Goal: Task Accomplishment & Management: Use online tool/utility

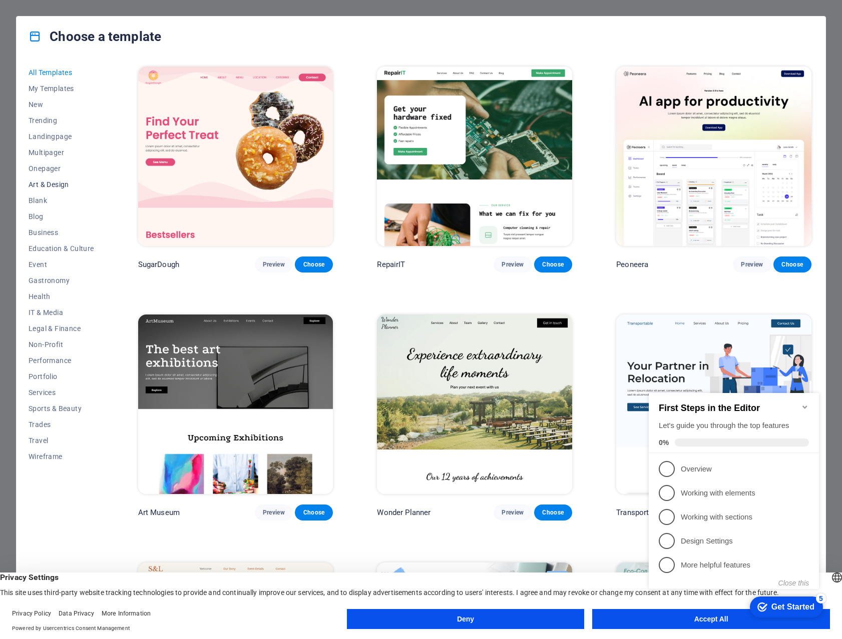
click at [41, 183] on span "Art & Design" at bounding box center [62, 185] width 66 height 8
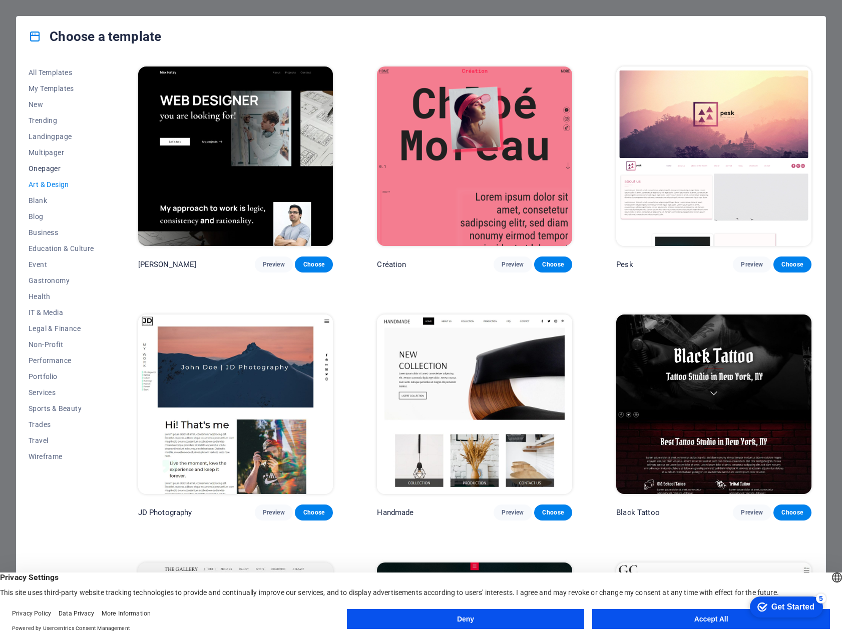
click at [49, 166] on span "Onepager" at bounding box center [62, 169] width 66 height 8
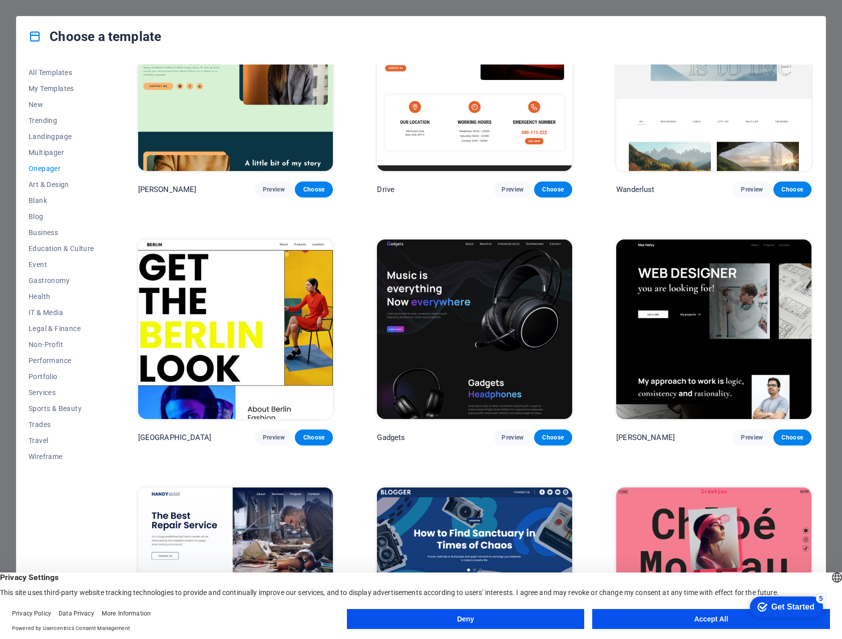
scroll to position [821, 0]
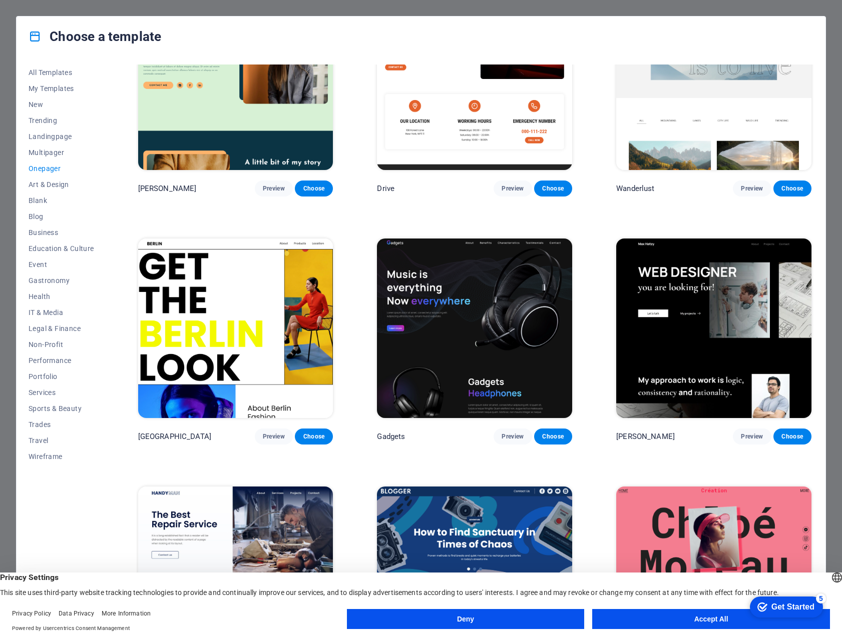
click at [29, 161] on button "Onepager" at bounding box center [62, 169] width 66 height 16
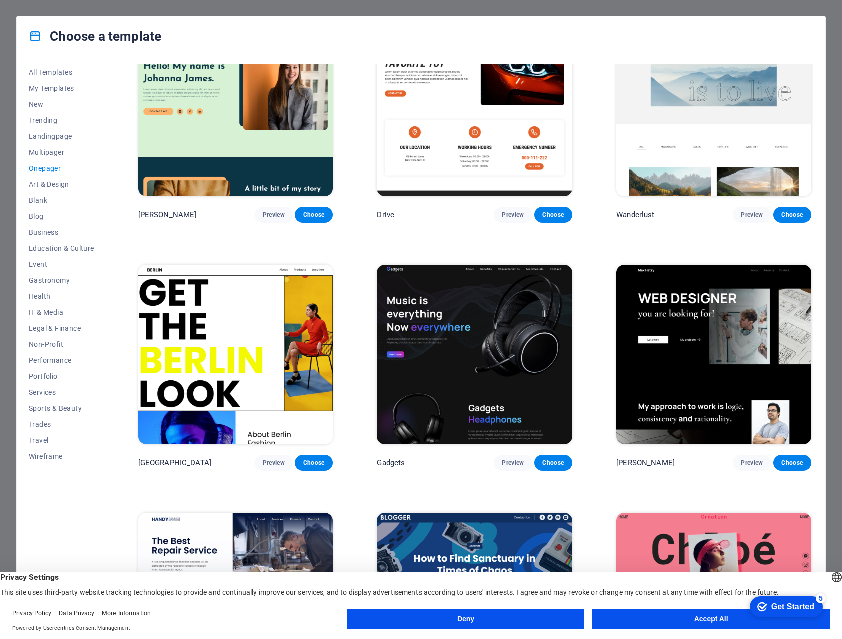
scroll to position [765, 0]
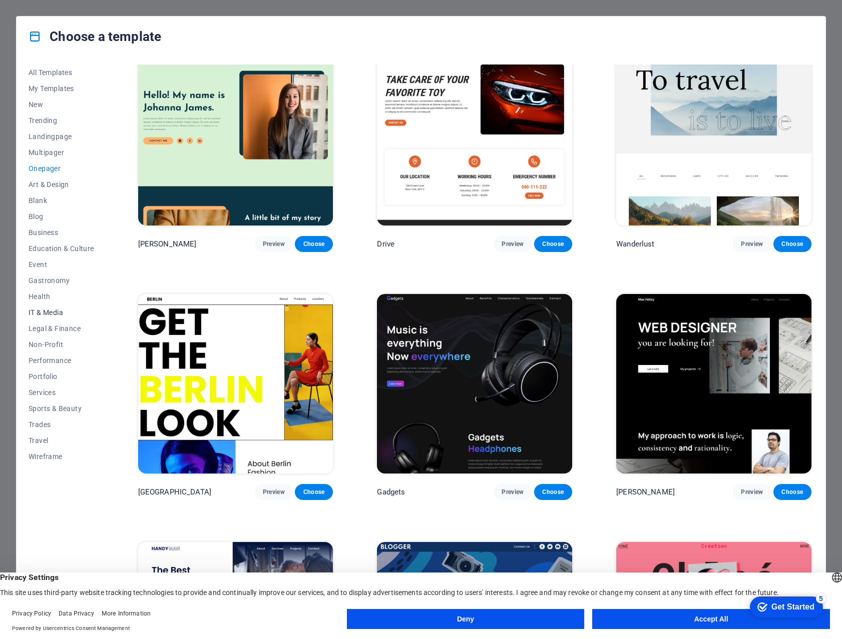
click at [45, 311] on span "IT & Media" at bounding box center [62, 313] width 66 height 8
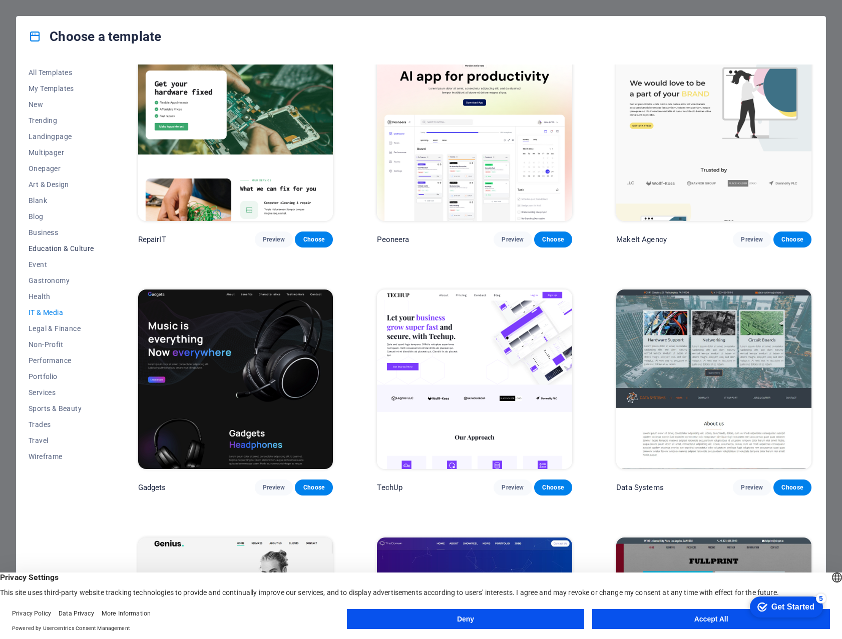
click at [49, 241] on button "Education & Culture" at bounding box center [62, 249] width 66 height 16
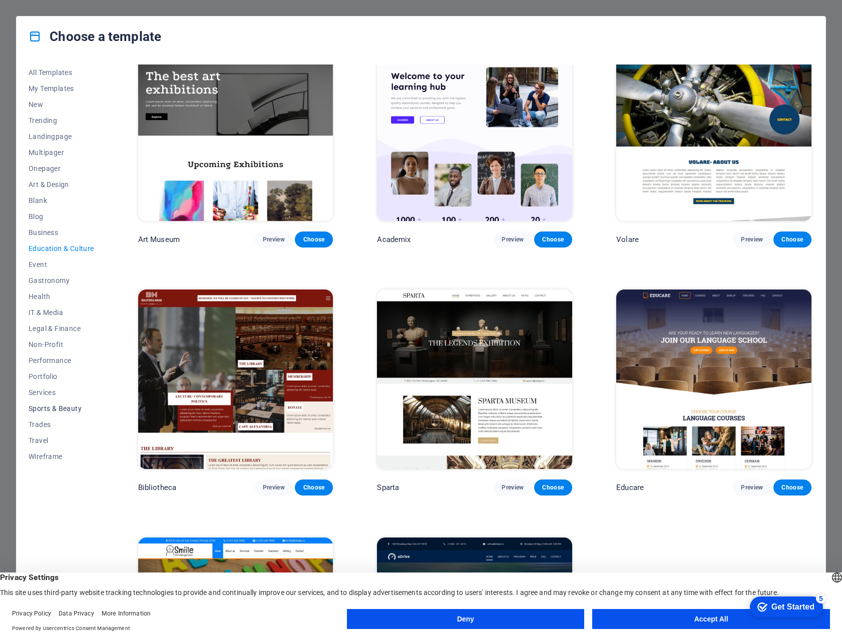
click at [52, 407] on span "Sports & Beauty" at bounding box center [62, 409] width 66 height 8
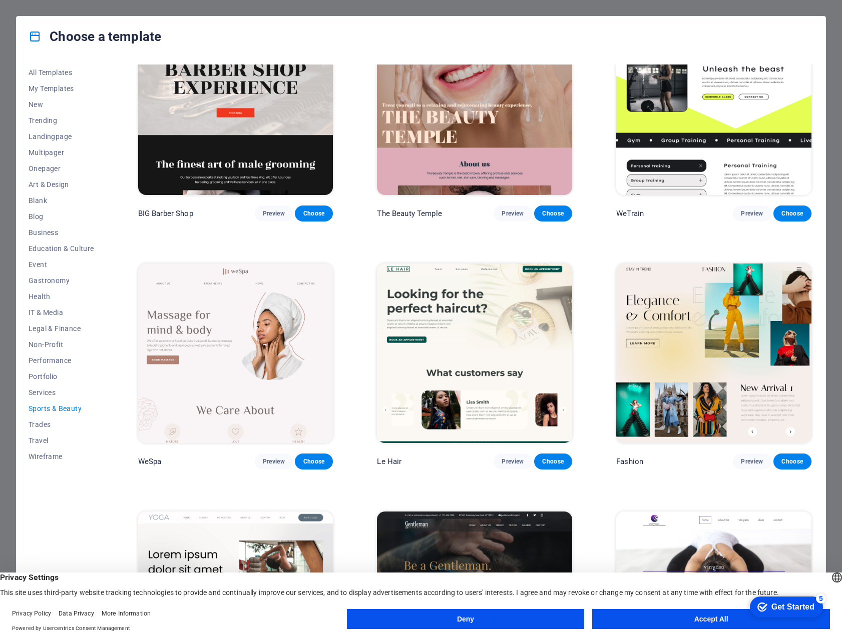
scroll to position [0, 0]
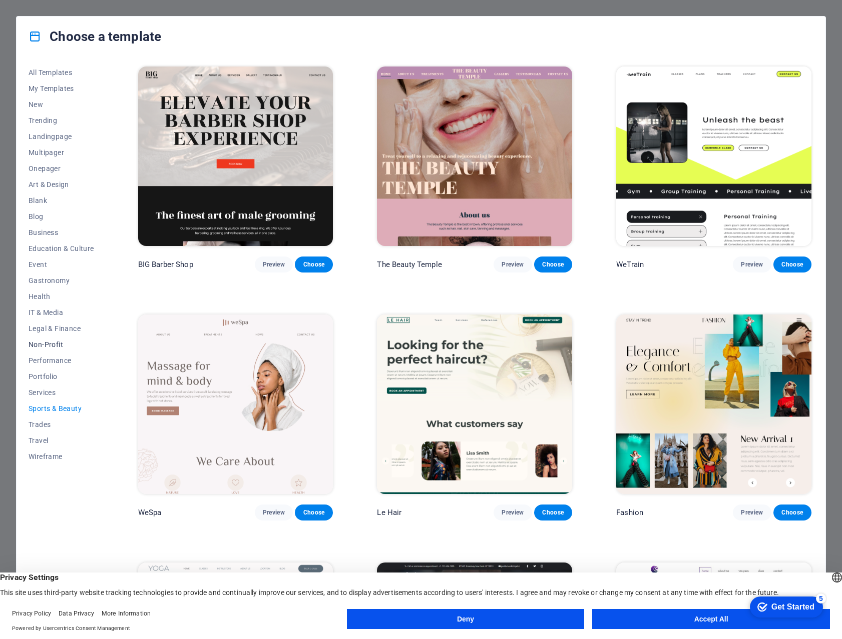
click at [48, 345] on span "Non-Profit" at bounding box center [62, 345] width 66 height 8
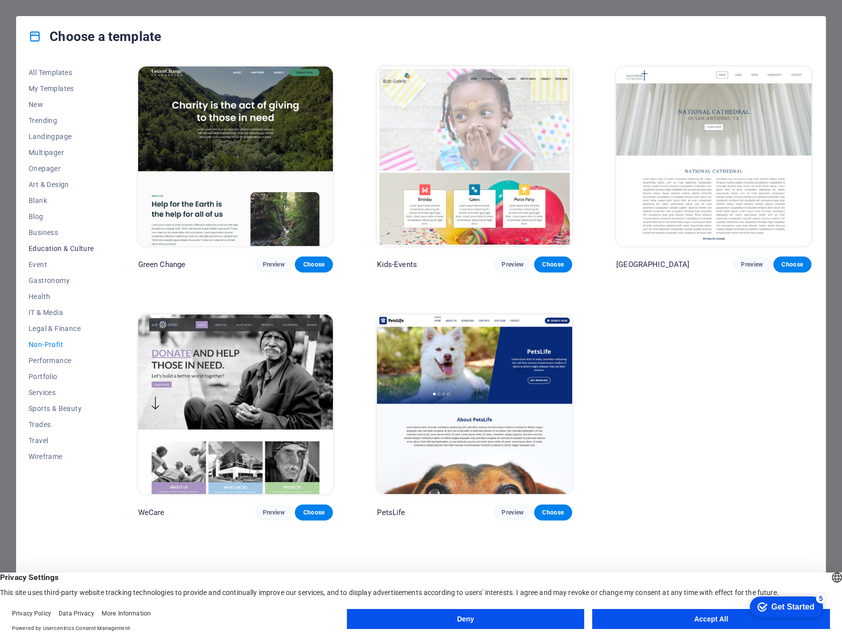
click at [68, 248] on span "Education & Culture" at bounding box center [62, 249] width 66 height 8
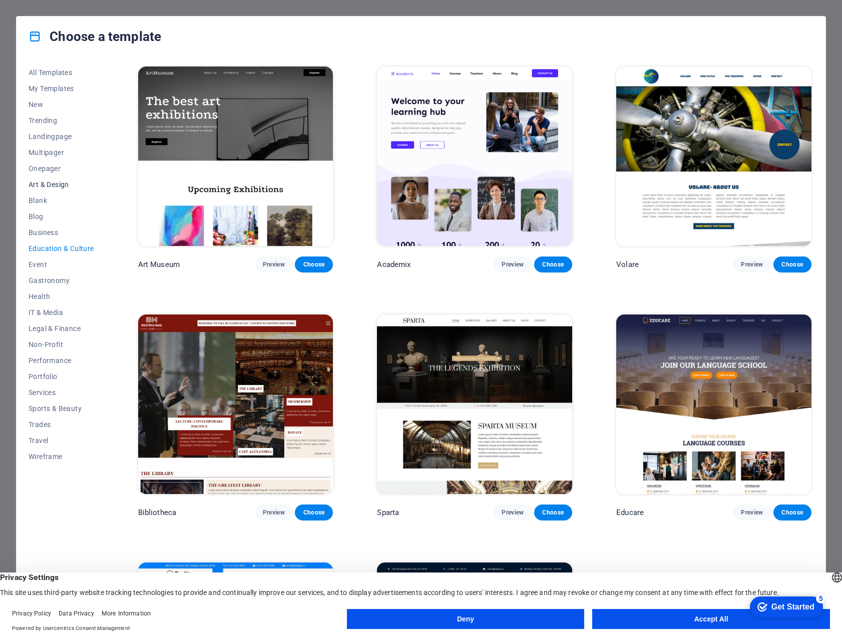
click at [58, 181] on span "Art & Design" at bounding box center [62, 185] width 66 height 8
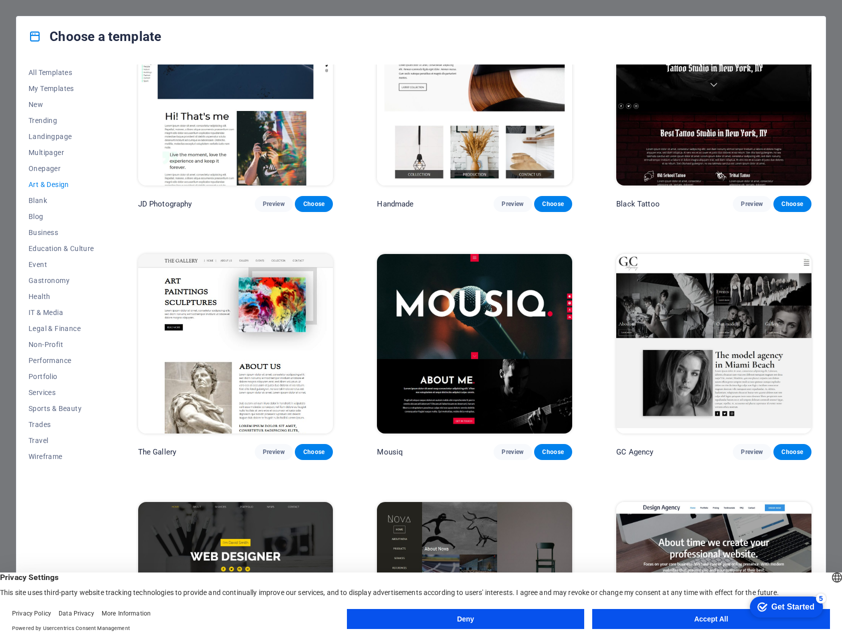
scroll to position [265, 0]
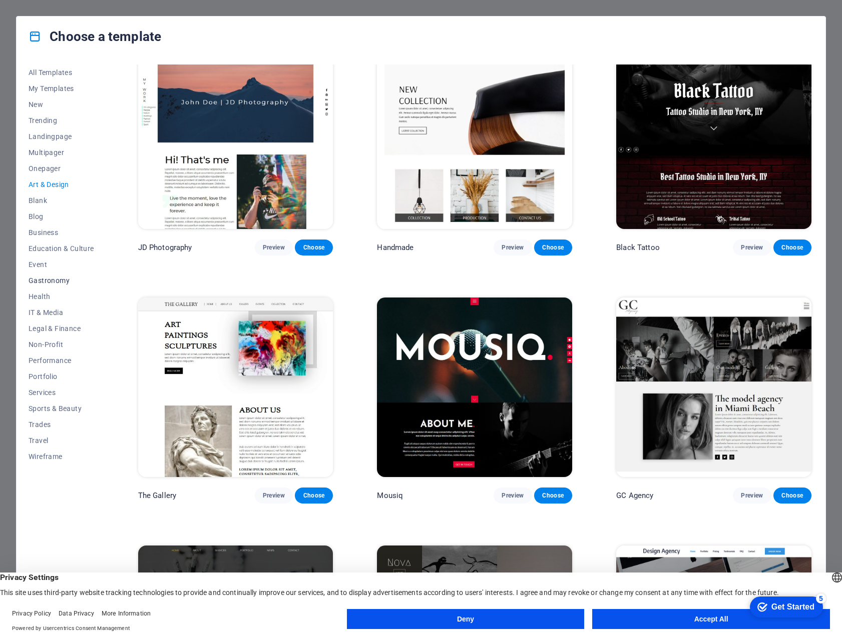
click at [43, 278] on span "Gastronomy" at bounding box center [62, 281] width 66 height 8
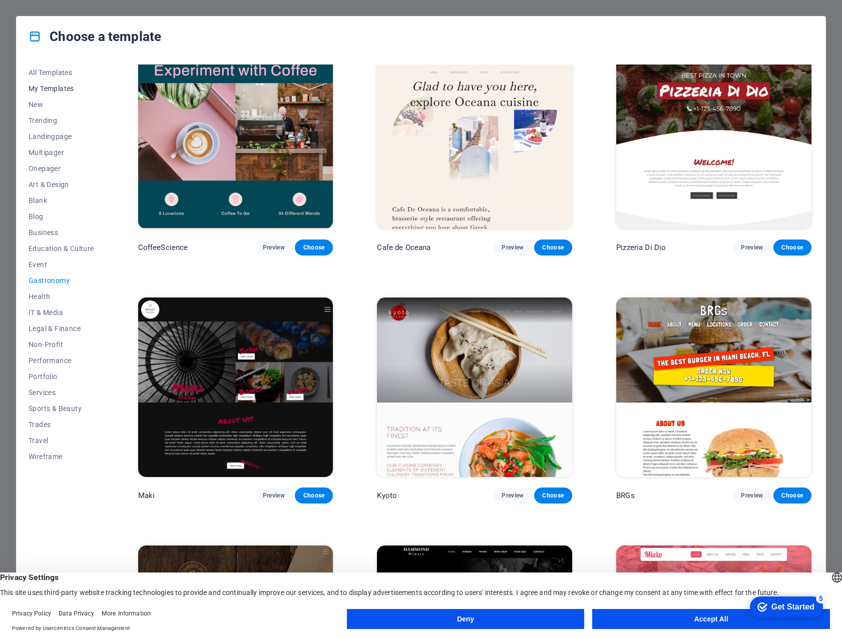
click at [56, 87] on span "My Templates" at bounding box center [62, 89] width 66 height 8
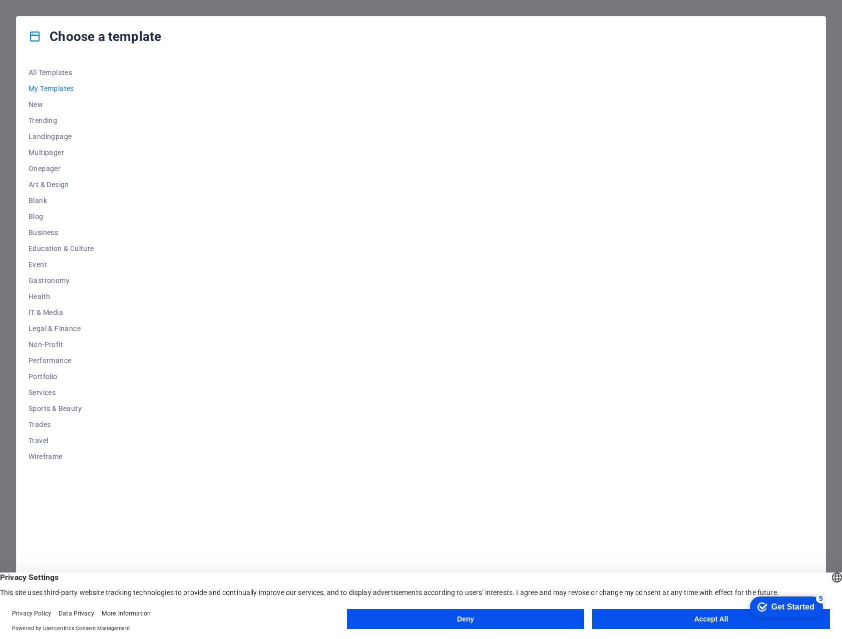
scroll to position [0, 0]
click at [56, 72] on span "All Templates" at bounding box center [62, 73] width 66 height 8
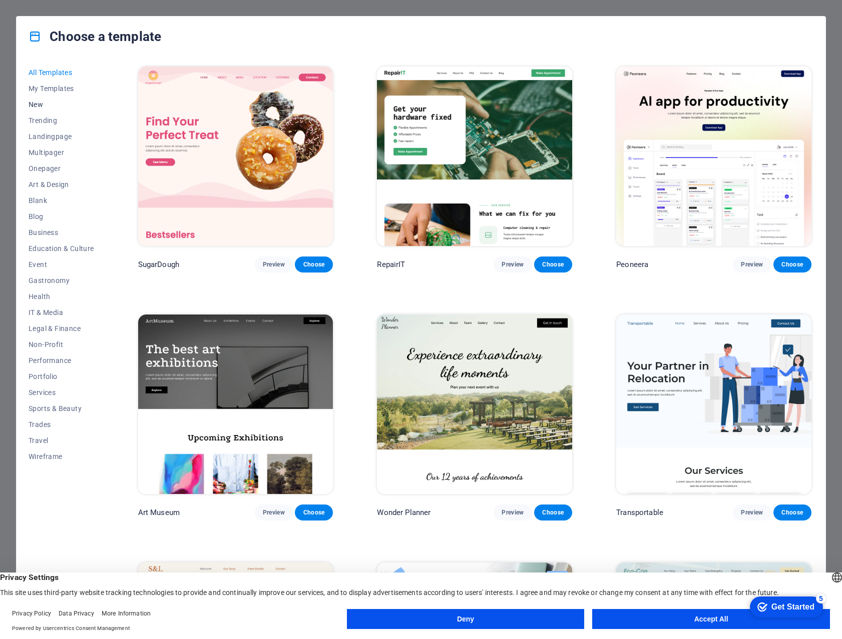
click at [37, 103] on span "New" at bounding box center [62, 105] width 66 height 8
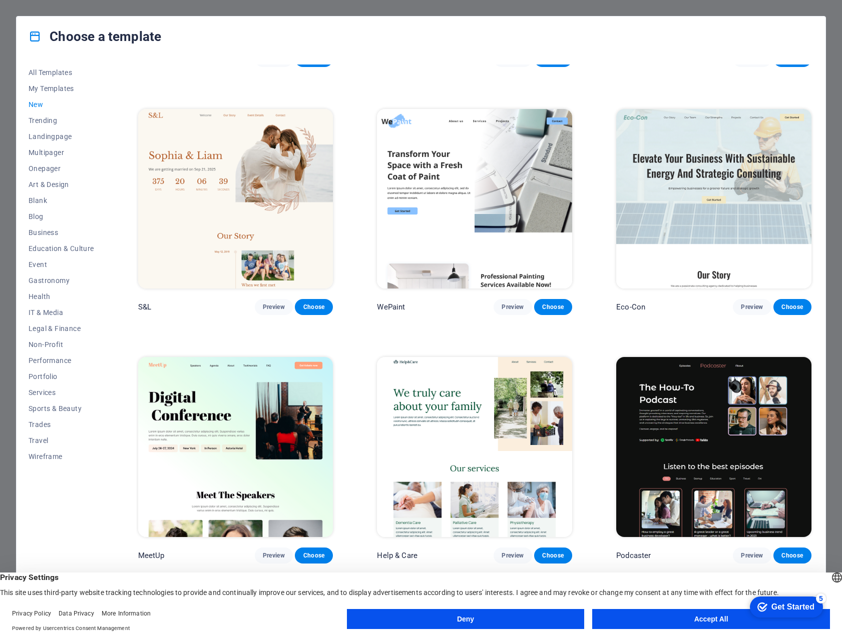
scroll to position [472, 0]
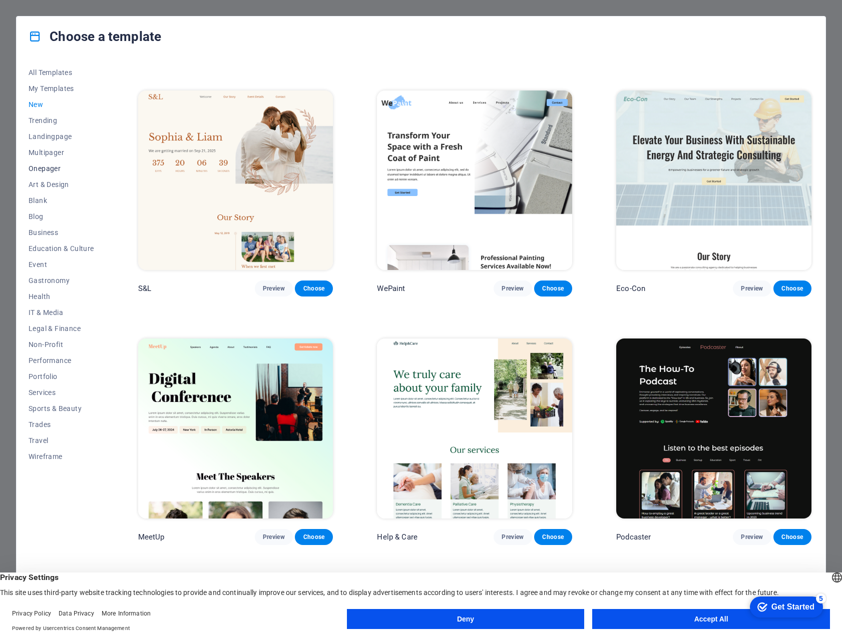
click at [41, 165] on span "Onepager" at bounding box center [62, 169] width 66 height 8
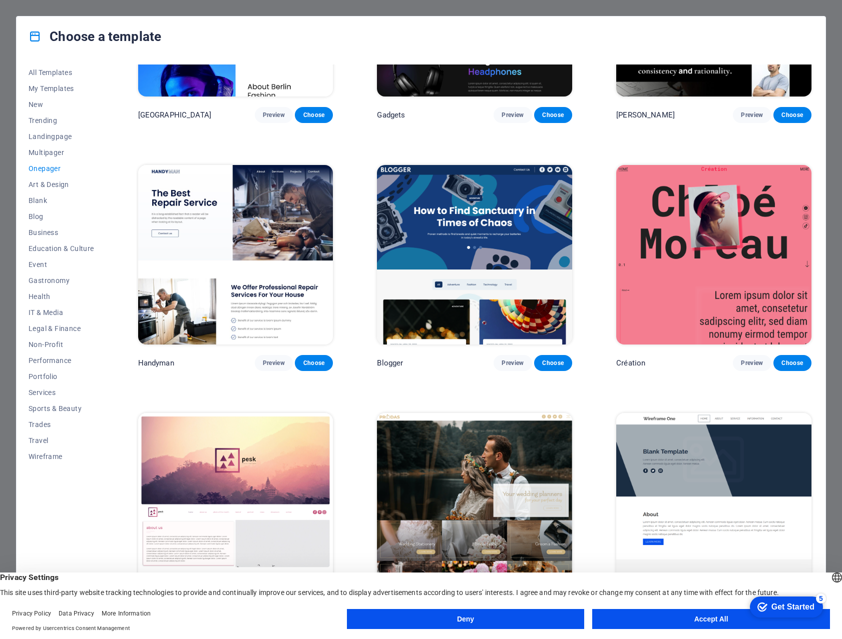
scroll to position [1122, 0]
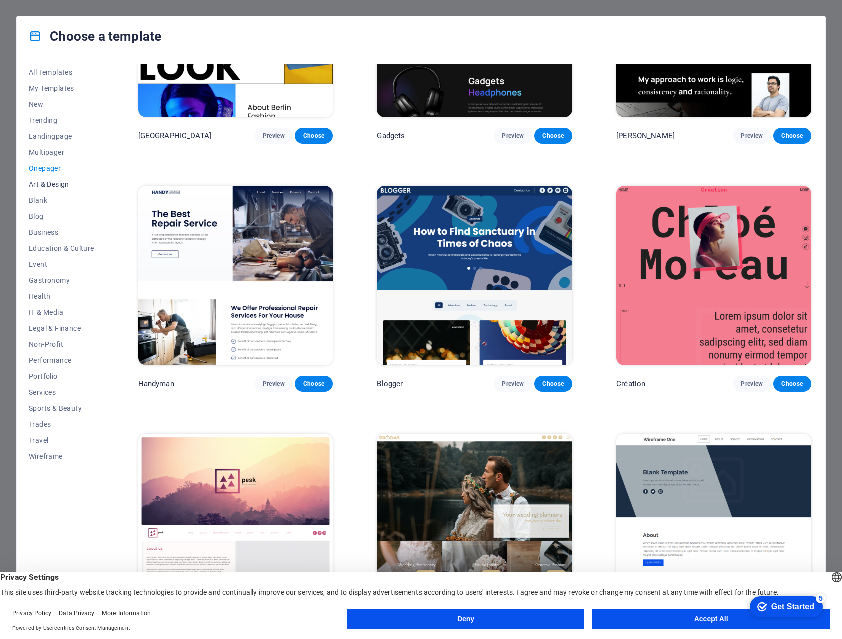
click at [51, 183] on span "Art & Design" at bounding box center [62, 185] width 66 height 8
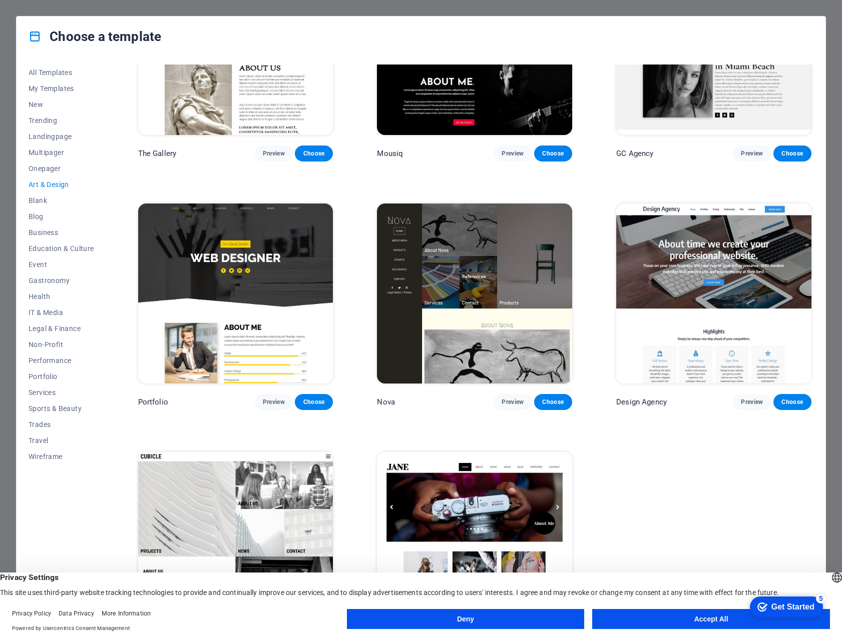
scroll to position [648, 0]
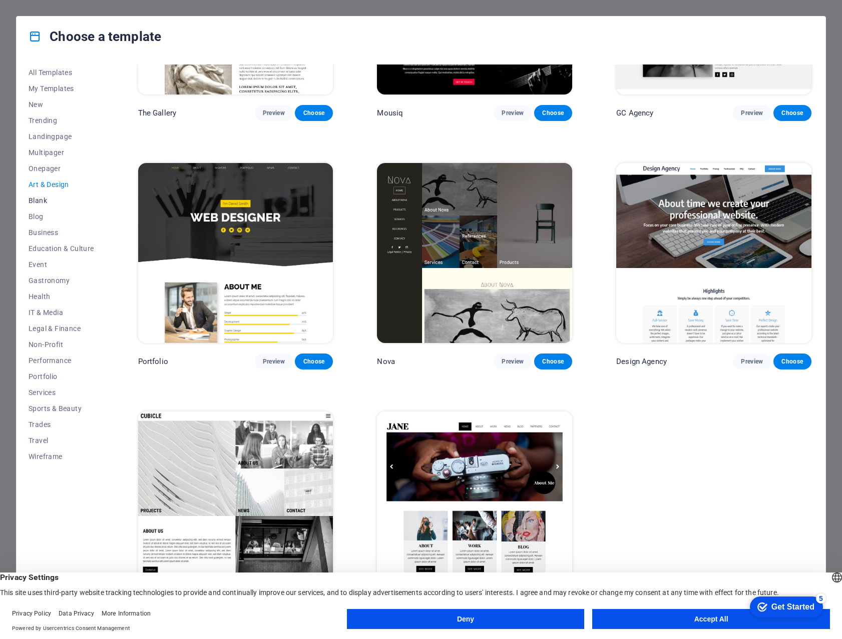
click at [36, 203] on span "Blank" at bounding box center [62, 201] width 66 height 8
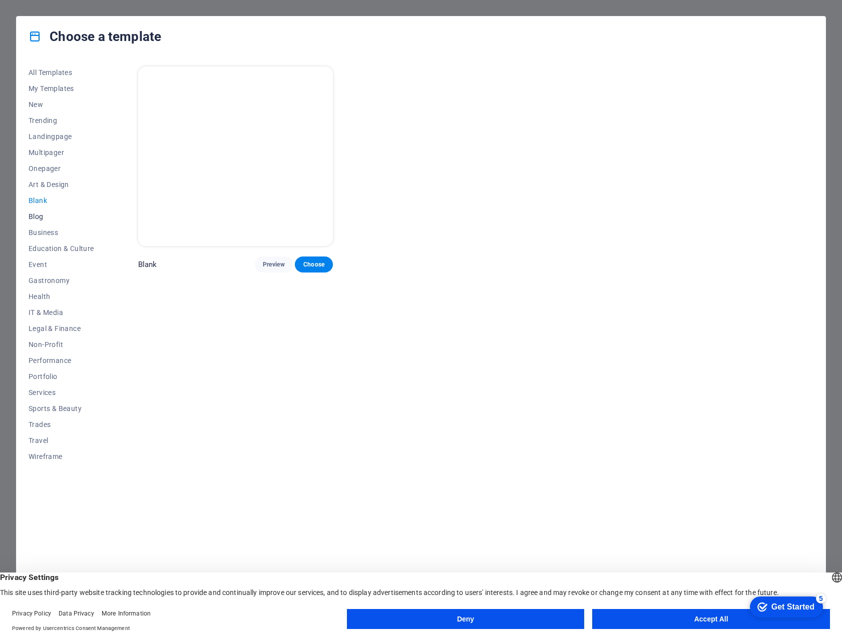
click at [39, 215] on span "Blog" at bounding box center [62, 217] width 66 height 8
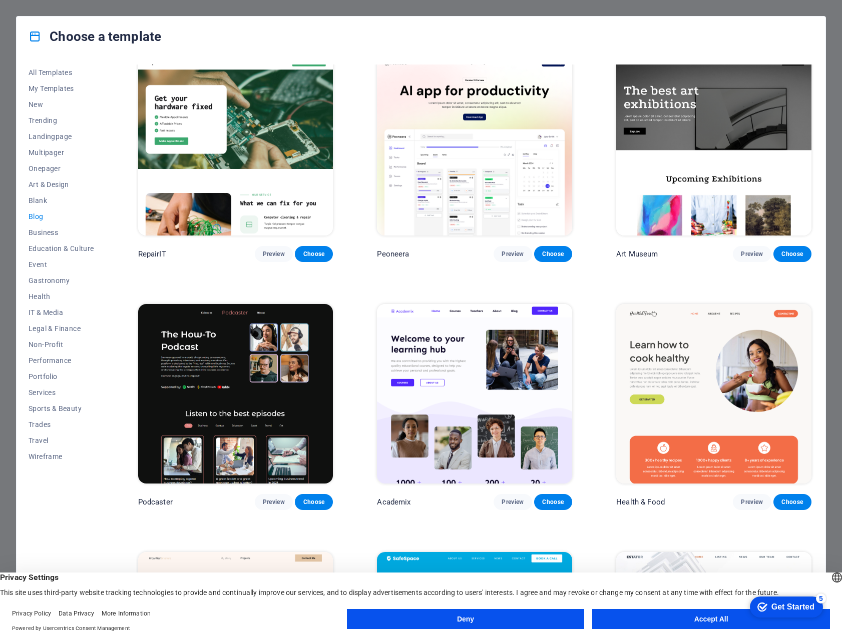
scroll to position [14, 0]
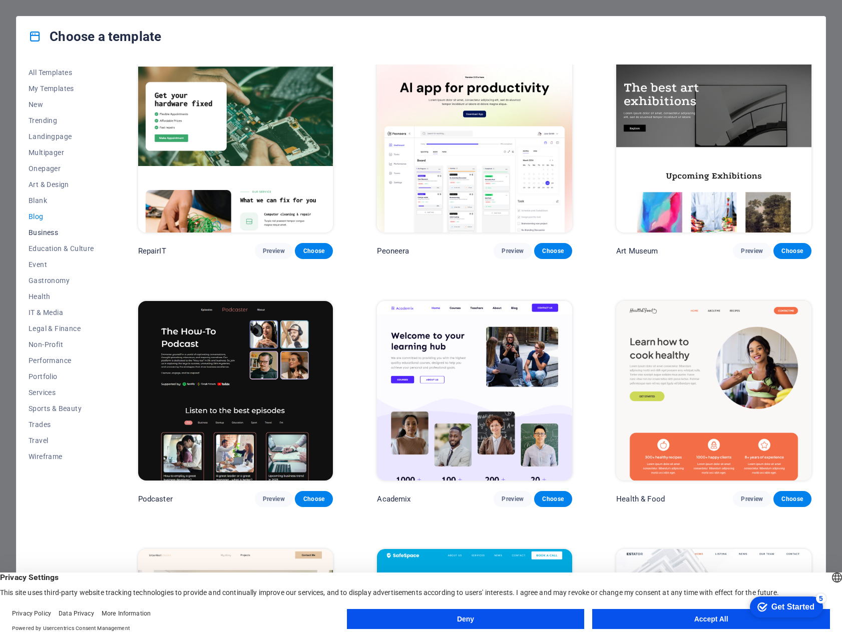
click at [40, 229] on span "Business" at bounding box center [62, 233] width 66 height 8
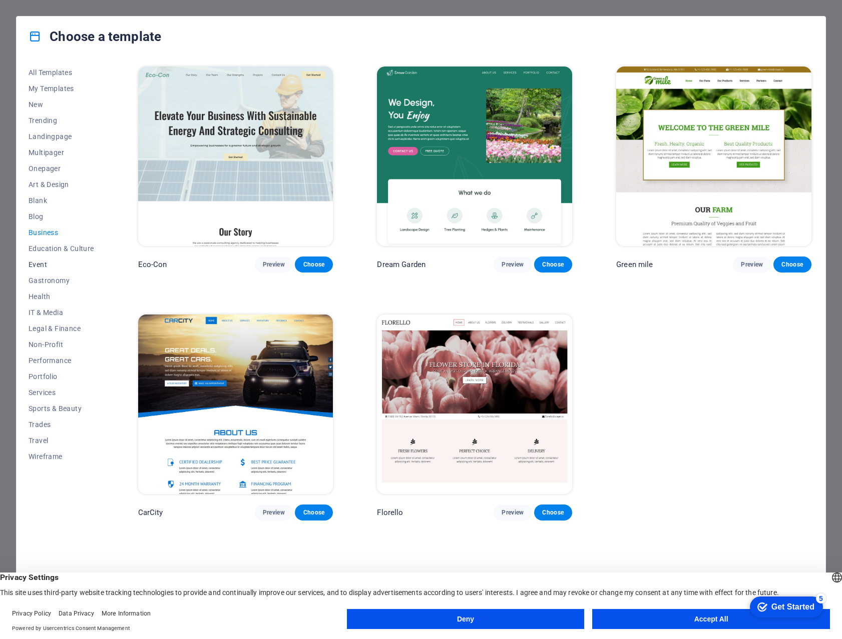
click at [47, 263] on span "Event" at bounding box center [62, 265] width 66 height 8
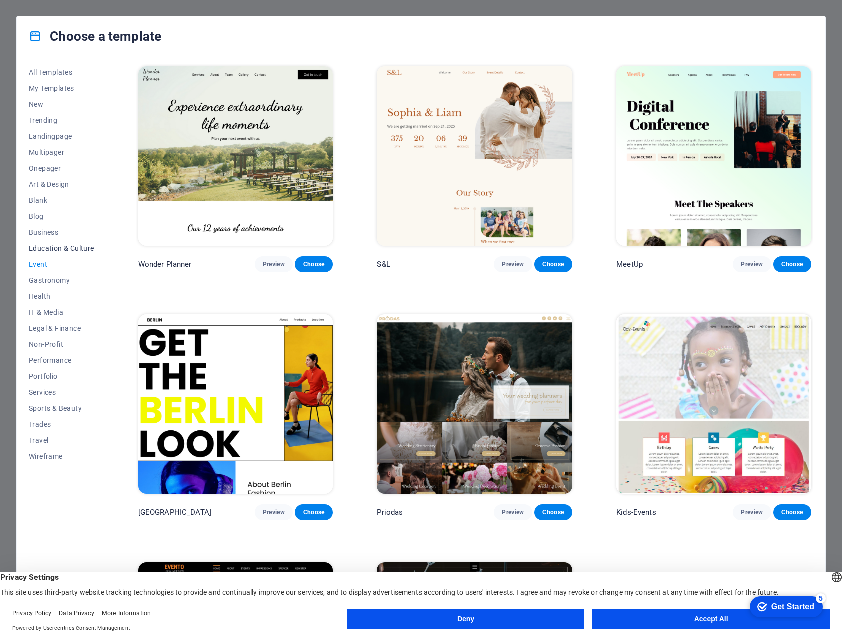
click at [49, 242] on button "Education & Culture" at bounding box center [62, 249] width 66 height 16
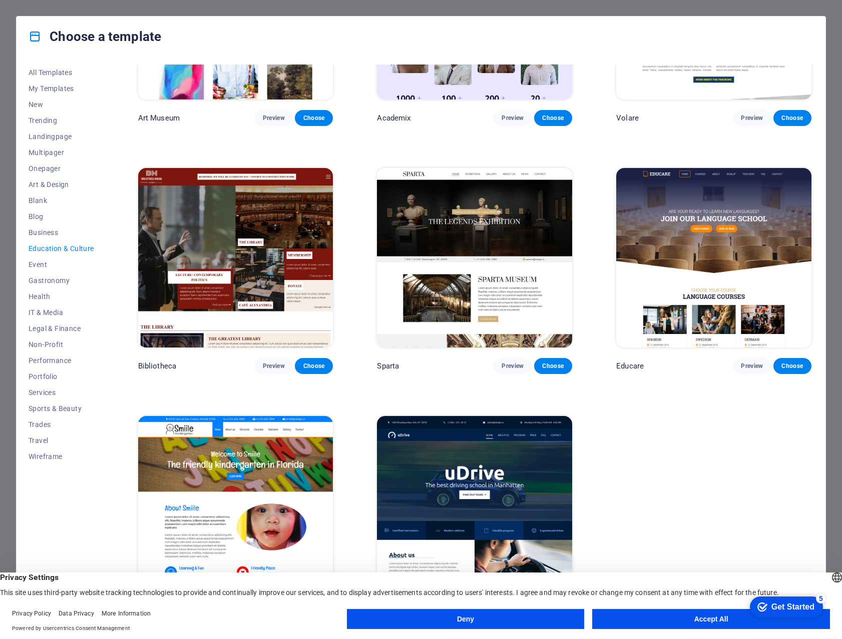
scroll to position [154, 0]
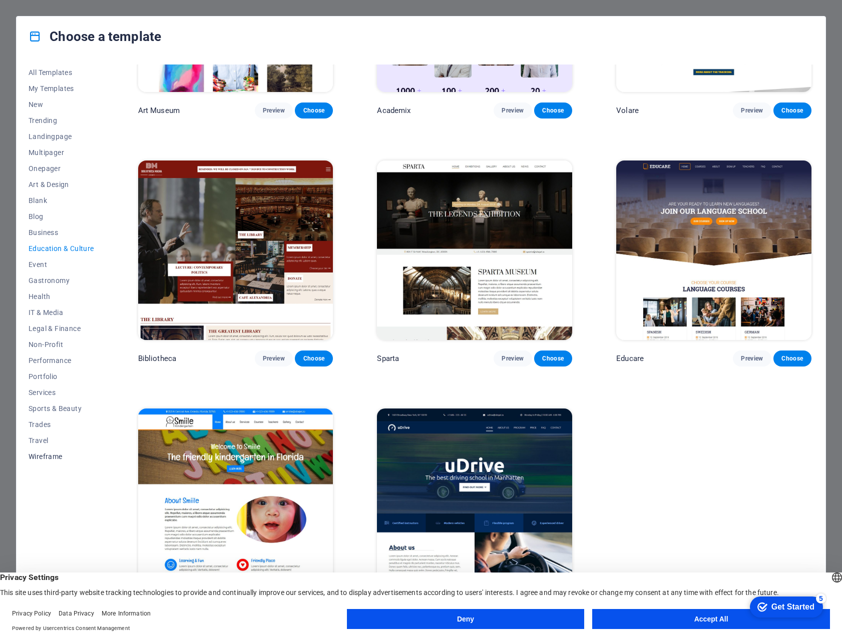
click at [54, 455] on span "Wireframe" at bounding box center [62, 457] width 66 height 8
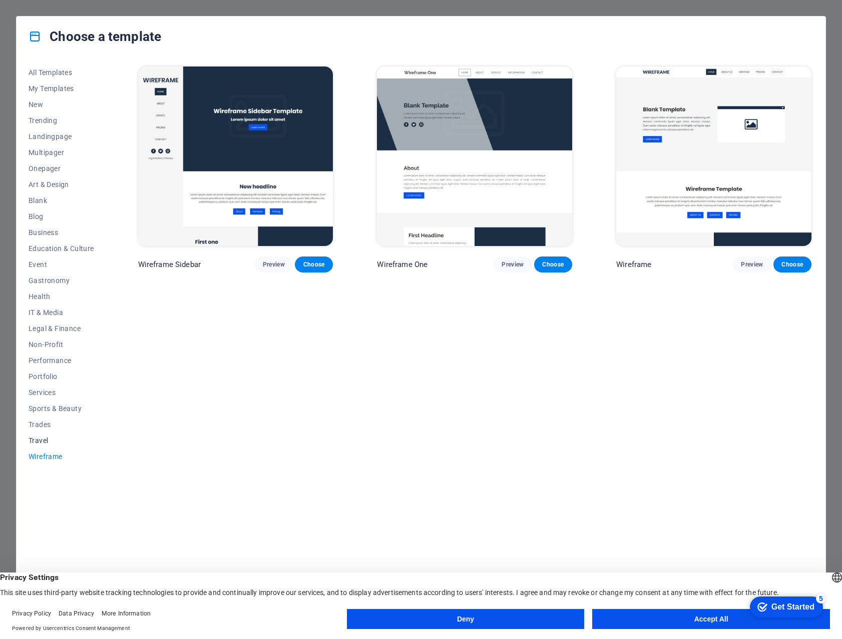
click at [37, 438] on span "Travel" at bounding box center [62, 441] width 66 height 8
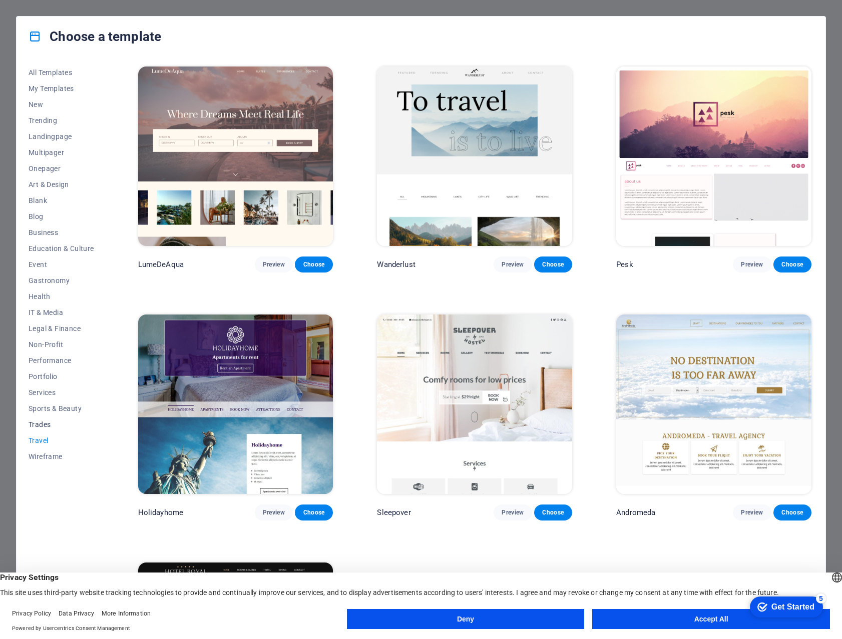
click at [40, 422] on span "Trades" at bounding box center [62, 425] width 66 height 8
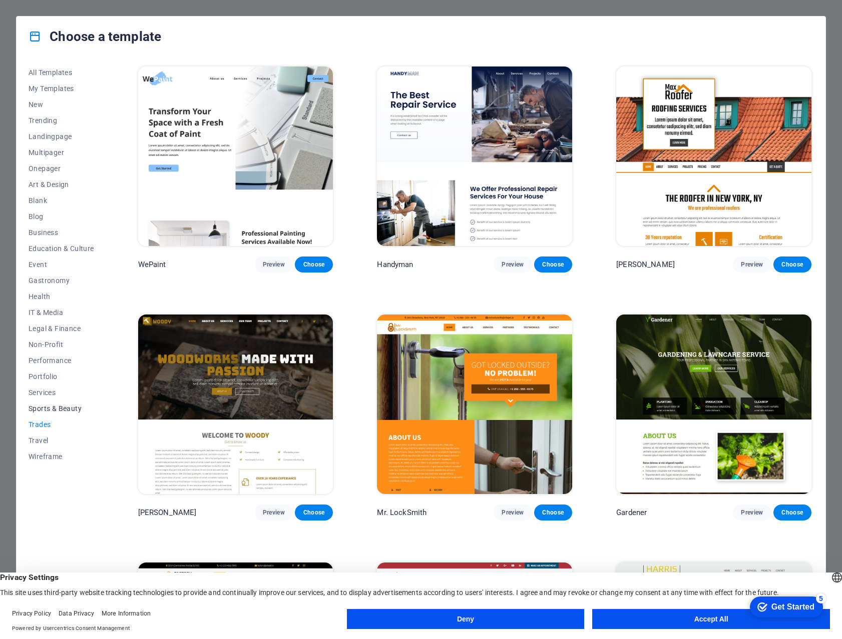
click at [52, 408] on span "Sports & Beauty" at bounding box center [62, 409] width 66 height 8
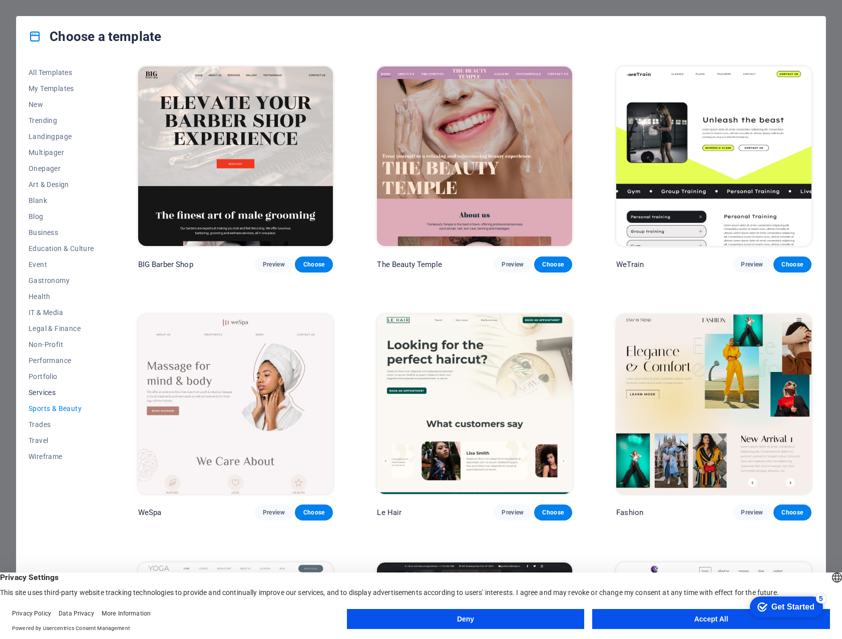
click at [44, 388] on button "Services" at bounding box center [62, 393] width 66 height 16
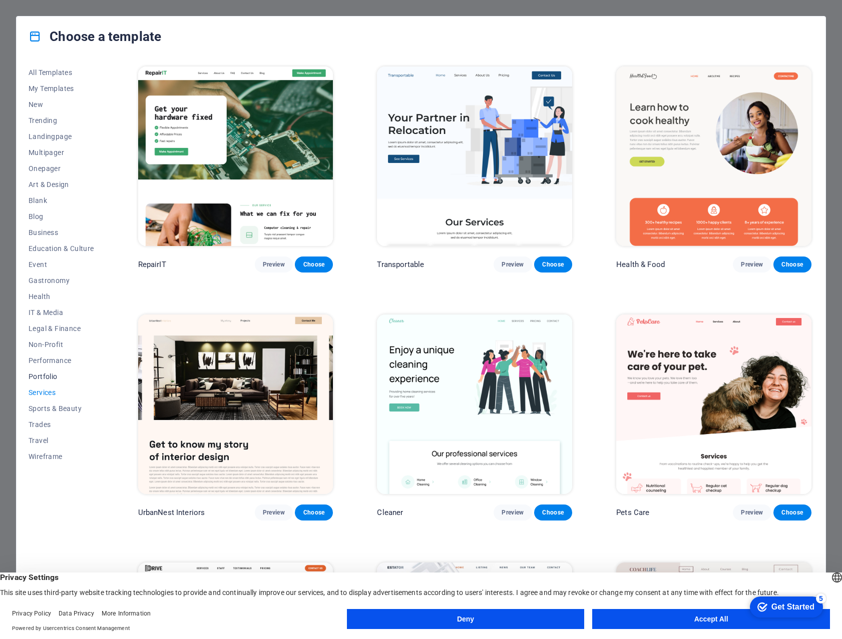
click at [47, 374] on span "Portfolio" at bounding box center [62, 377] width 66 height 8
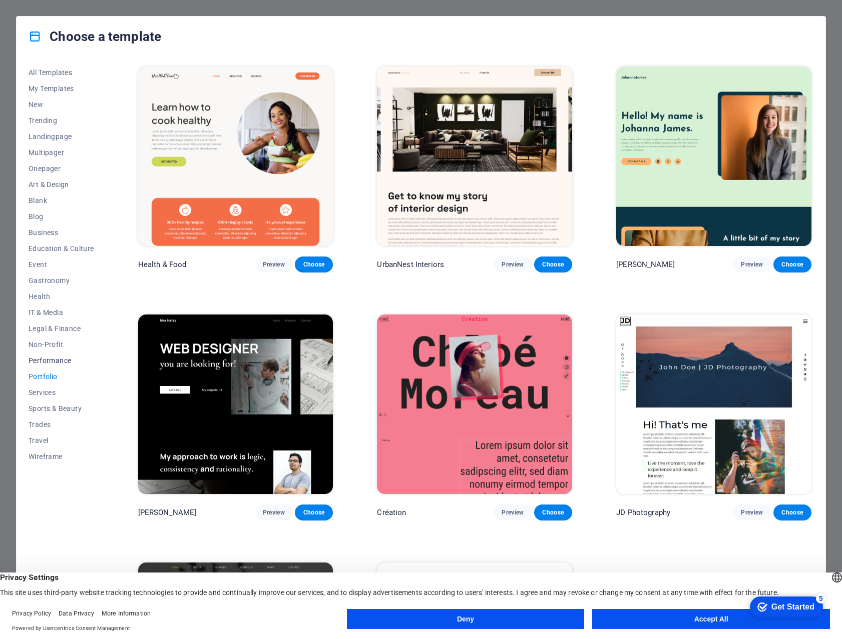
click at [52, 360] on span "Performance" at bounding box center [62, 361] width 66 height 8
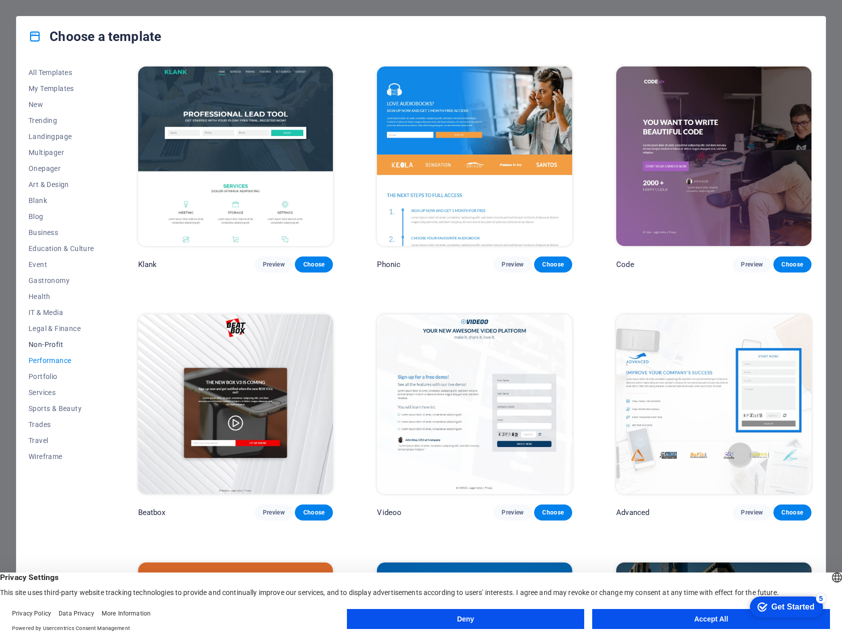
click at [48, 339] on button "Non-Profit" at bounding box center [62, 345] width 66 height 16
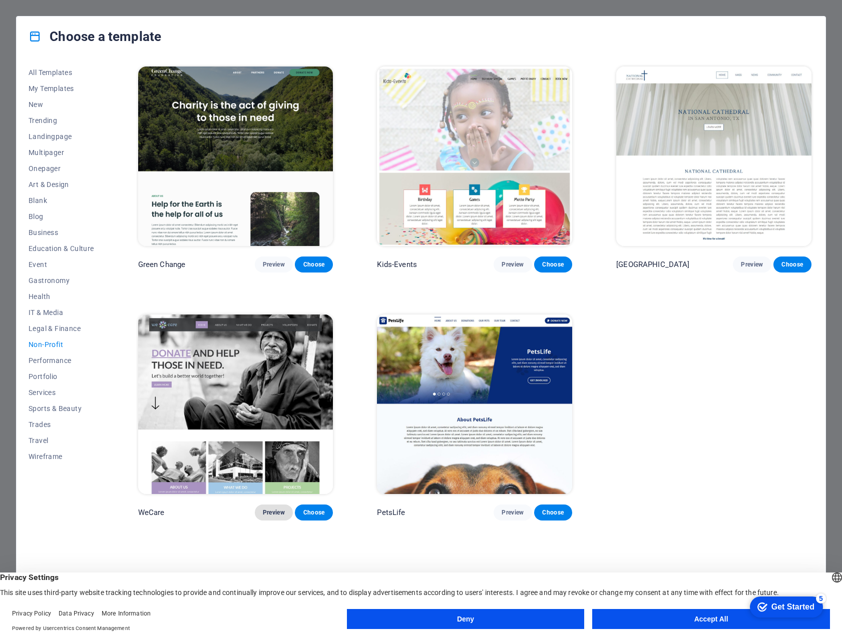
click at [275, 509] on span "Preview" at bounding box center [274, 513] width 22 height 8
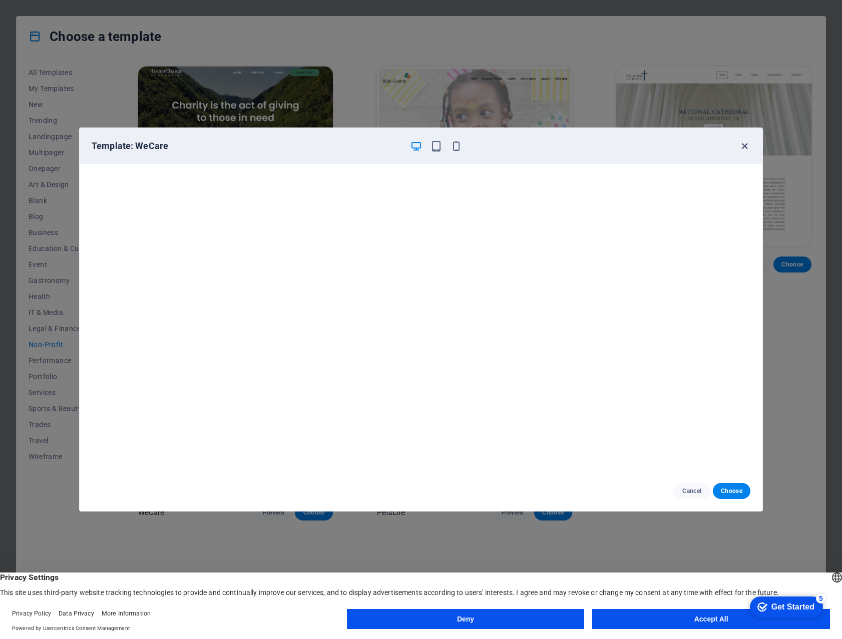
click at [745, 144] on icon "button" at bounding box center [744, 147] width 12 height 12
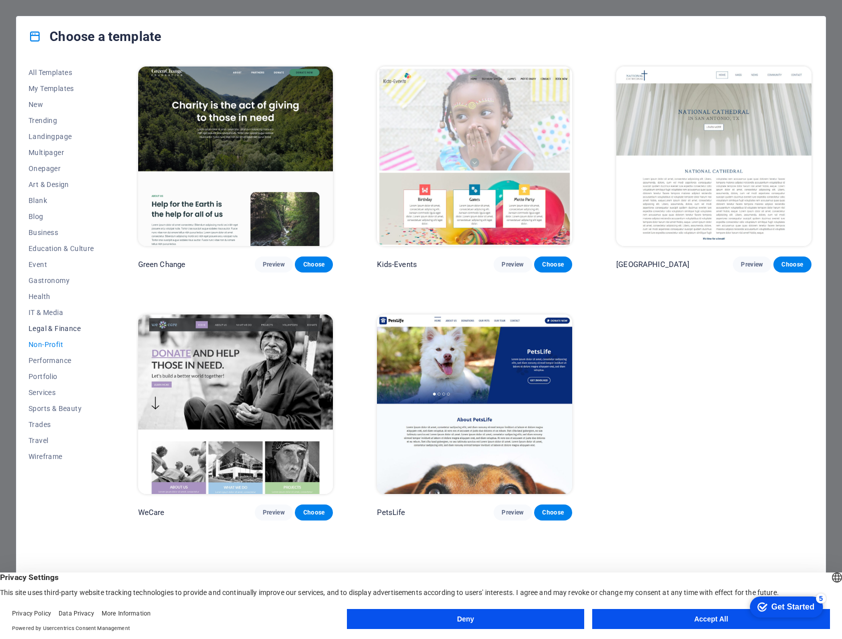
click at [49, 323] on button "Legal & Finance" at bounding box center [62, 329] width 66 height 16
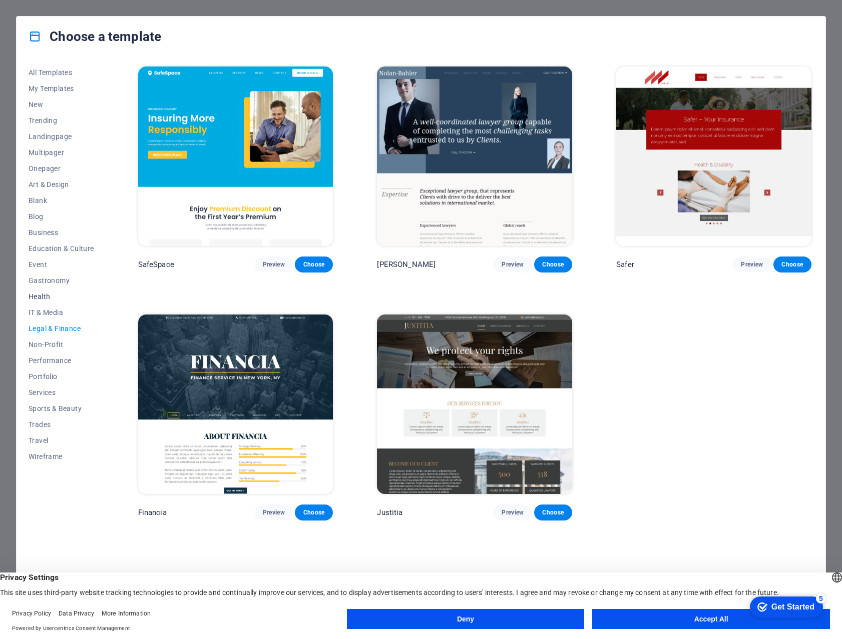
click at [44, 293] on span "Health" at bounding box center [62, 297] width 66 height 8
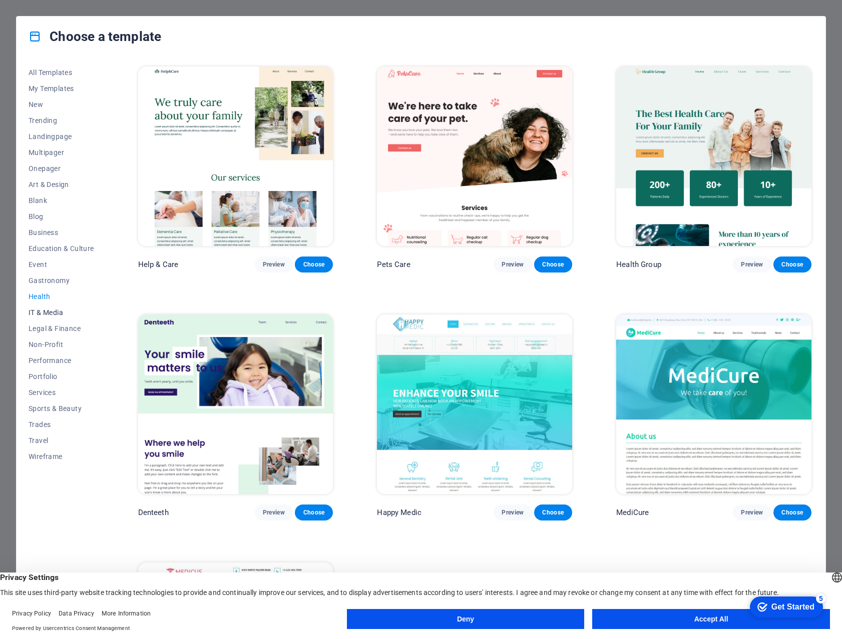
click at [45, 307] on button "IT & Media" at bounding box center [62, 313] width 66 height 16
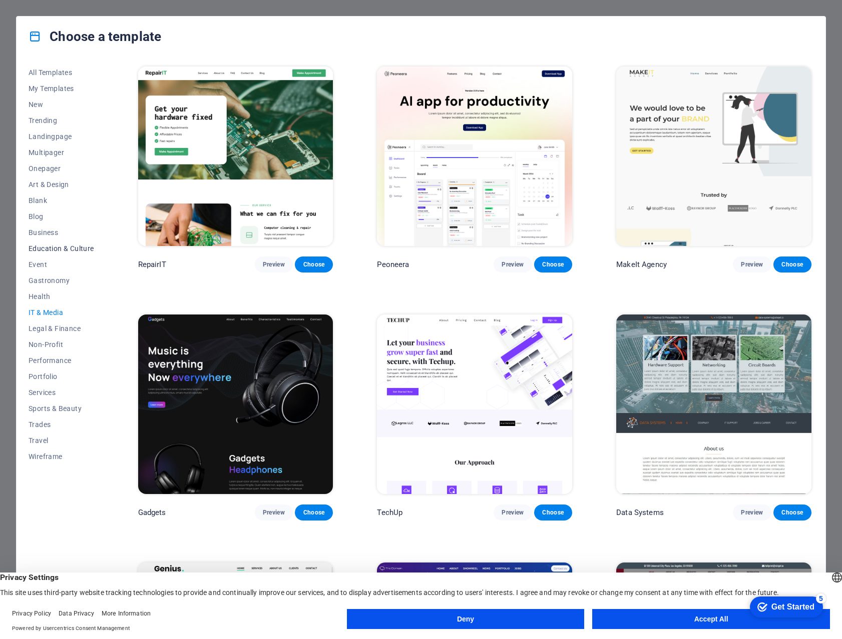
click at [56, 245] on span "Education & Culture" at bounding box center [62, 249] width 66 height 8
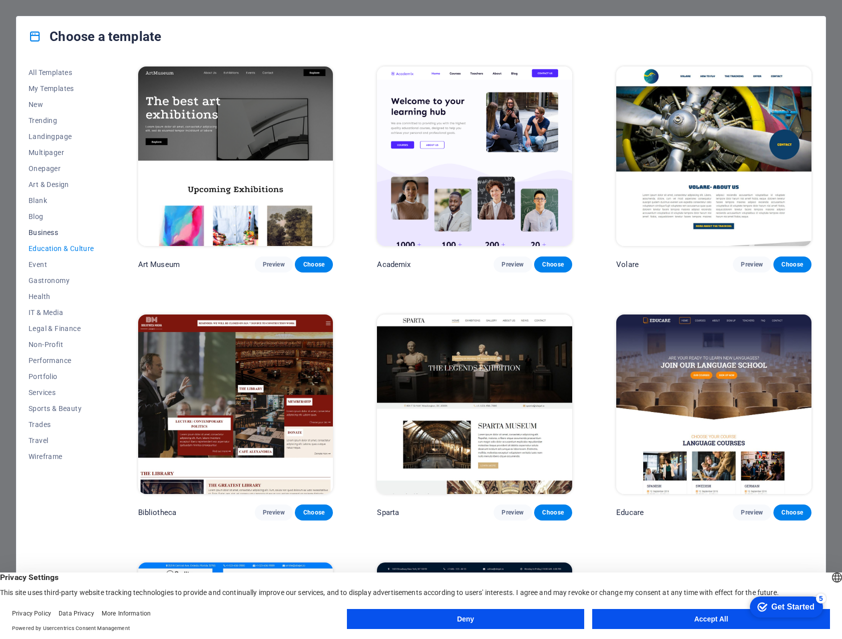
click at [43, 232] on span "Business" at bounding box center [62, 233] width 66 height 8
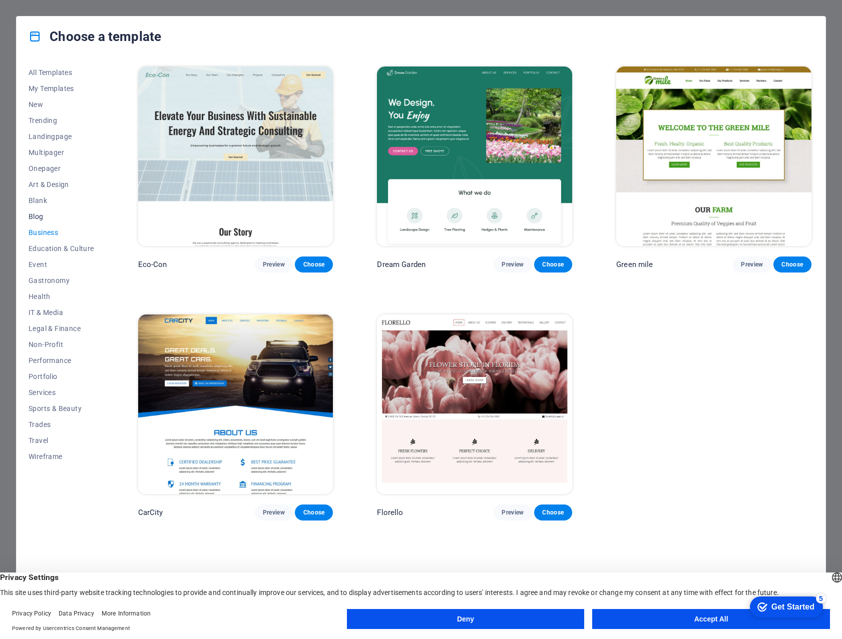
click at [38, 214] on span "Blog" at bounding box center [62, 217] width 66 height 8
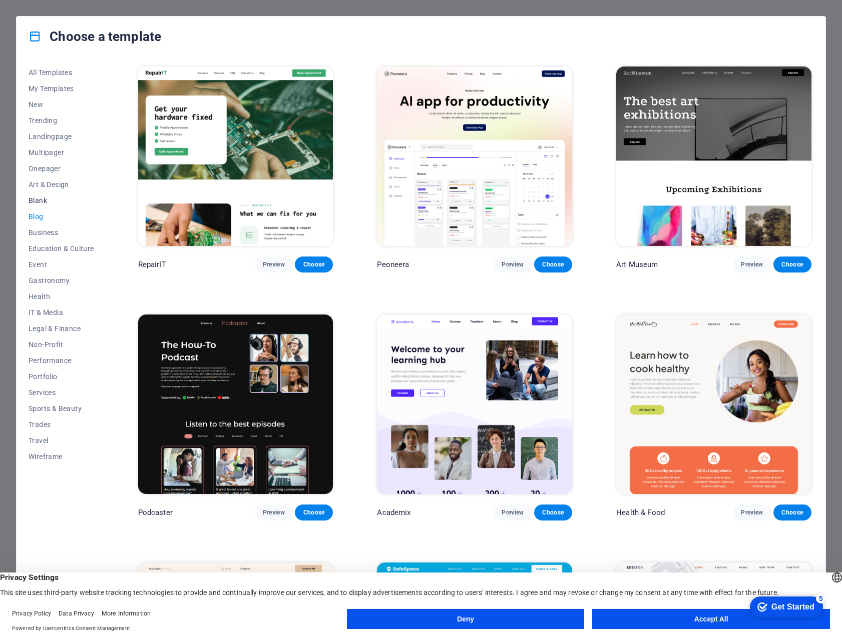
click at [36, 200] on span "Blank" at bounding box center [62, 201] width 66 height 8
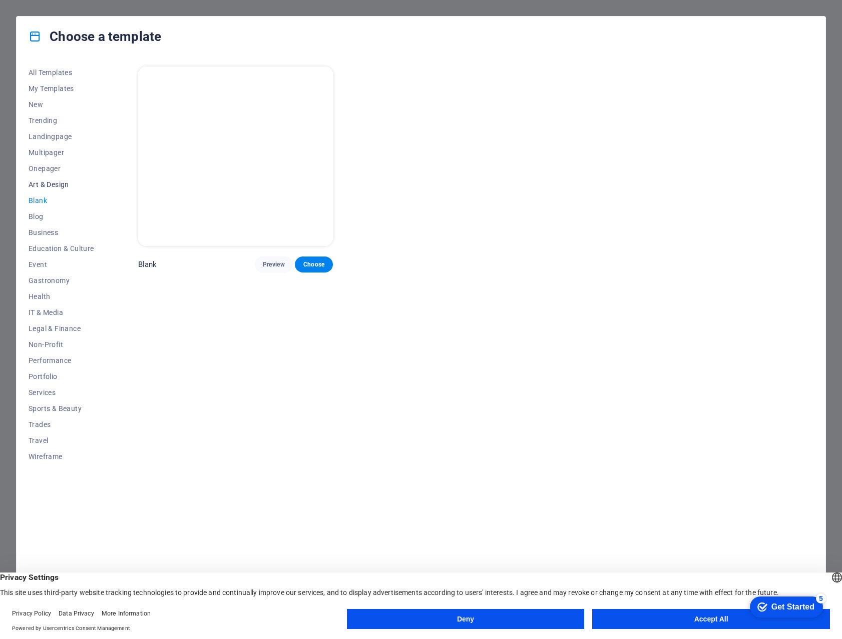
click at [42, 182] on span "Art & Design" at bounding box center [62, 185] width 66 height 8
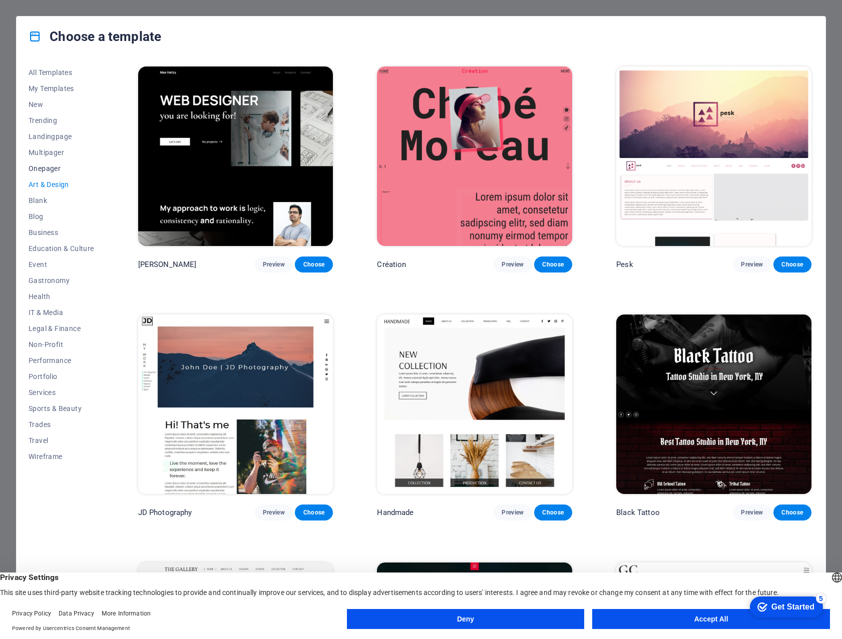
click at [45, 164] on button "Onepager" at bounding box center [62, 169] width 66 height 16
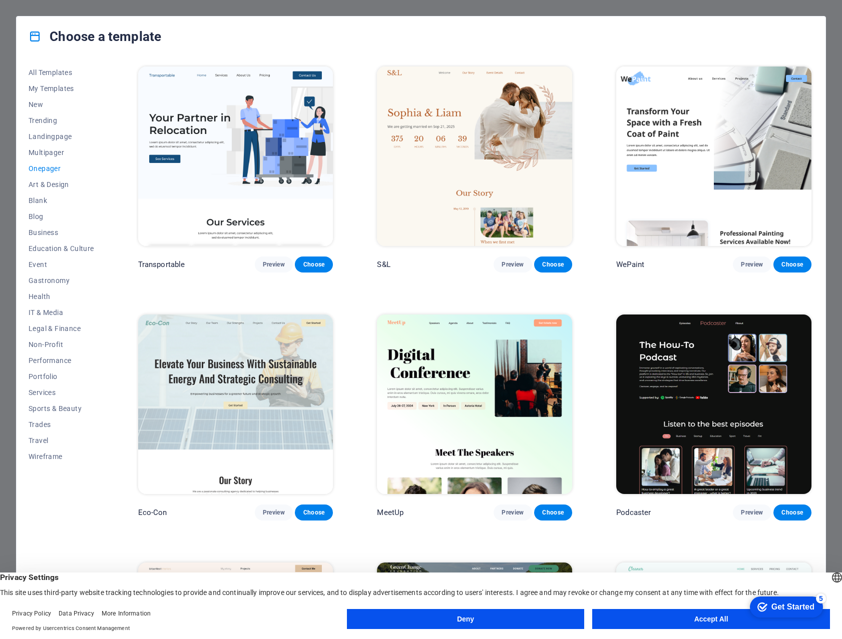
click at [210, 144] on img at bounding box center [235, 157] width 195 height 180
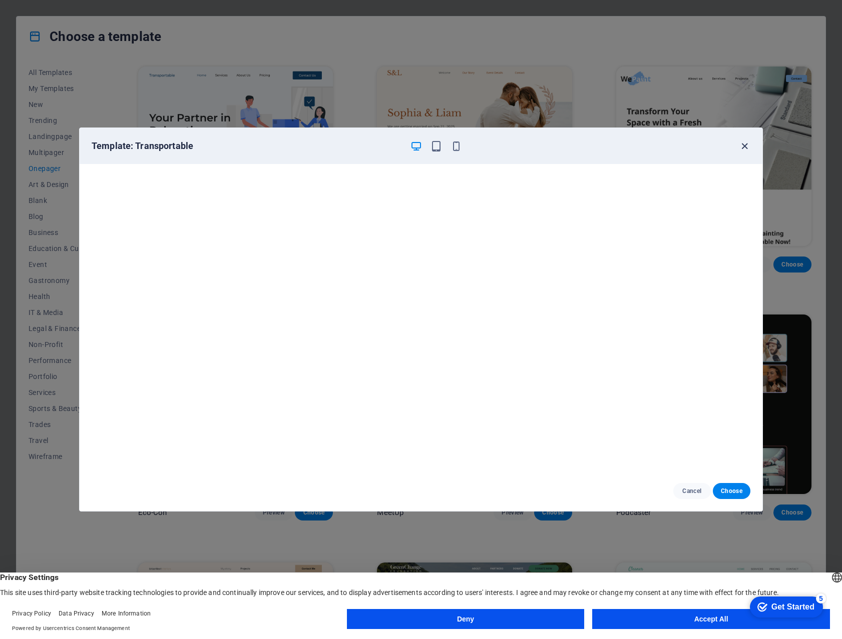
click at [744, 146] on icon "button" at bounding box center [744, 147] width 12 height 12
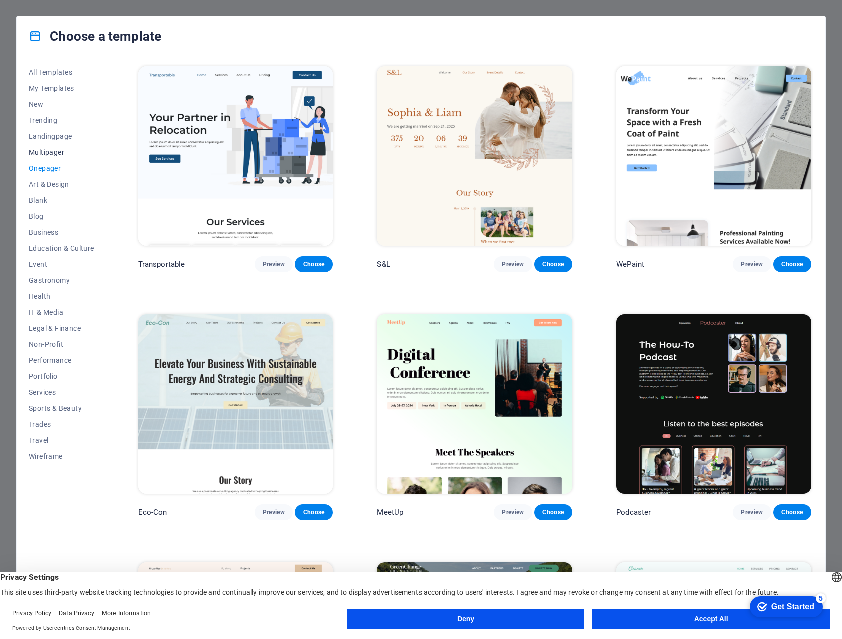
click at [56, 149] on span "Multipager" at bounding box center [62, 153] width 66 height 8
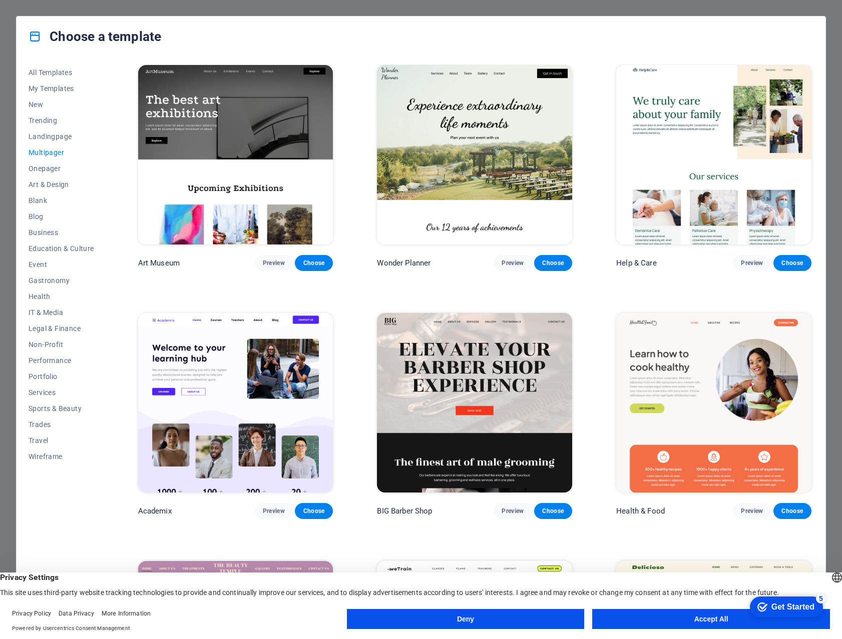
scroll to position [257, 0]
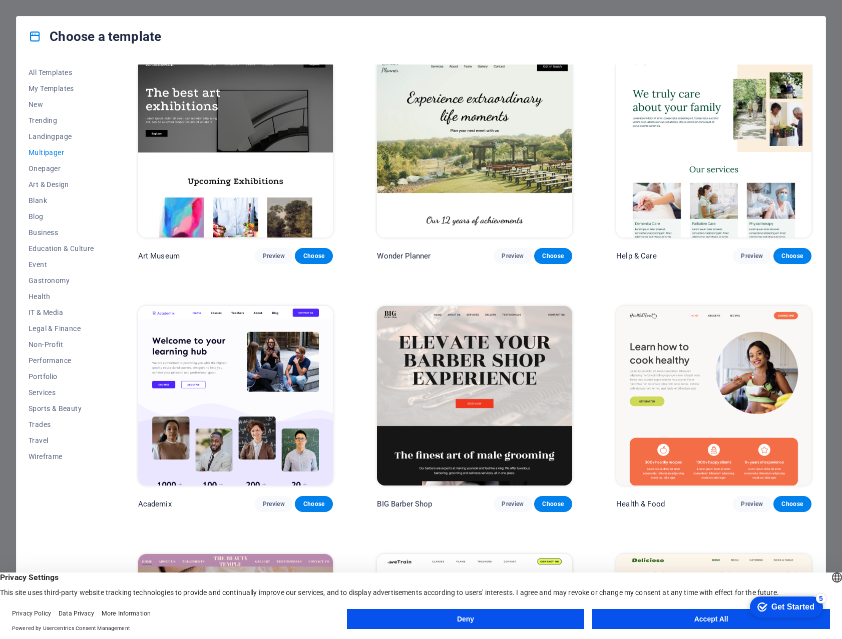
click at [209, 119] on img at bounding box center [235, 148] width 195 height 180
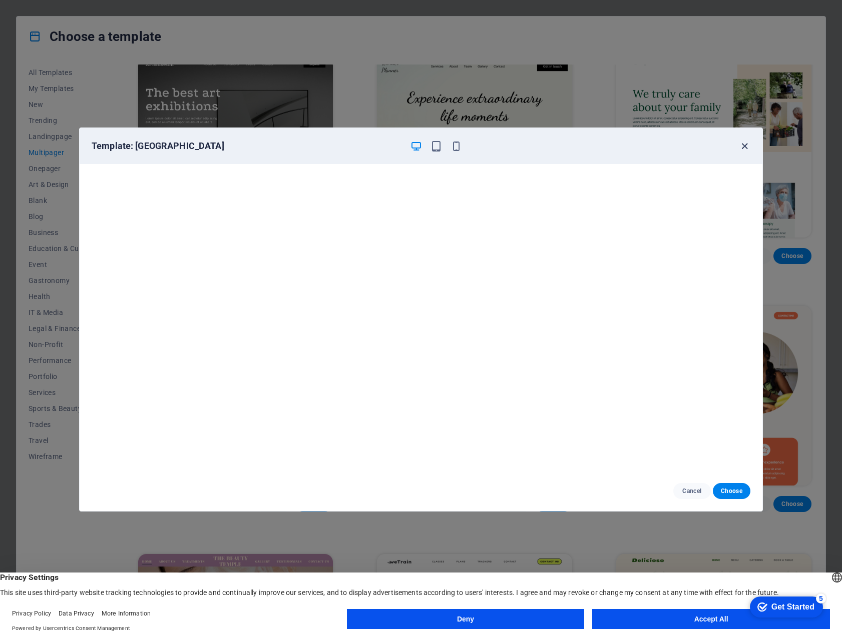
click at [741, 144] on icon "button" at bounding box center [744, 147] width 12 height 12
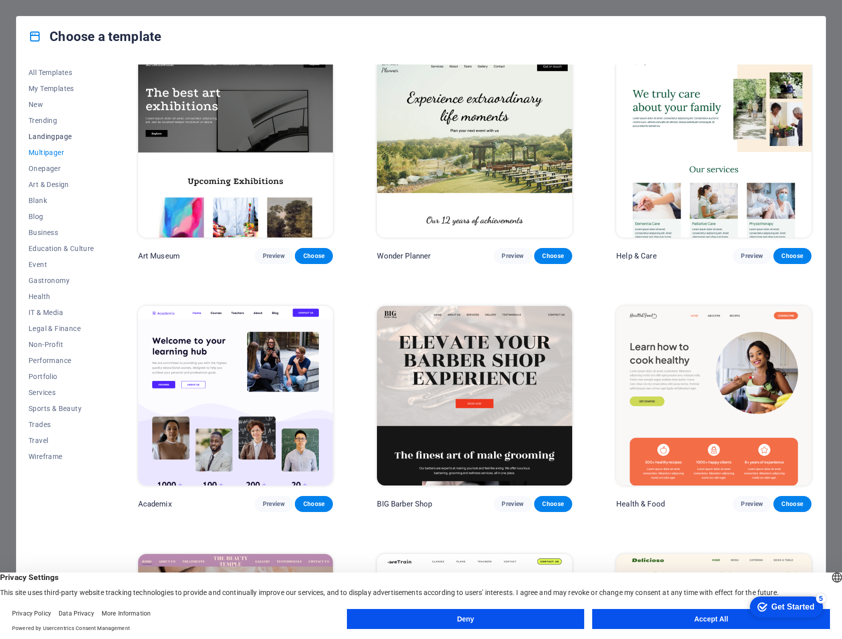
click at [48, 135] on span "Landingpage" at bounding box center [62, 137] width 66 height 8
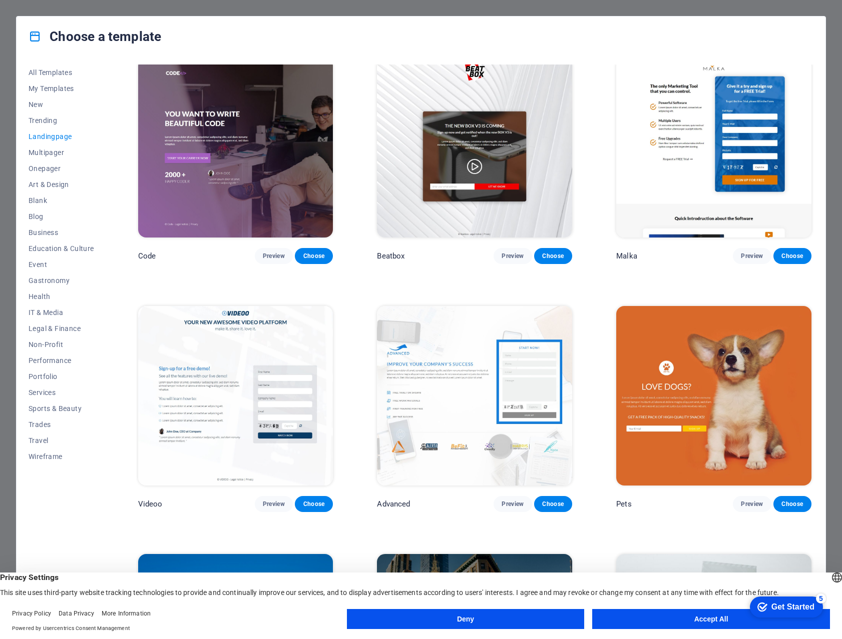
click at [213, 184] on img at bounding box center [235, 148] width 195 height 180
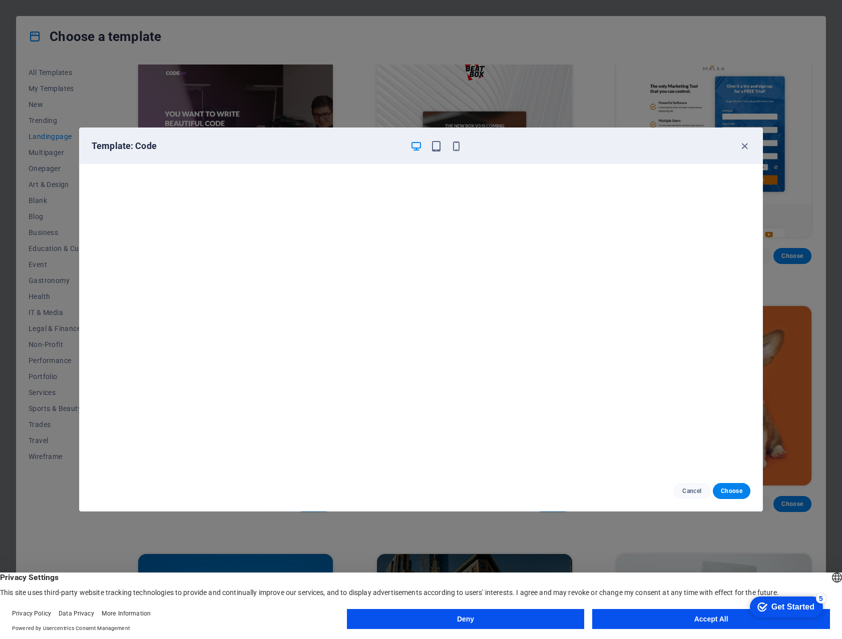
scroll to position [0, 0]
click at [457, 143] on icon "button" at bounding box center [456, 147] width 12 height 12
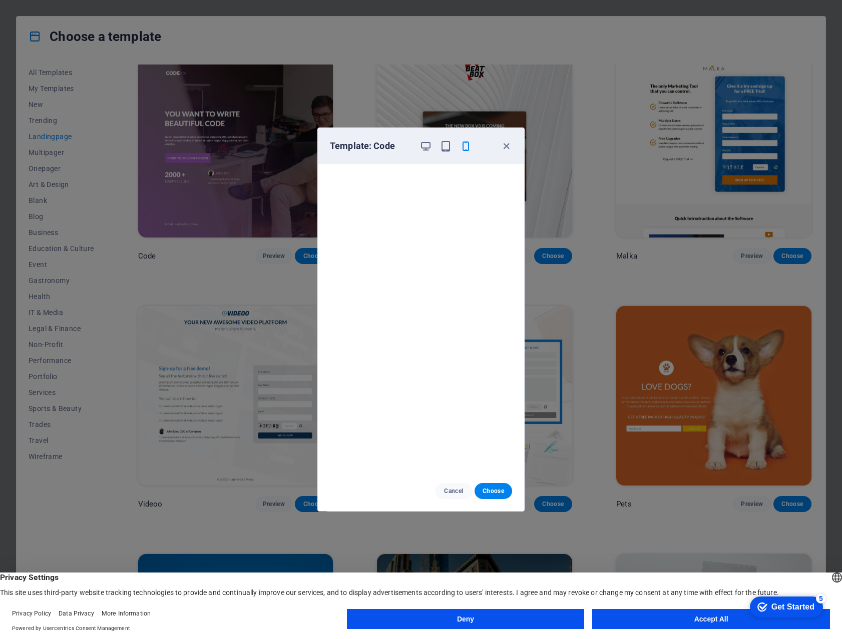
click at [417, 145] on div "Template: Code" at bounding box center [415, 146] width 170 height 12
click at [505, 144] on icon "button" at bounding box center [506, 147] width 12 height 12
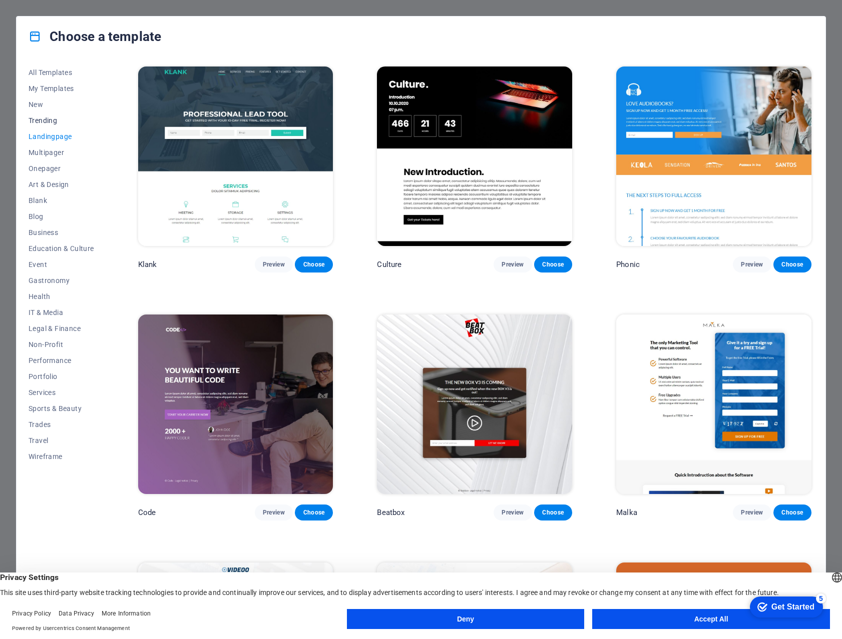
click at [42, 119] on span "Trending" at bounding box center [62, 121] width 66 height 8
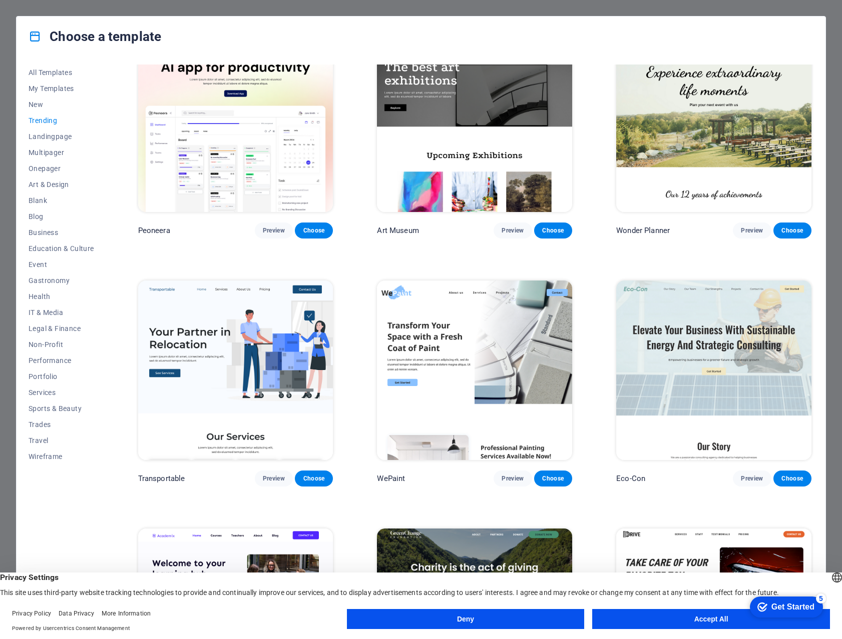
scroll to position [28, 0]
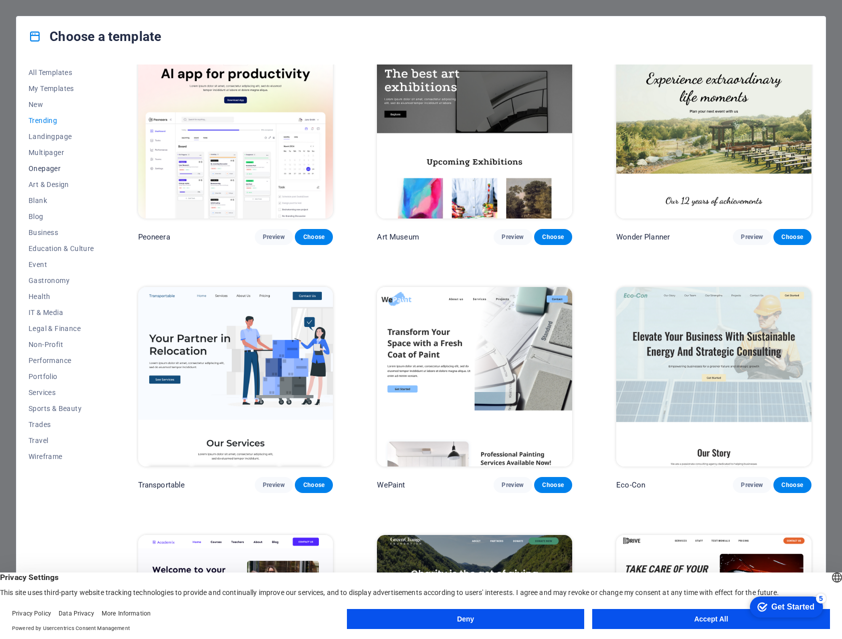
click at [44, 166] on span "Onepager" at bounding box center [62, 169] width 66 height 8
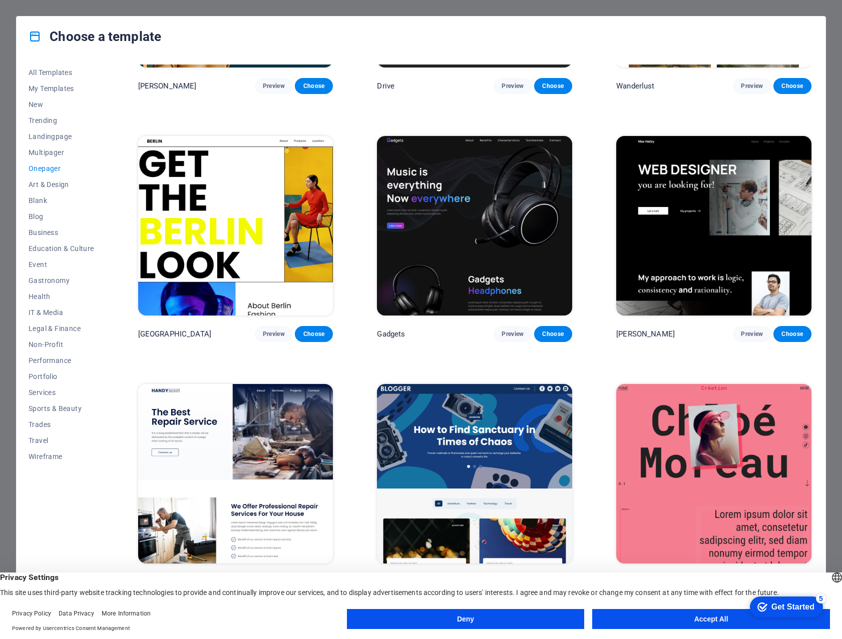
scroll to position [922, 0]
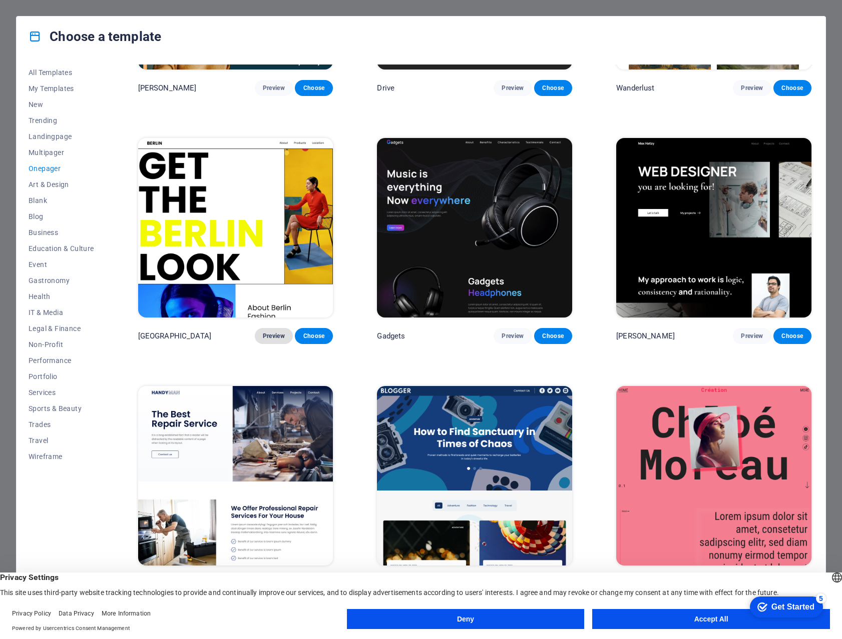
click at [275, 332] on span "Preview" at bounding box center [274, 336] width 22 height 8
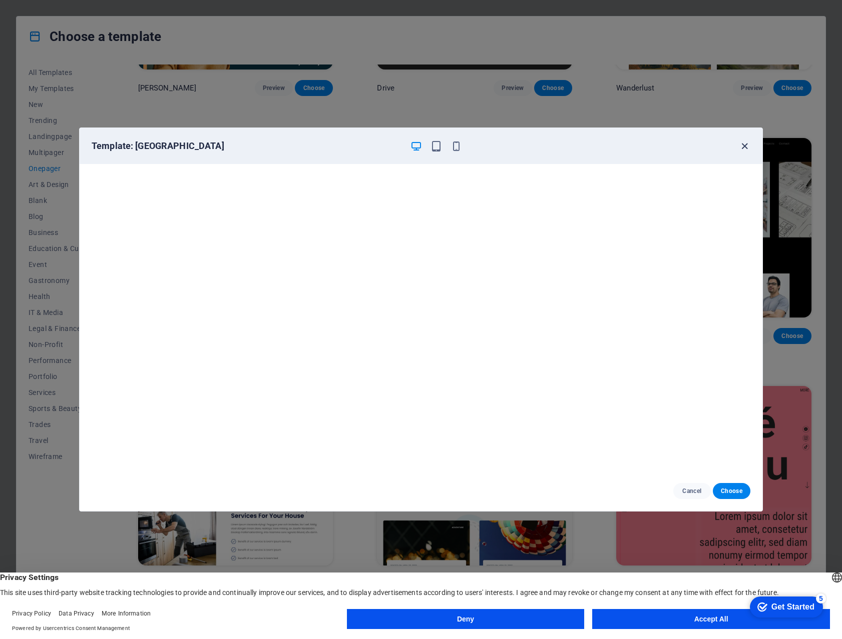
click at [743, 146] on icon "button" at bounding box center [744, 147] width 12 height 12
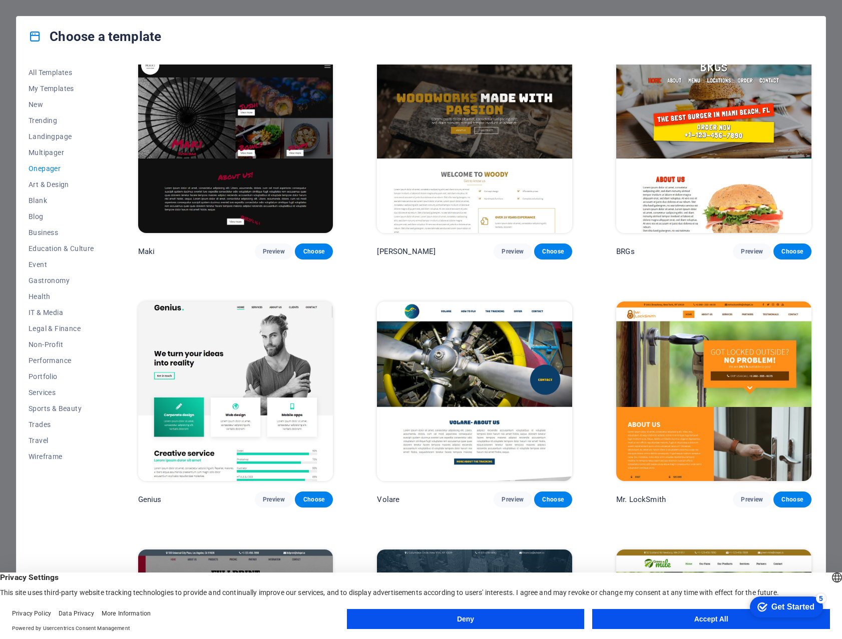
scroll to position [2249, 0]
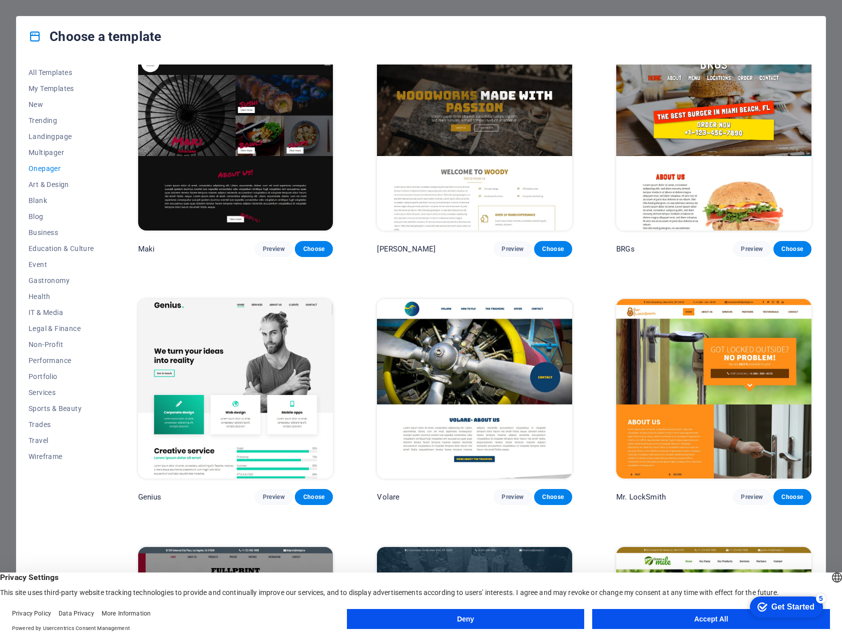
click at [479, 368] on img at bounding box center [474, 389] width 195 height 180
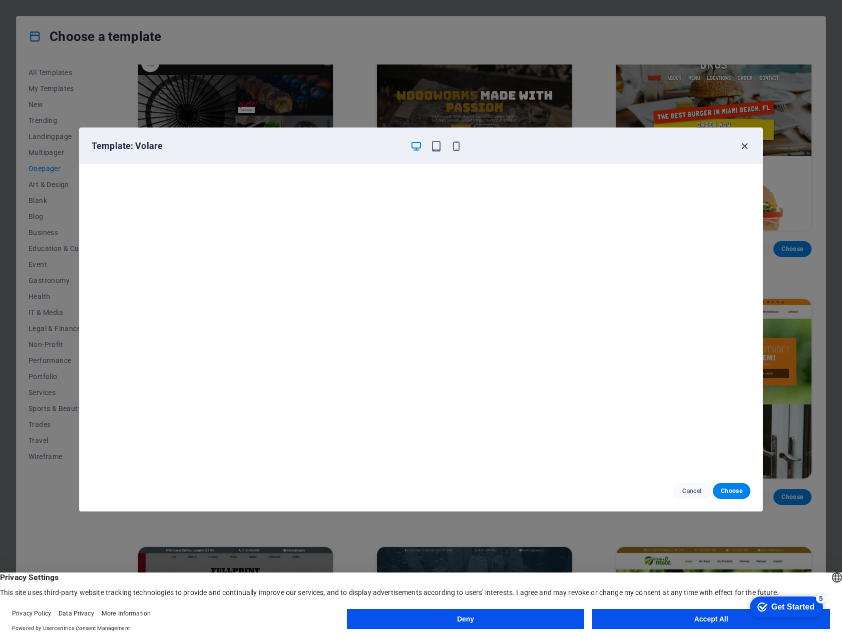
click at [744, 144] on icon "button" at bounding box center [744, 147] width 12 height 12
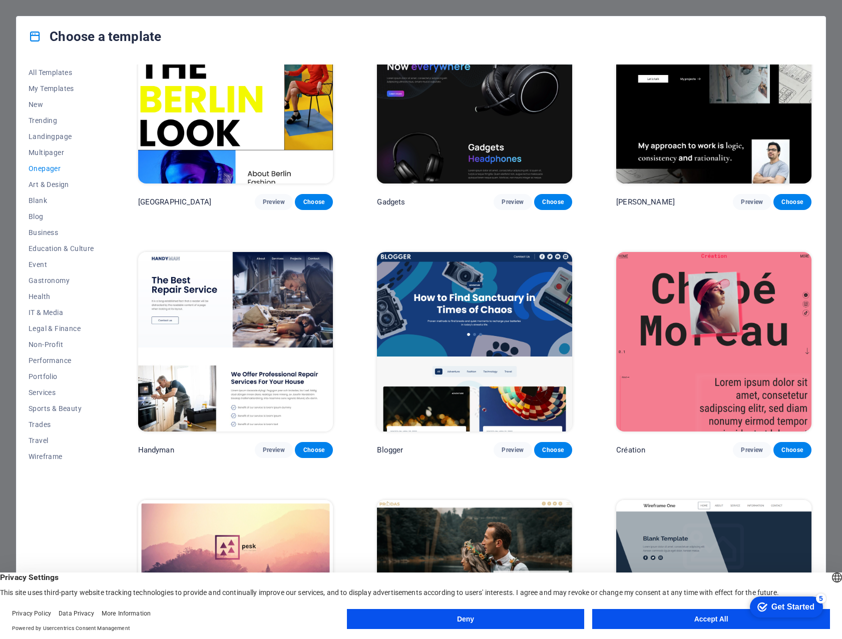
scroll to position [922, 0]
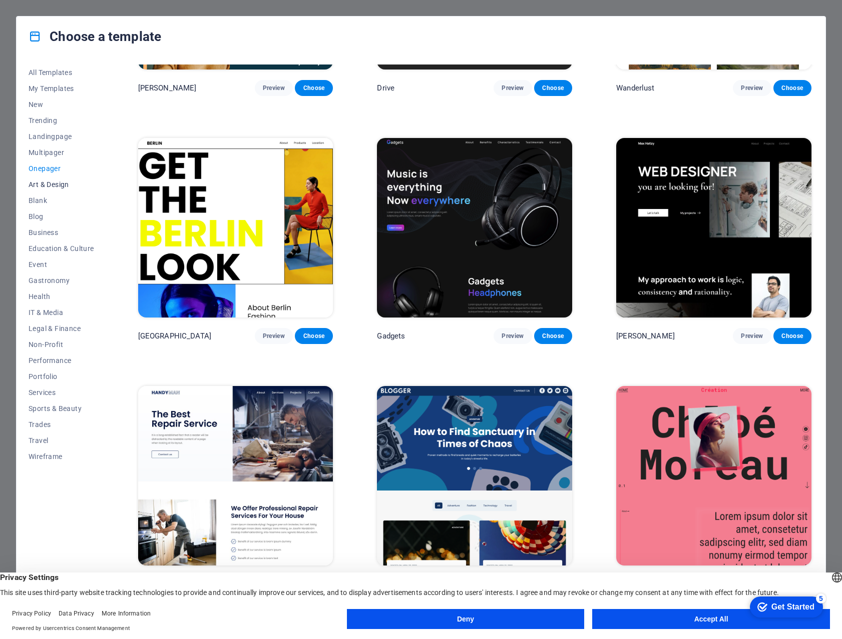
click at [56, 184] on span "Art & Design" at bounding box center [62, 185] width 66 height 8
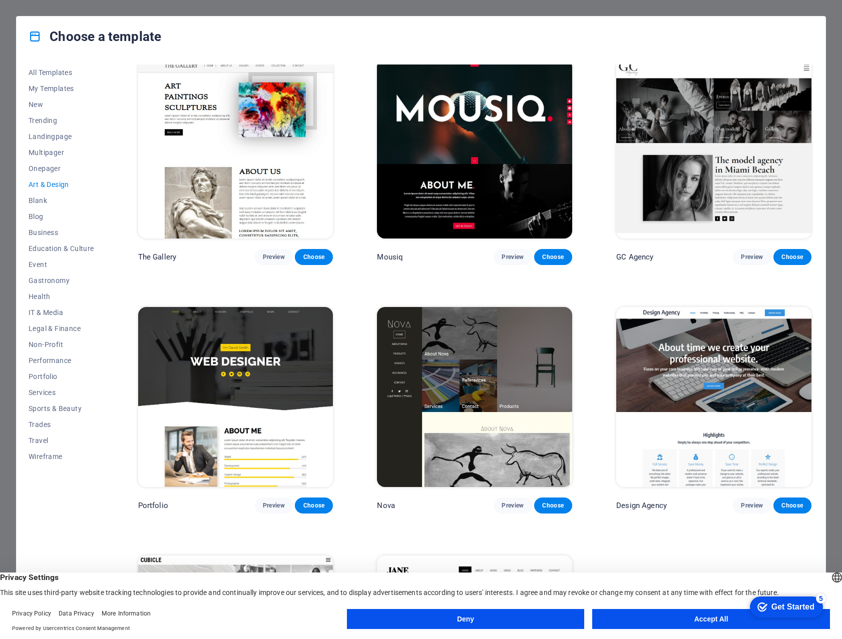
scroll to position [505, 0]
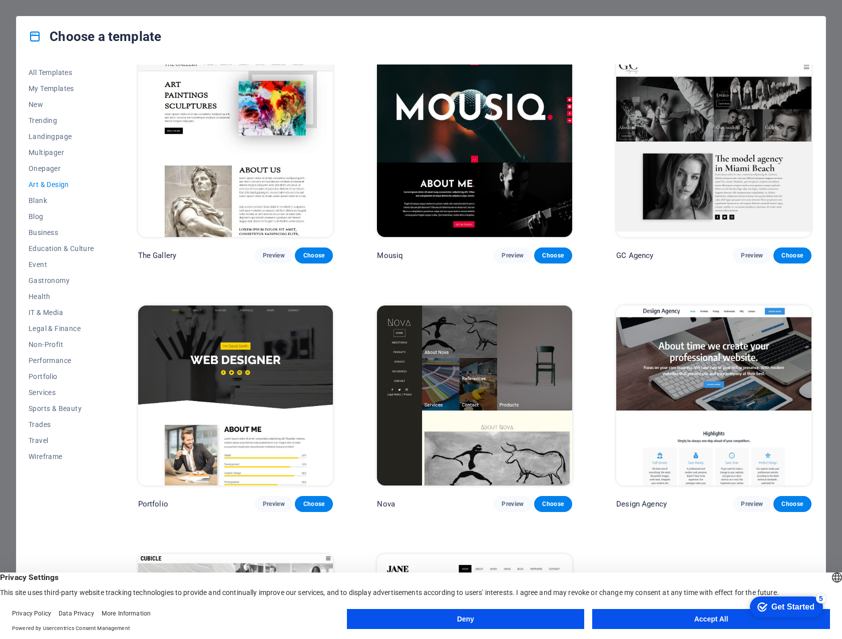
click at [281, 369] on img at bounding box center [235, 396] width 195 height 180
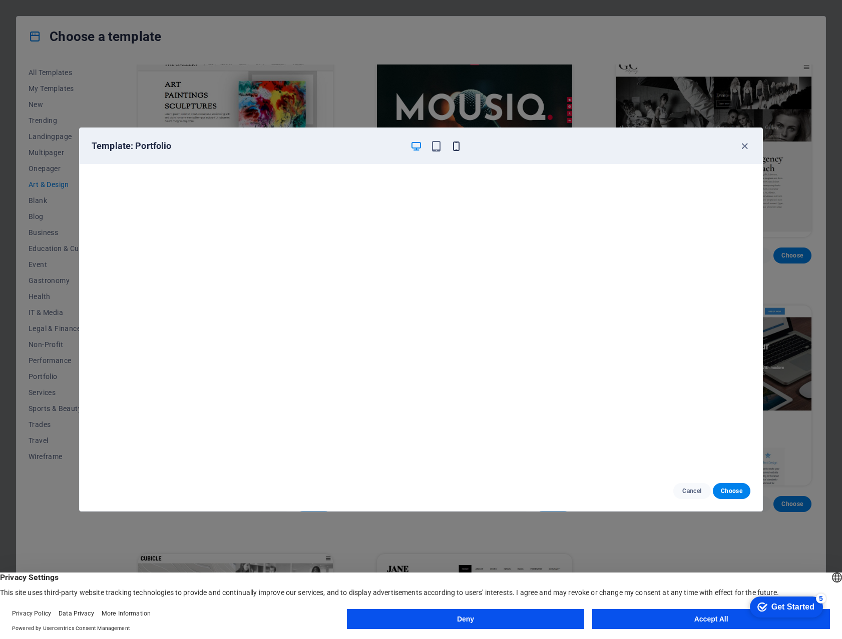
click at [455, 144] on icon "button" at bounding box center [456, 147] width 12 height 12
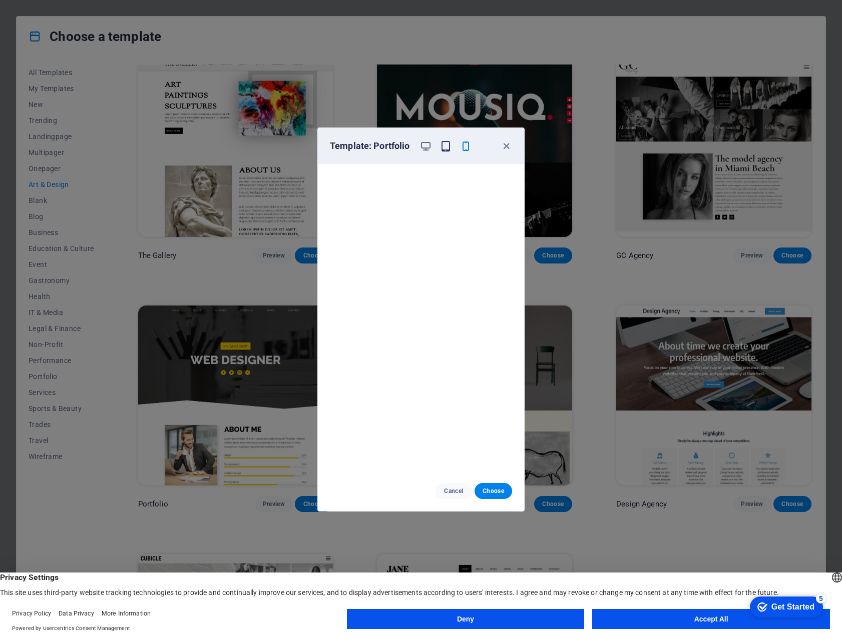
click at [443, 145] on icon "button" at bounding box center [446, 147] width 12 height 12
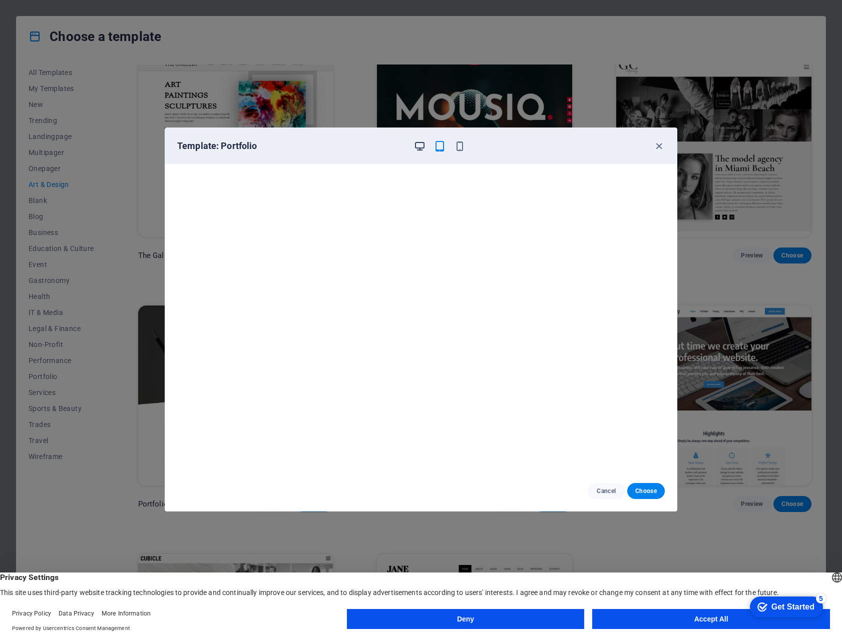
click at [414, 146] on icon "button" at bounding box center [420, 147] width 12 height 12
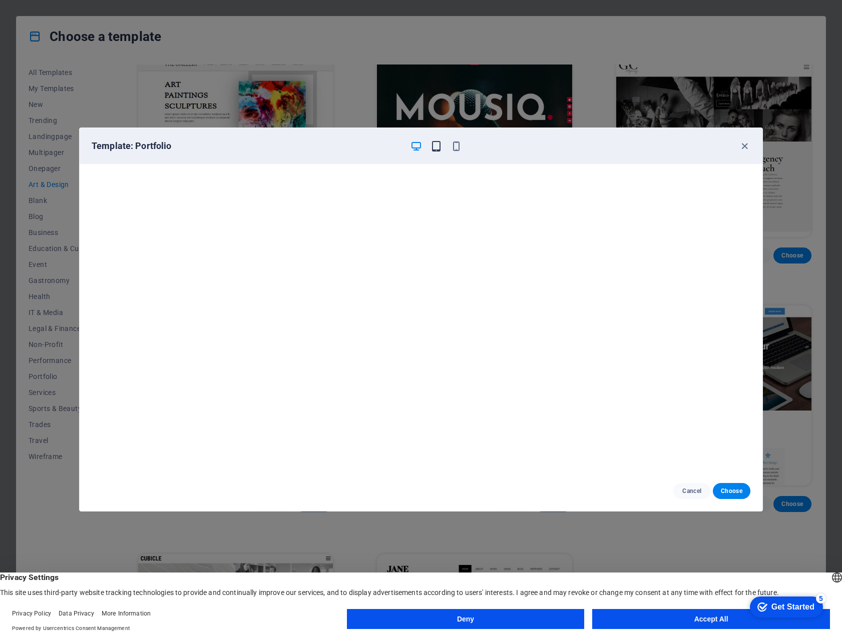
click at [434, 142] on icon "button" at bounding box center [436, 147] width 12 height 12
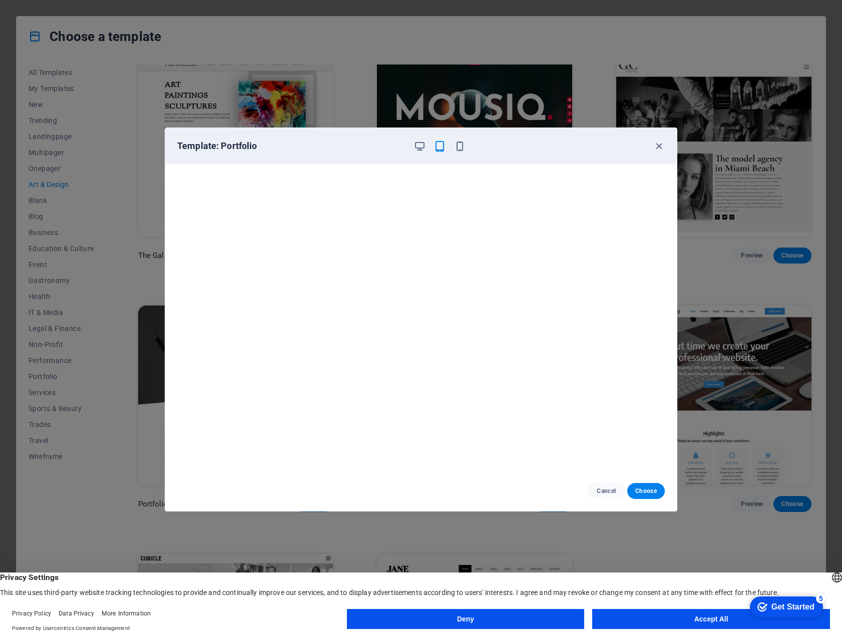
click at [467, 144] on div "Template: Portfolio" at bounding box center [414, 146] width 475 height 12
click at [459, 146] on icon "button" at bounding box center [460, 147] width 12 height 12
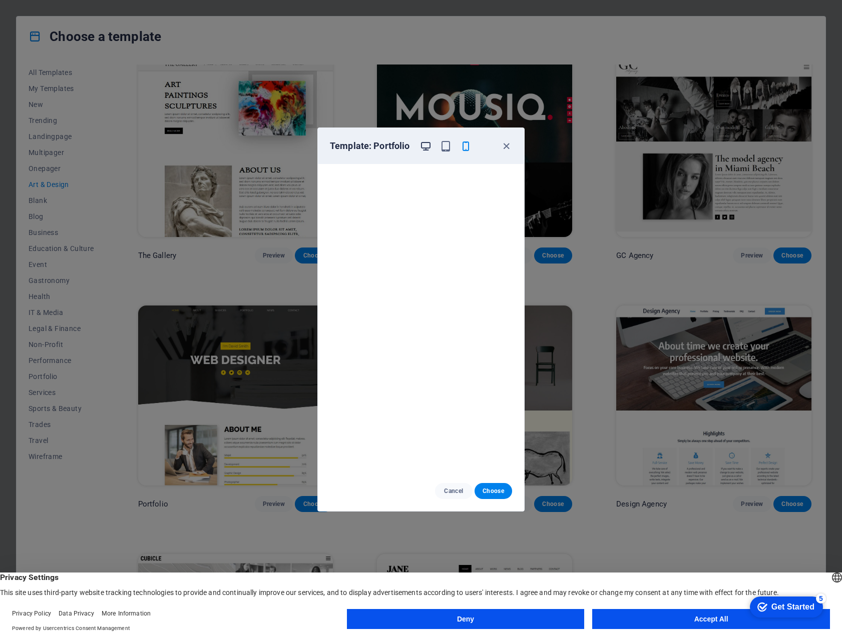
click at [425, 144] on icon "button" at bounding box center [426, 147] width 12 height 12
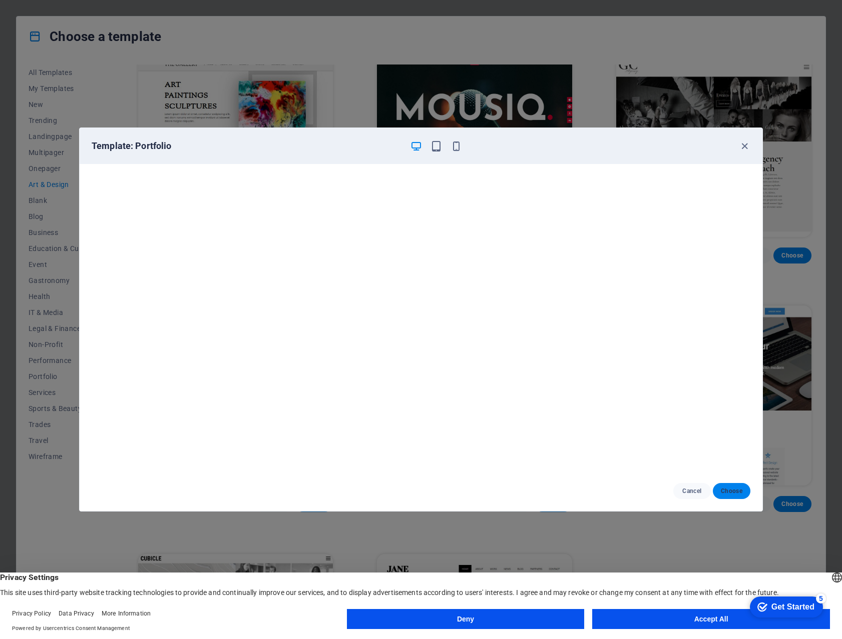
click at [730, 486] on button "Choose" at bounding box center [731, 491] width 38 height 16
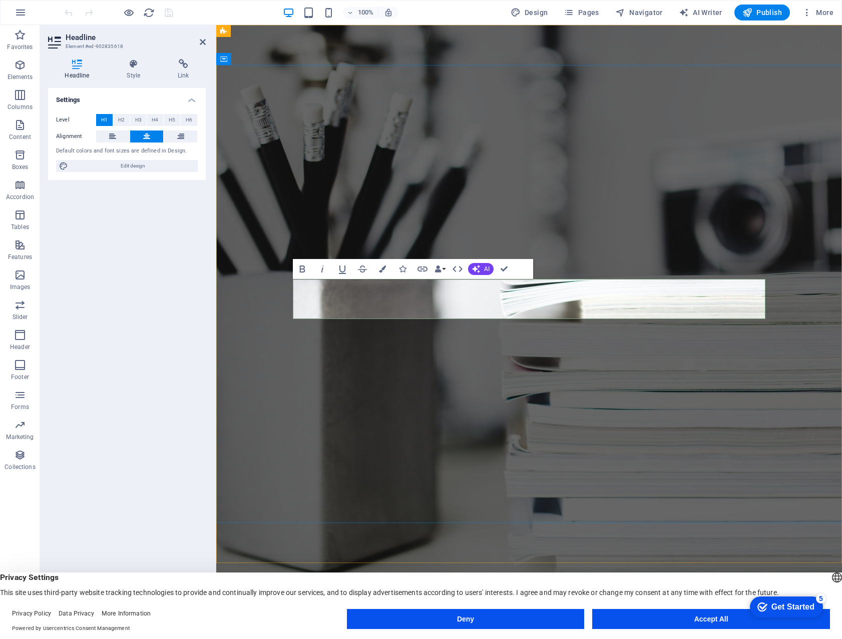
click at [485, 271] on span "AI" at bounding box center [487, 269] width 6 height 6
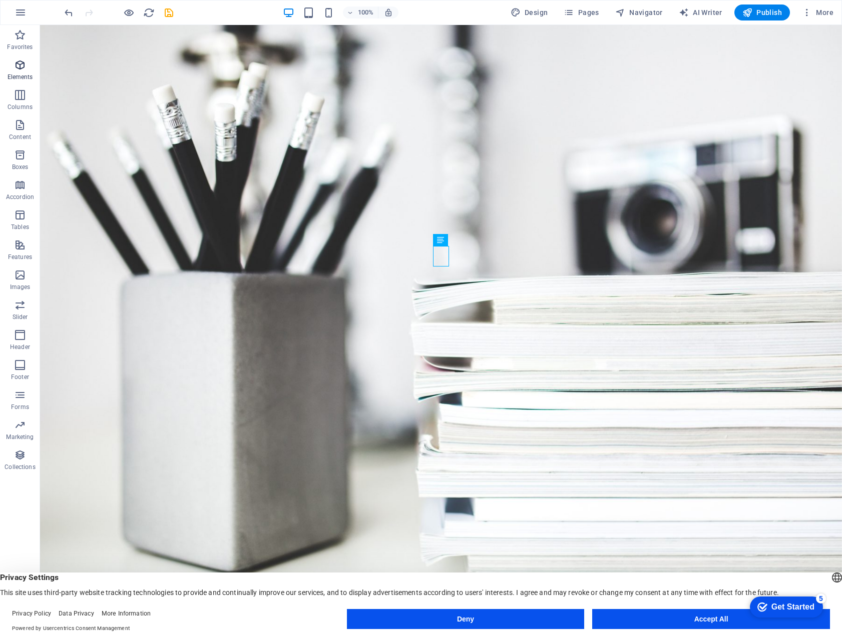
click at [16, 64] on icon "button" at bounding box center [20, 65] width 12 height 12
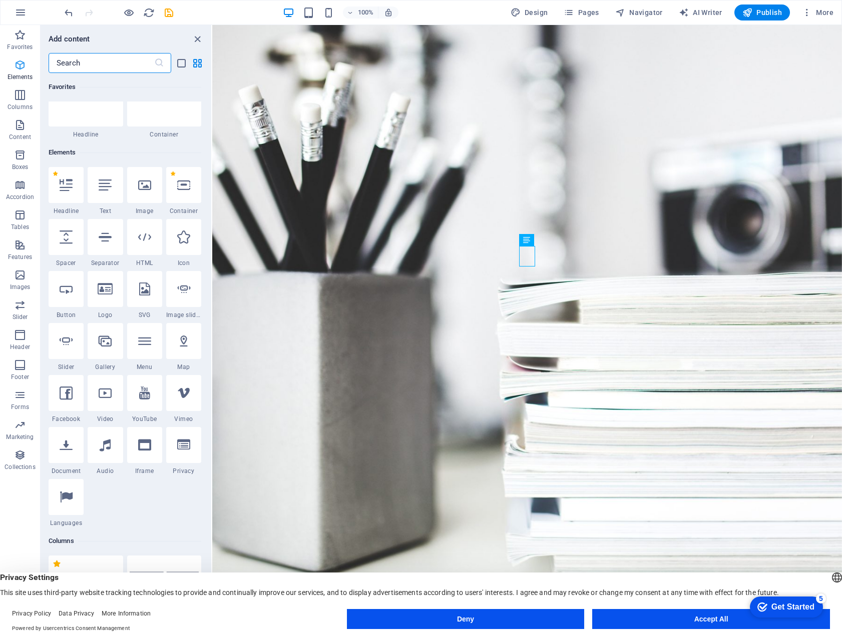
scroll to position [107, 0]
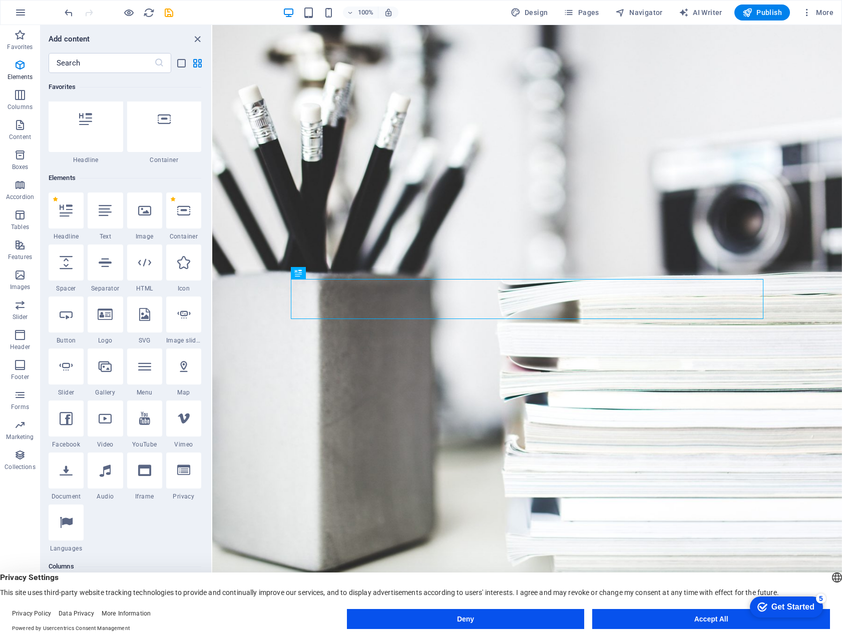
scroll to position [0, 0]
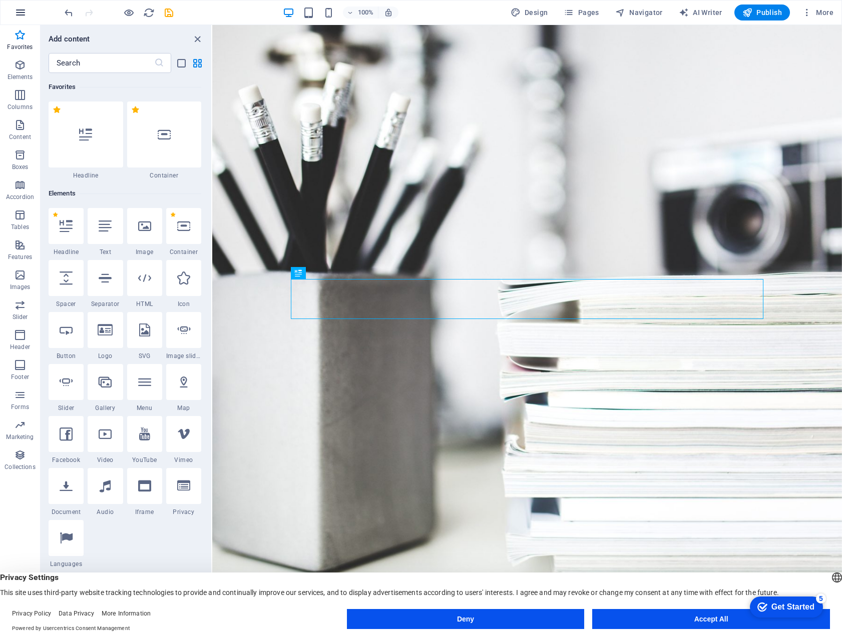
click at [15, 12] on icon "button" at bounding box center [21, 13] width 12 height 12
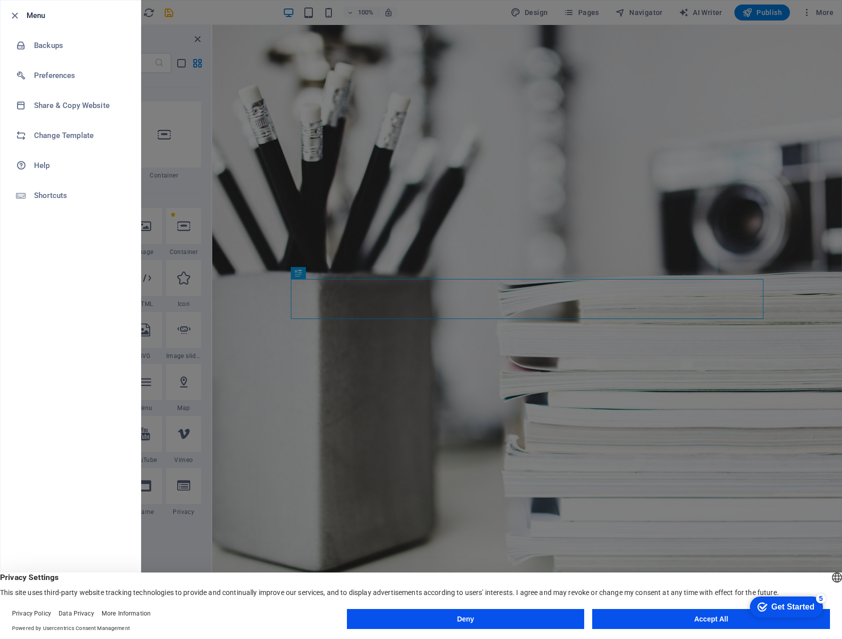
click at [724, 619] on button "Accept All" at bounding box center [711, 619] width 238 height 20
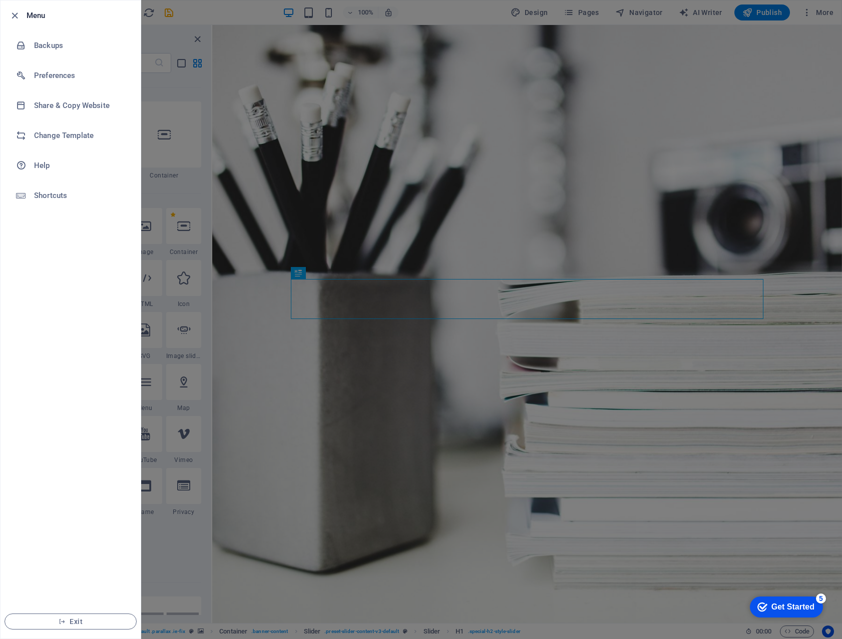
click at [821, 11] on div at bounding box center [421, 319] width 842 height 639
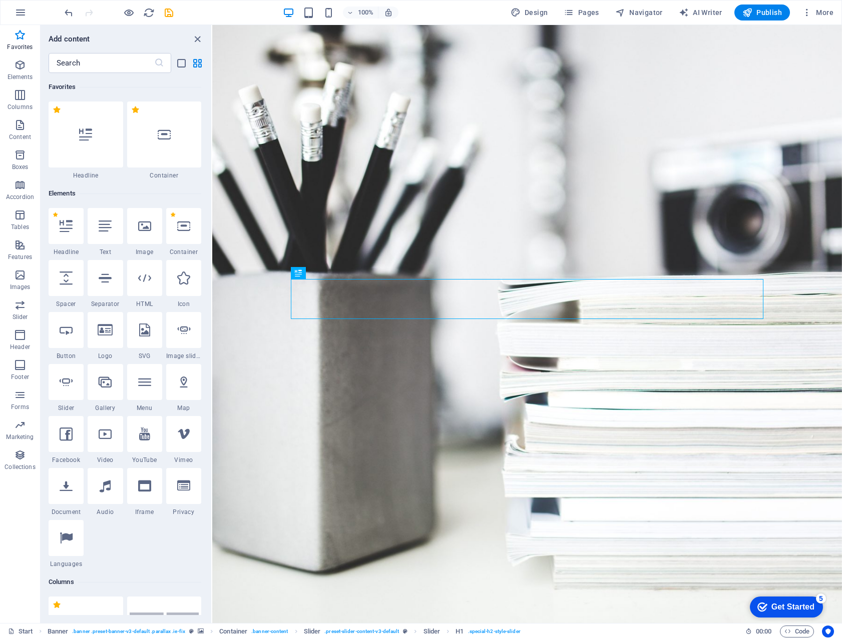
click at [821, 11] on span "More" at bounding box center [817, 13] width 32 height 10
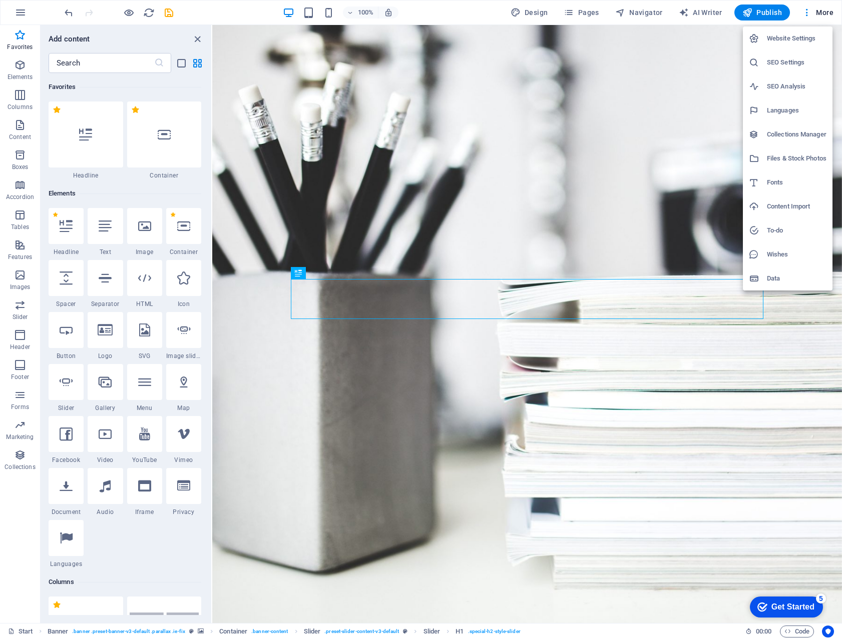
click at [770, 276] on h6 "Data" at bounding box center [796, 279] width 60 height 12
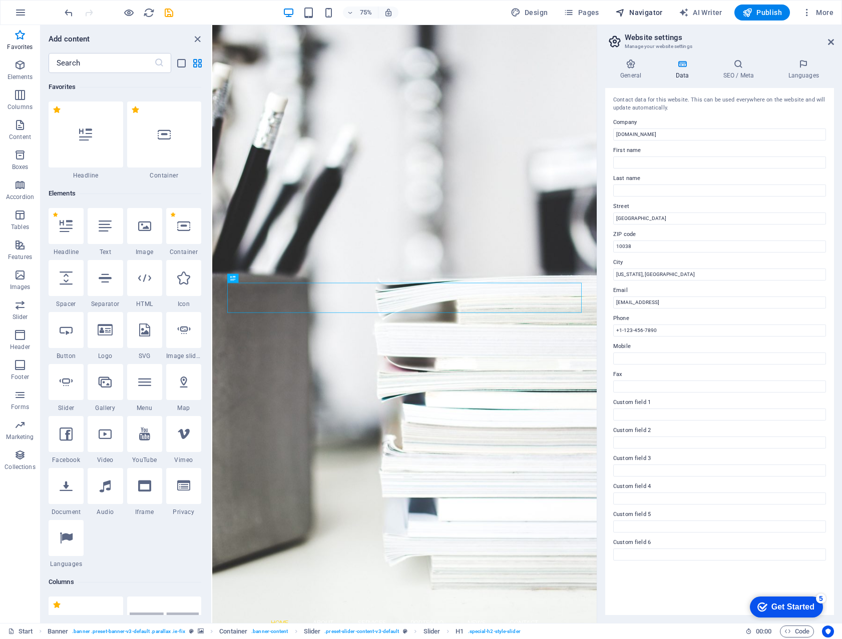
click at [640, 10] on span "Navigator" at bounding box center [639, 13] width 48 height 10
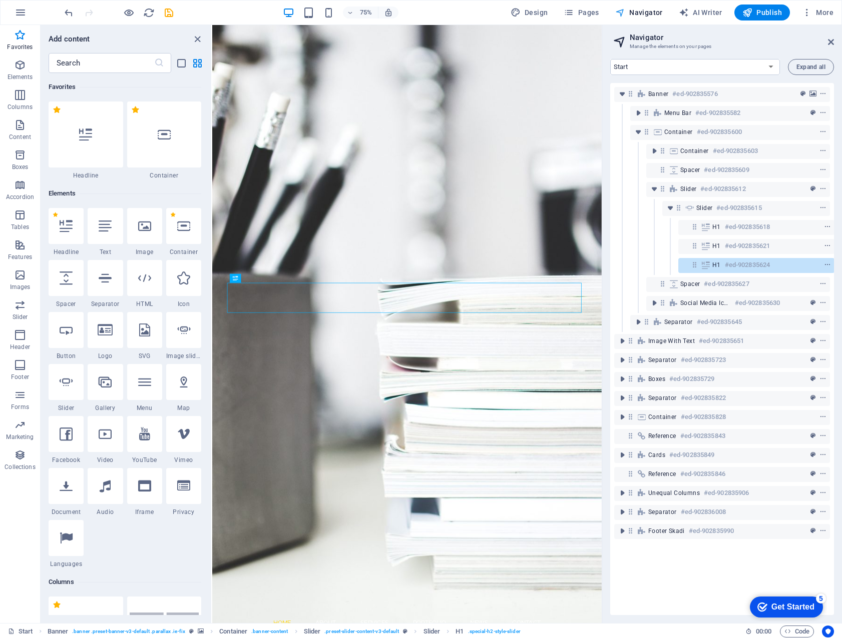
scroll to position [0, 3]
click at [531, 9] on span "Design" at bounding box center [529, 13] width 38 height 10
select select "px"
select select "300"
select select "px"
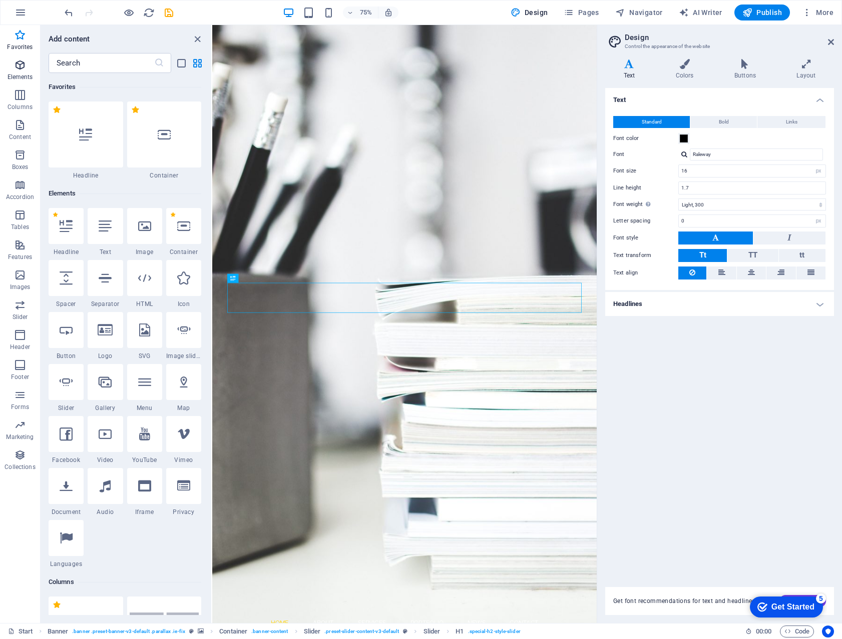
click at [22, 67] on icon "button" at bounding box center [20, 65] width 12 height 12
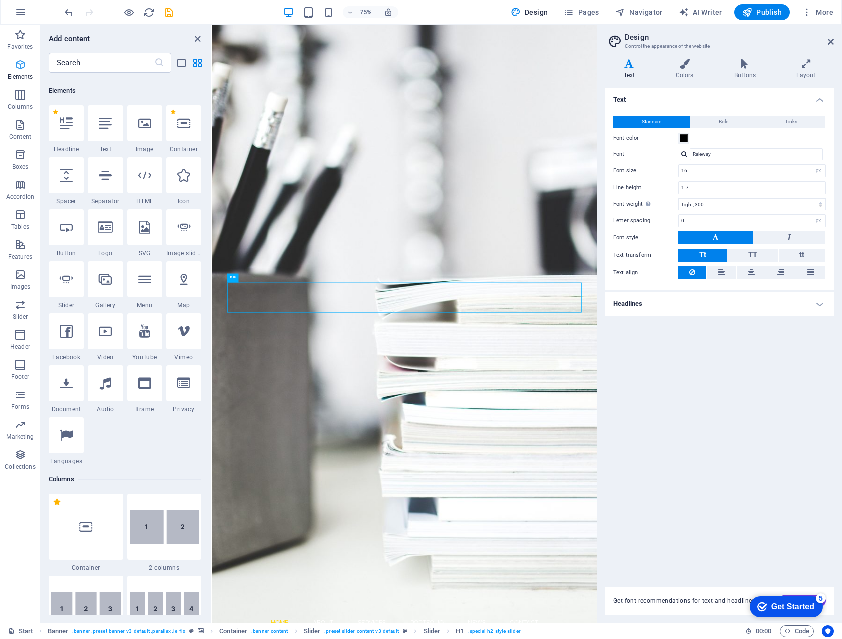
scroll to position [107, 0]
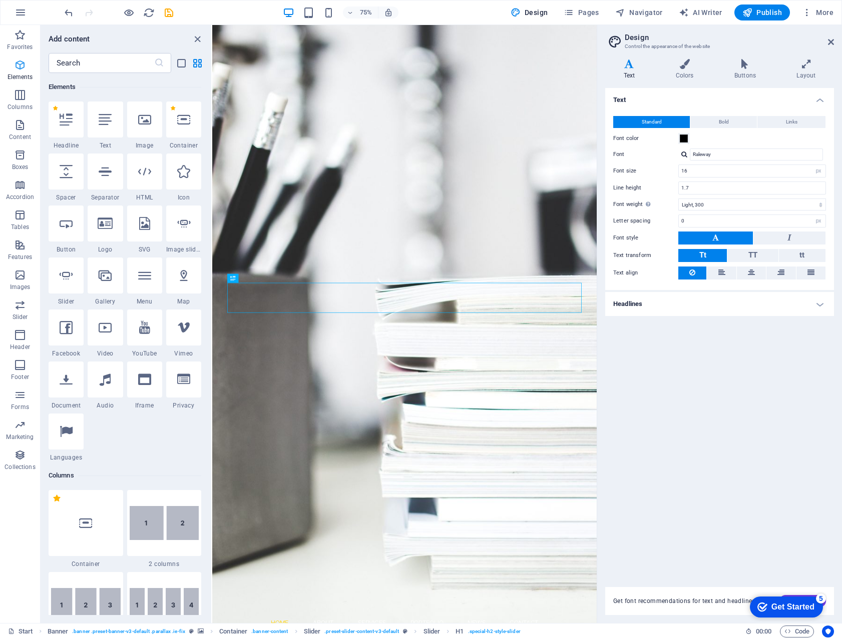
click at [22, 67] on icon "button" at bounding box center [20, 65] width 12 height 12
click at [20, 128] on icon "button" at bounding box center [20, 125] width 12 height 12
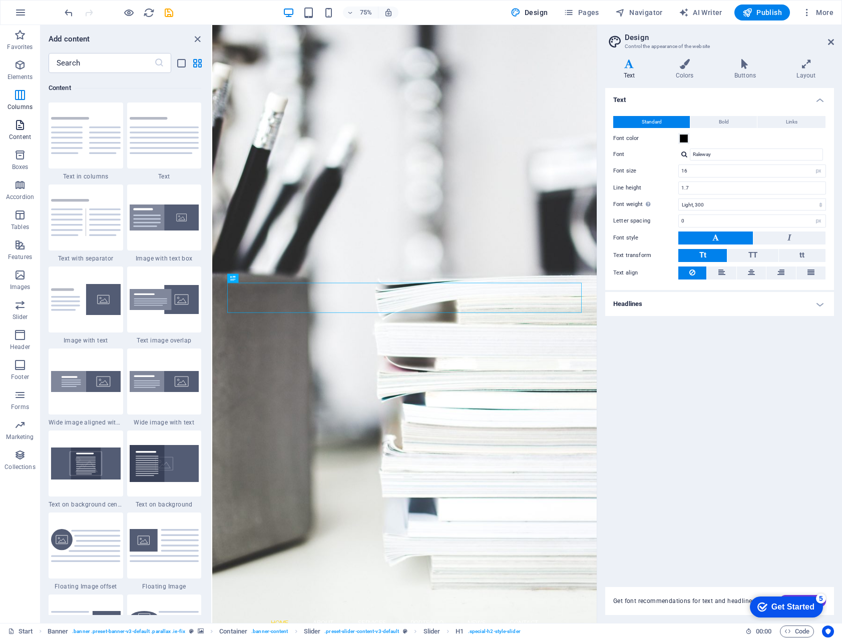
scroll to position [1751, 0]
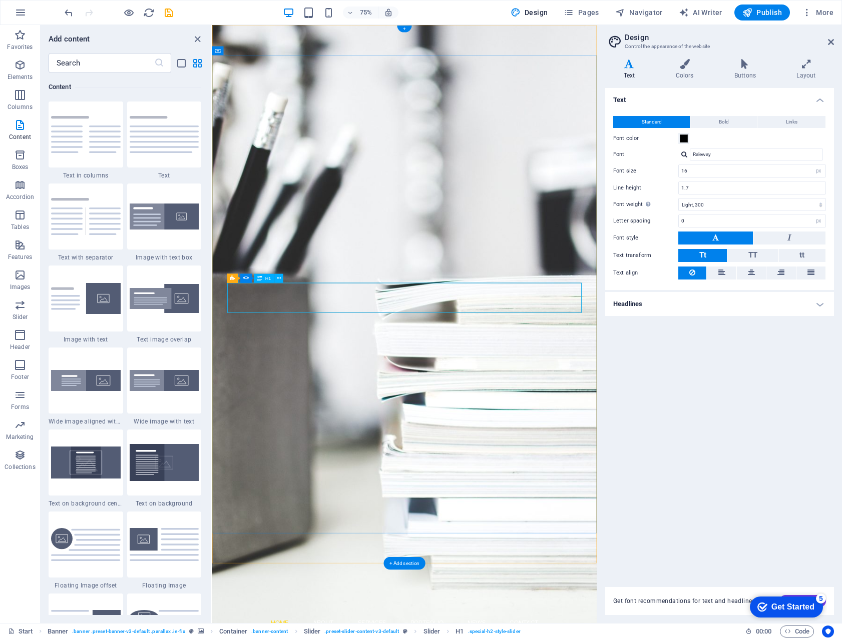
click at [643, 9] on span "Navigator" at bounding box center [639, 13] width 48 height 10
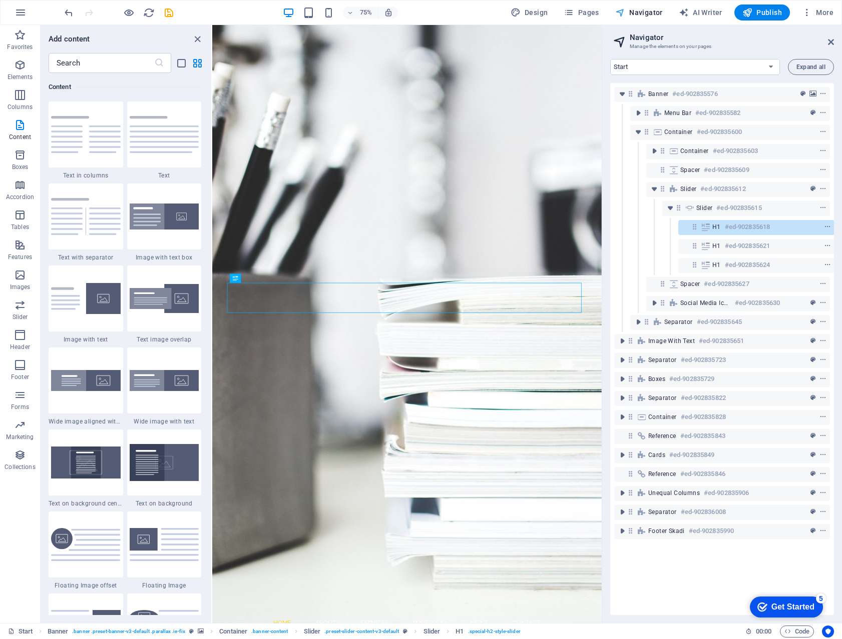
scroll to position [0, 3]
click at [726, 244] on h6 "#ed-902835621" at bounding box center [746, 246] width 45 height 12
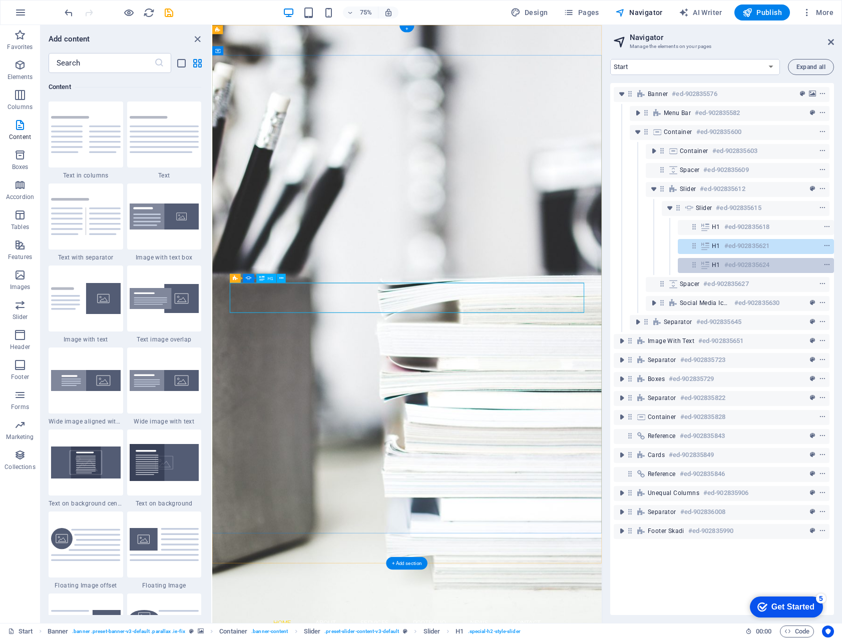
click at [728, 261] on h6 "#ed-902835624" at bounding box center [746, 265] width 45 height 12
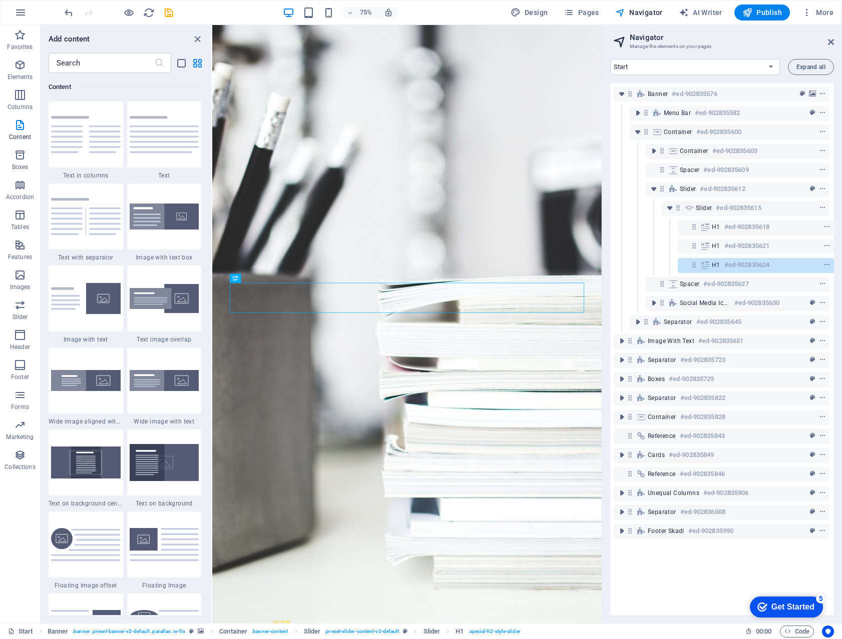
drag, startPoint x: 724, startPoint y: 228, endPoint x: 721, endPoint y: 200, distance: 28.2
click at [721, 200] on div "Banner #ed-902835576 Menu Bar #ed-902835582 Container #ed-902835600 Container #…" at bounding box center [722, 349] width 224 height 532
click at [820, 205] on icon "context-menu" at bounding box center [822, 208] width 7 height 7
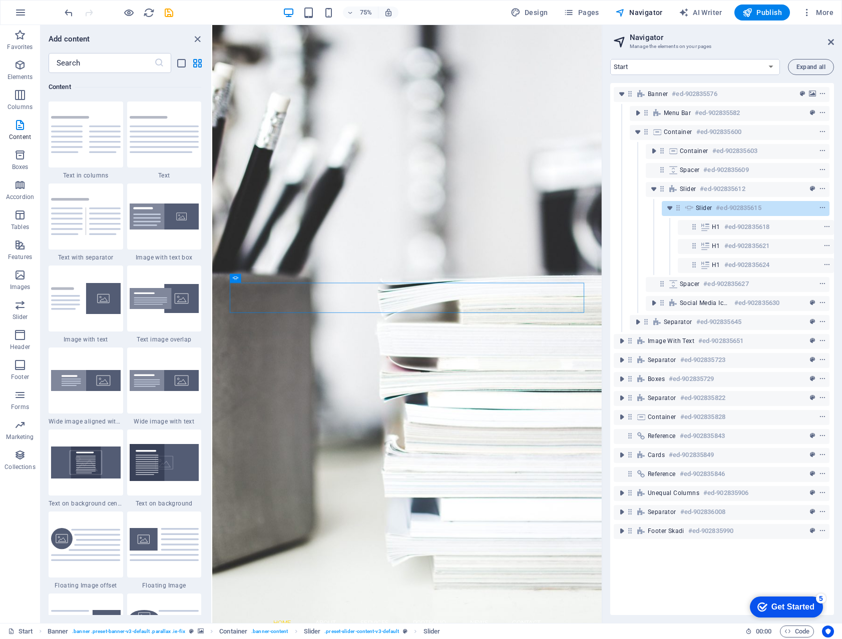
drag, startPoint x: 734, startPoint y: 225, endPoint x: 730, endPoint y: 200, distance: 25.3
click at [730, 200] on div "Banner #ed-902835576 Menu Bar #ed-902835582 Container #ed-902835600 Container #…" at bounding box center [722, 349] width 224 height 532
drag, startPoint x: 690, startPoint y: 227, endPoint x: 687, endPoint y: 199, distance: 28.2
click at [687, 199] on div "Banner #ed-902835576 Menu Bar #ed-902835582 Container #ed-902835600 Container #…" at bounding box center [722, 349] width 224 height 532
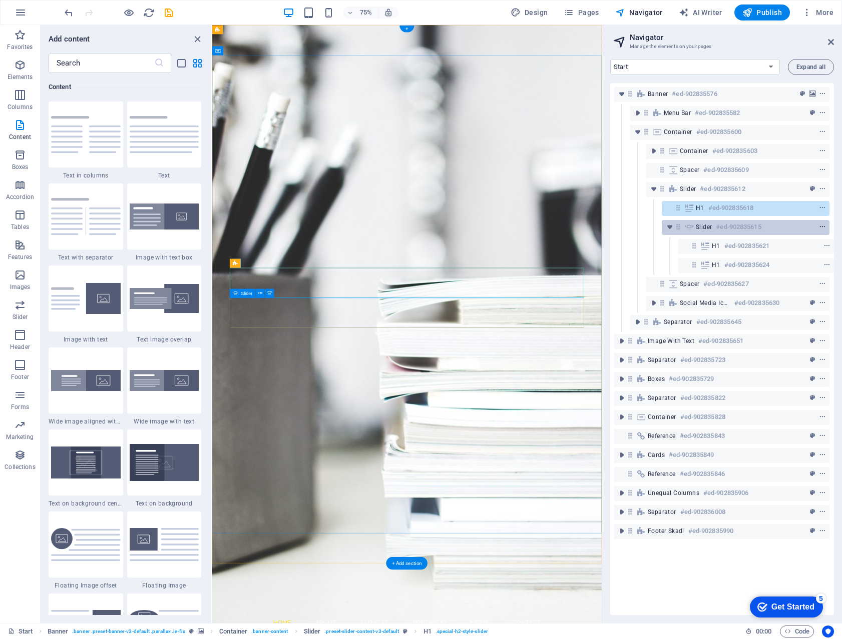
click at [819, 226] on icon "context-menu" at bounding box center [822, 227] width 7 height 7
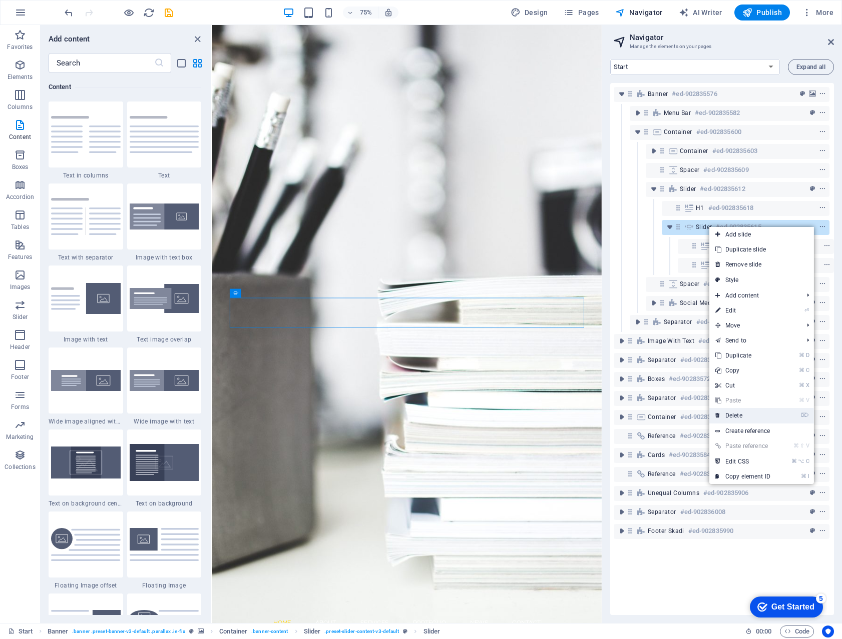
click at [735, 414] on link "⌦ Delete" at bounding box center [742, 415] width 67 height 15
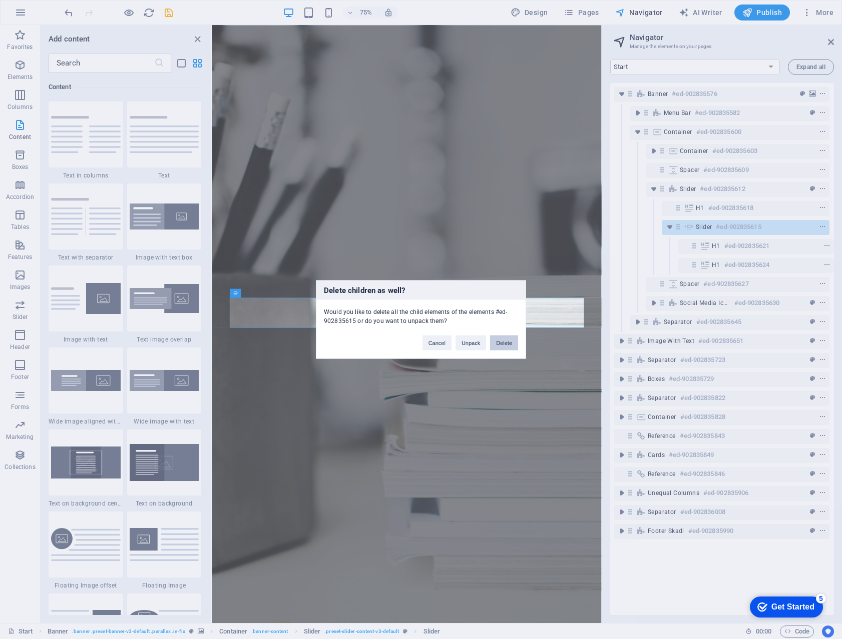
click at [502, 344] on button "Delete" at bounding box center [504, 343] width 28 height 15
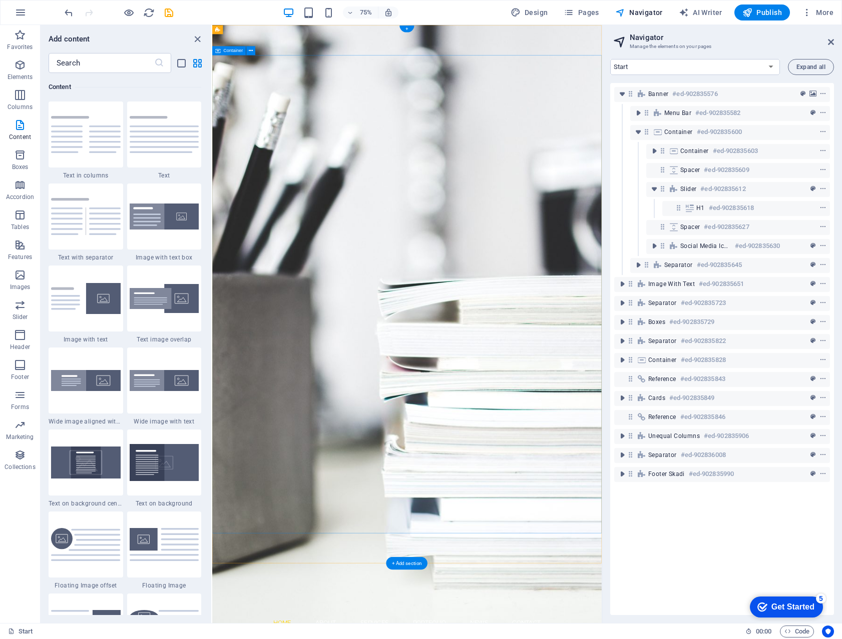
scroll to position [0, 0]
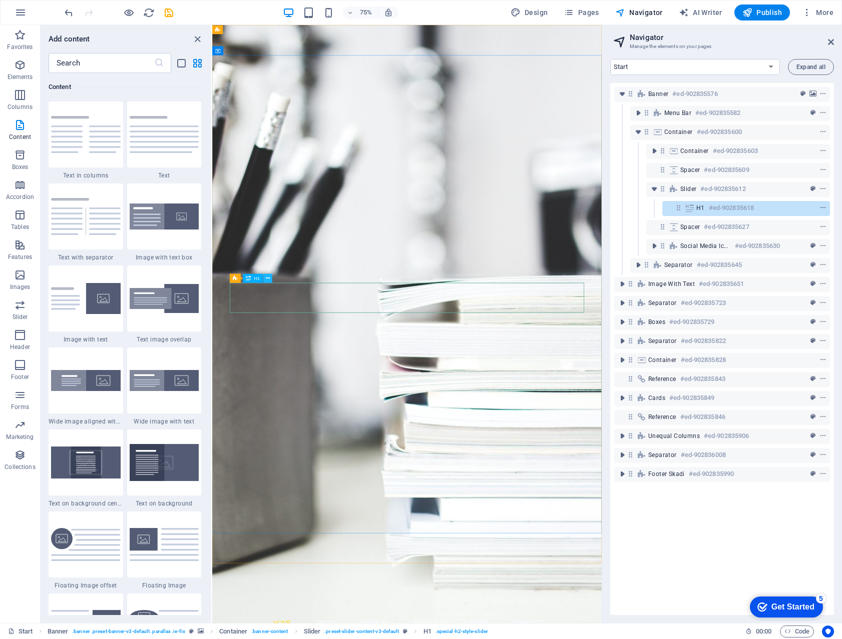
click at [268, 276] on icon at bounding box center [268, 278] width 4 height 8
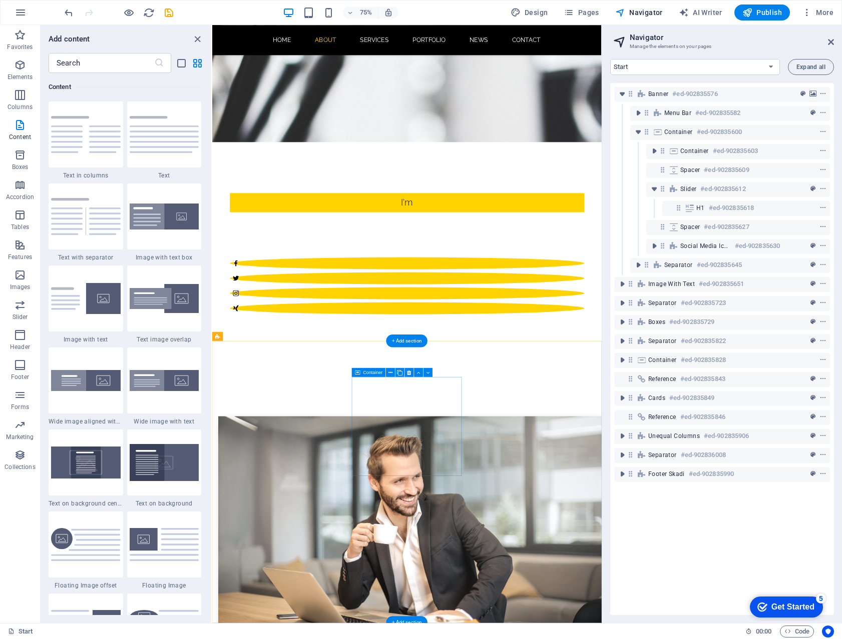
scroll to position [642, 0]
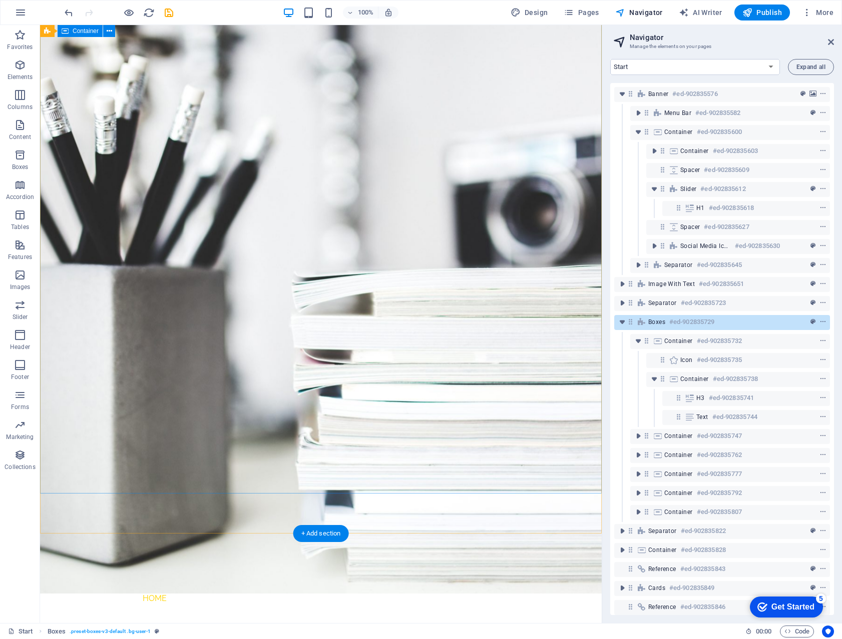
scroll to position [0, 0]
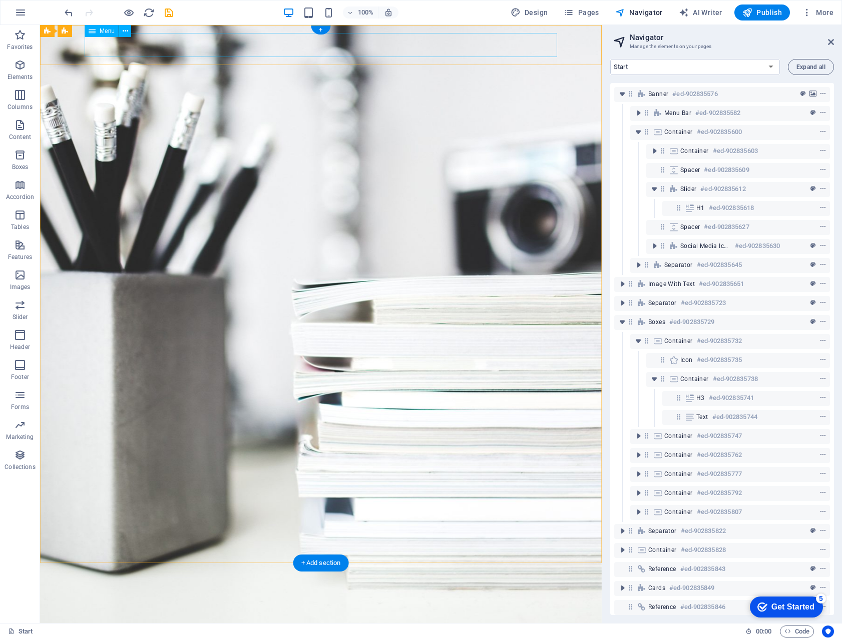
click at [210, 616] on nav "Home About Services Portfolio News Contact" at bounding box center [321, 628] width 472 height 24
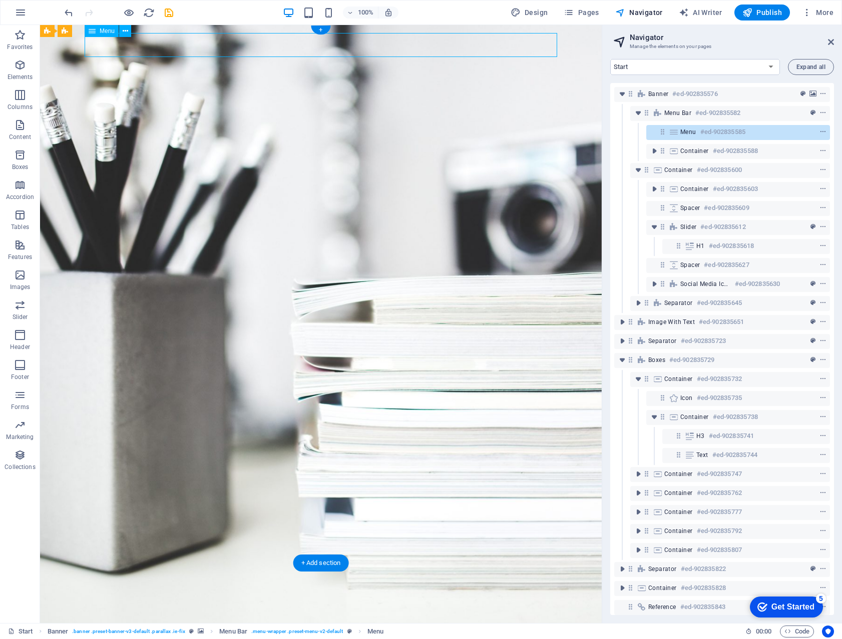
click at [279, 616] on nav "Home About Services Portfolio News Contact" at bounding box center [321, 628] width 472 height 24
click at [127, 30] on icon at bounding box center [126, 31] width 6 height 11
click at [763, 9] on span "Publish" at bounding box center [762, 13] width 40 height 10
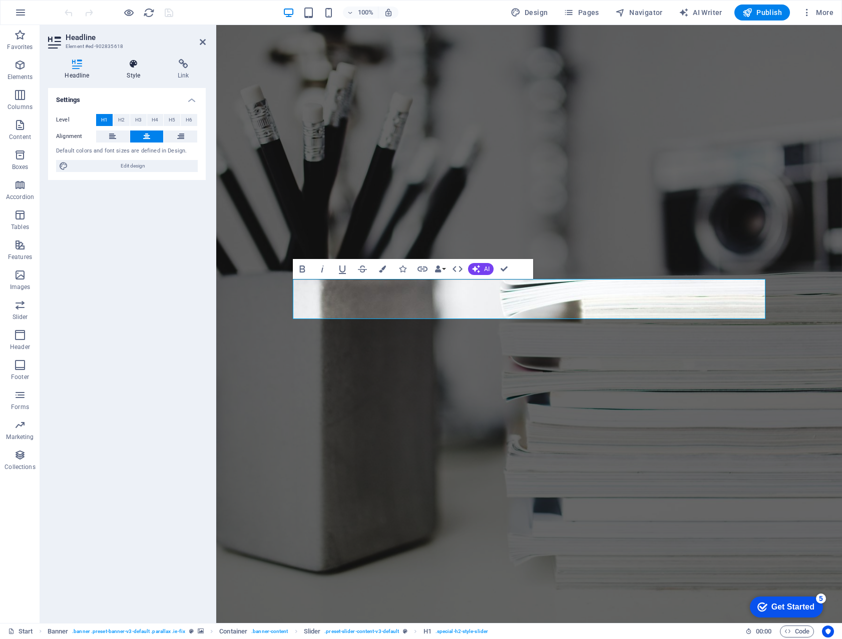
click at [133, 68] on icon at bounding box center [133, 64] width 47 height 10
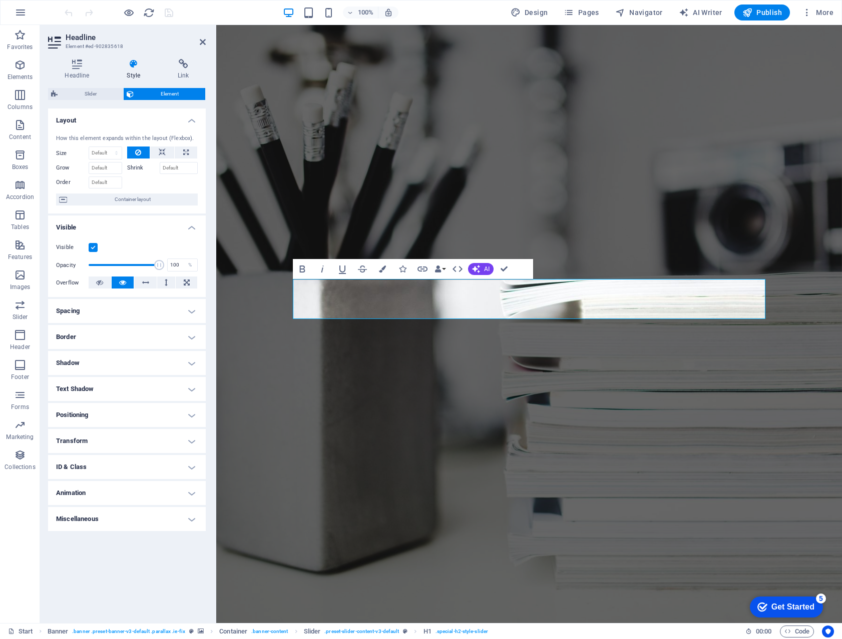
click at [113, 388] on h4 "Text Shadow" at bounding box center [127, 389] width 158 height 24
click at [113, 388] on h4 "Text Shadow" at bounding box center [127, 386] width 158 height 18
click at [92, 311] on h4 "Spacing" at bounding box center [127, 311] width 158 height 24
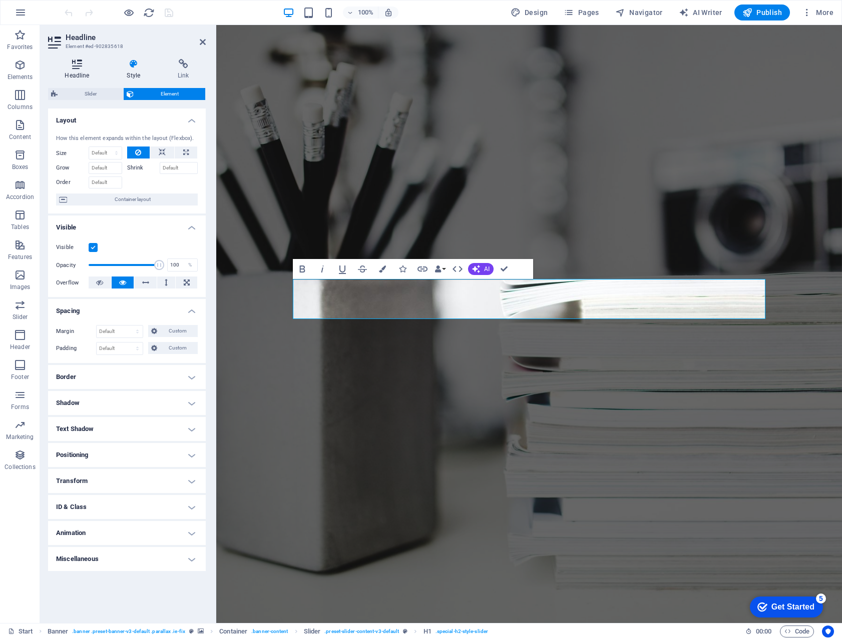
click at [79, 64] on icon at bounding box center [77, 64] width 58 height 10
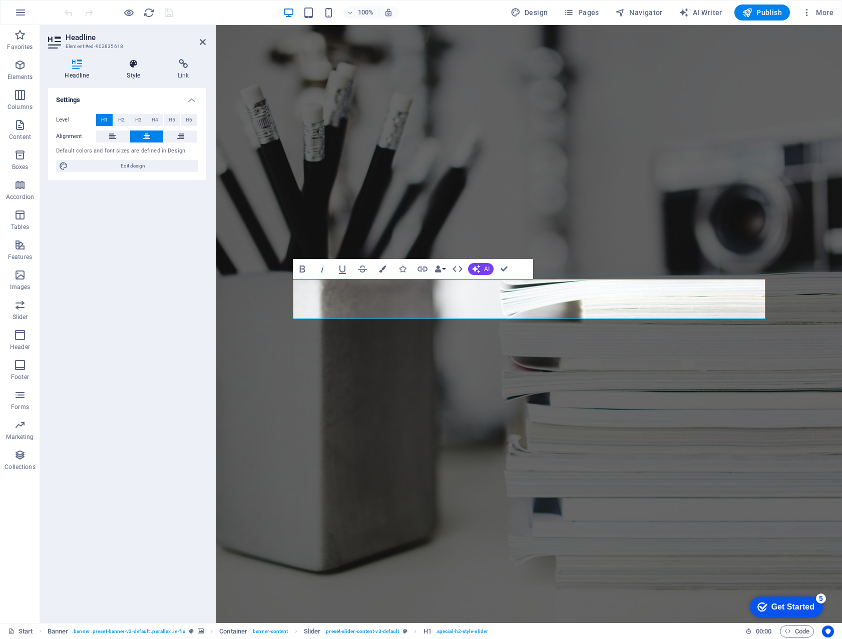
click at [137, 67] on icon at bounding box center [133, 64] width 47 height 10
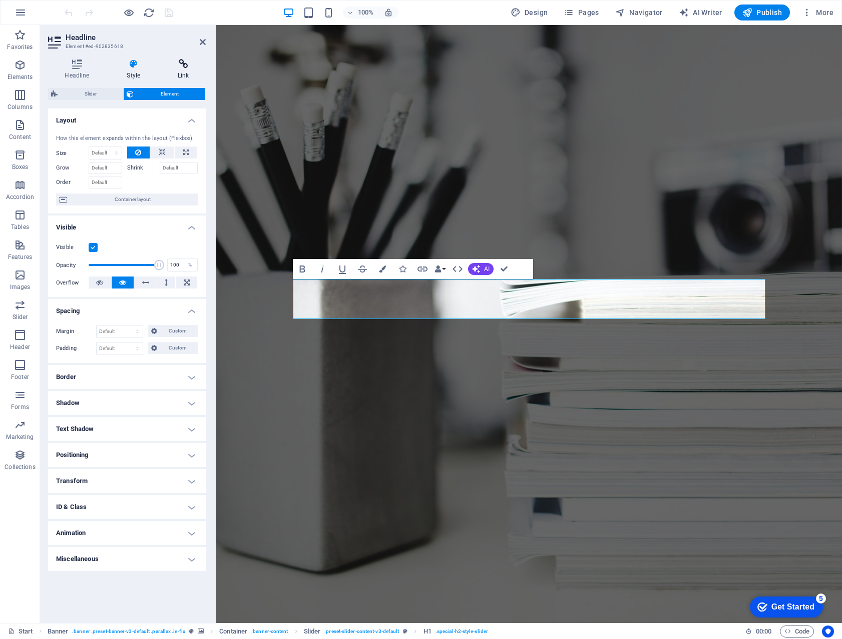
click at [183, 65] on icon at bounding box center [183, 64] width 45 height 10
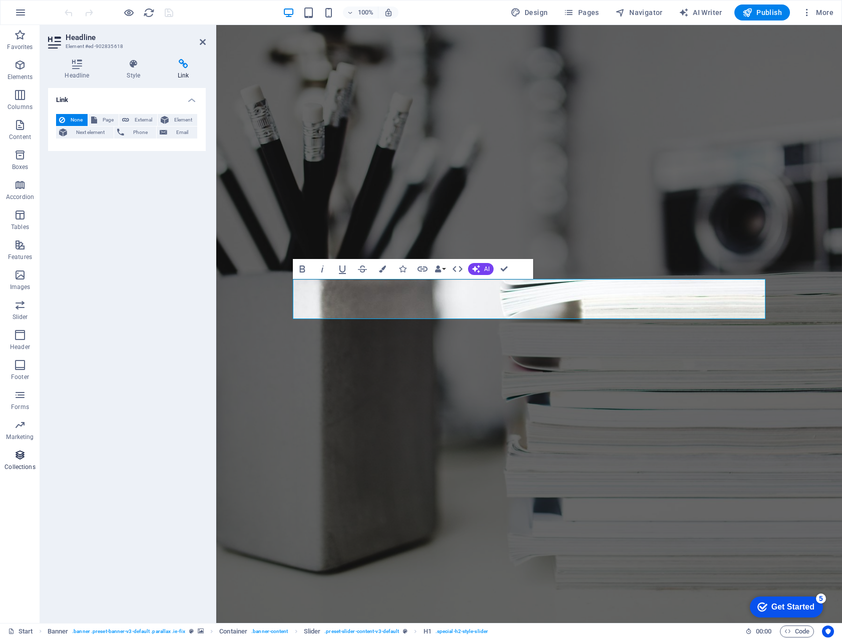
click at [22, 449] on icon "button" at bounding box center [20, 455] width 12 height 12
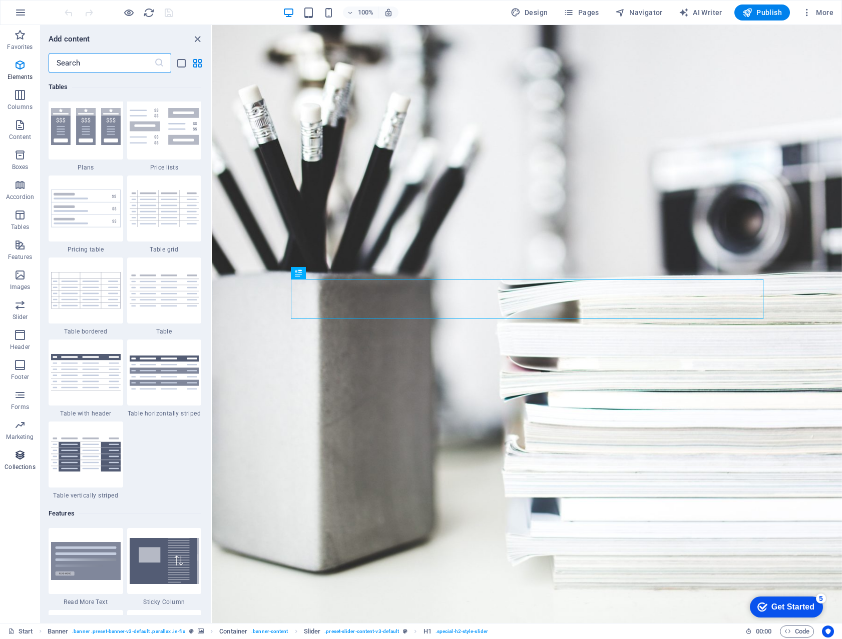
scroll to position [9159, 0]
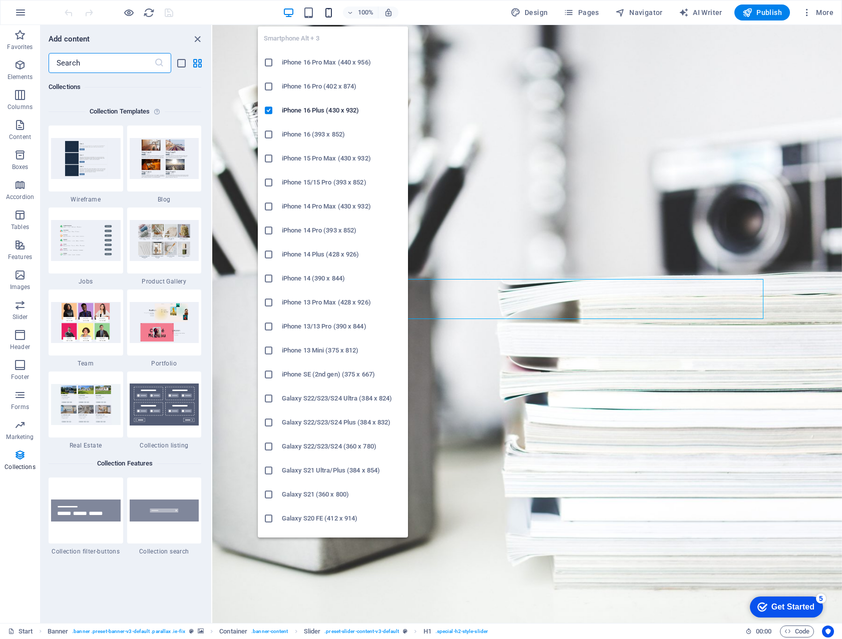
click at [331, 9] on icon "button" at bounding box center [329, 13] width 12 height 12
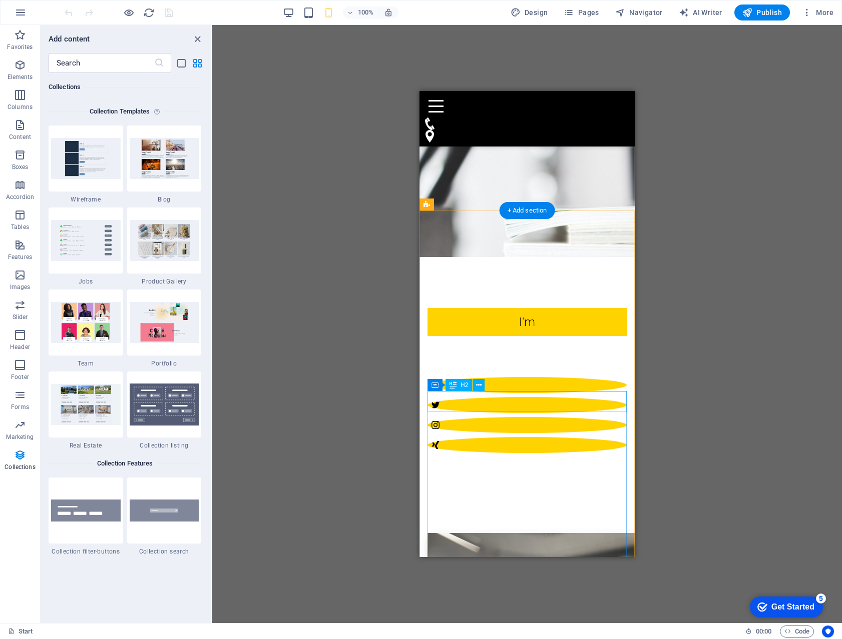
scroll to position [327, 0]
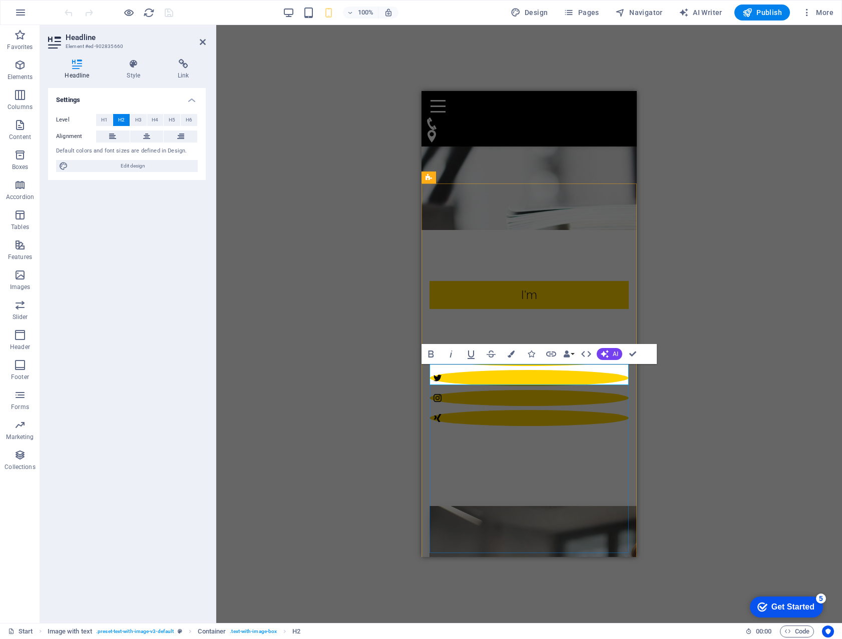
click at [535, 11] on span "Design" at bounding box center [529, 13] width 38 height 10
select select "px"
select select "300"
select select "px"
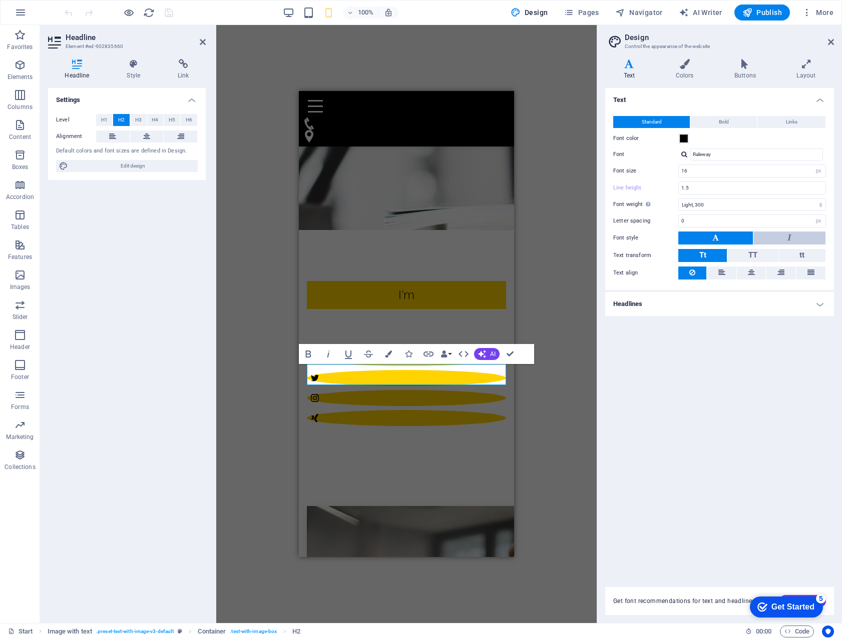
click at [800, 237] on button at bounding box center [789, 238] width 72 height 13
click at [718, 237] on button at bounding box center [715, 238] width 75 height 13
click at [728, 270] on button at bounding box center [720, 273] width 29 height 13
click at [810, 270] on icon at bounding box center [810, 273] width 7 height 12
click at [783, 272] on icon at bounding box center [780, 273] width 7 height 12
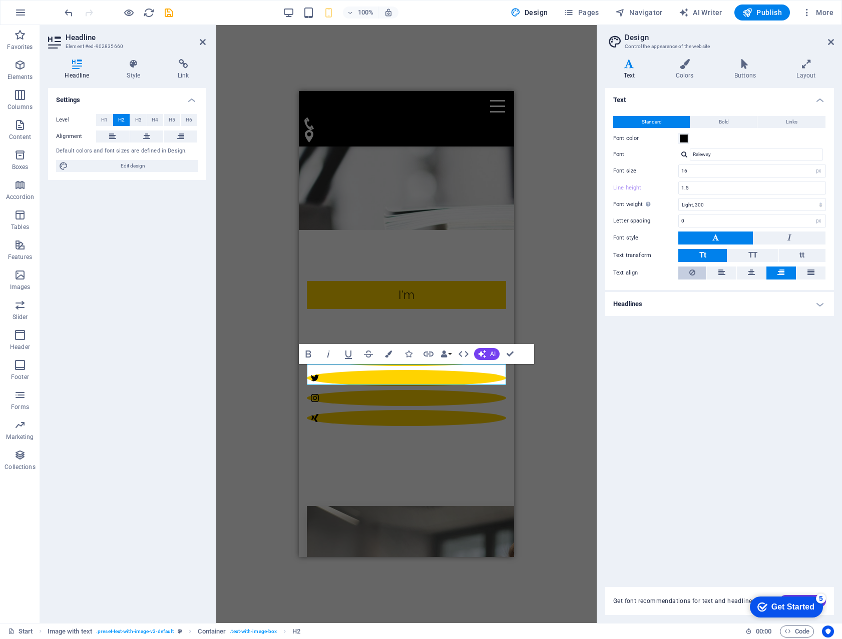
click at [688, 274] on button at bounding box center [692, 273] width 28 height 13
click at [670, 303] on h4 "Headlines" at bounding box center [719, 304] width 229 height 24
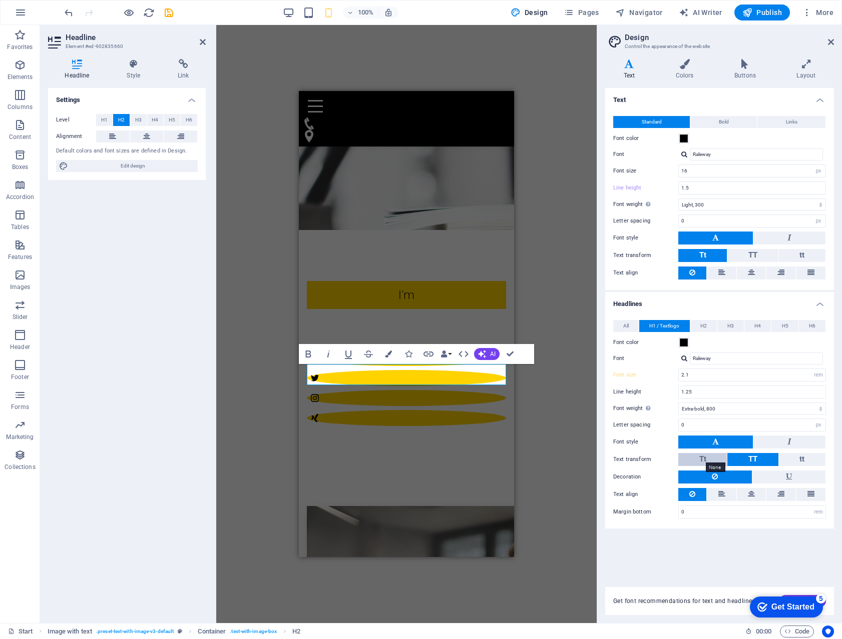
click at [701, 456] on span "Tt" at bounding box center [702, 459] width 7 height 9
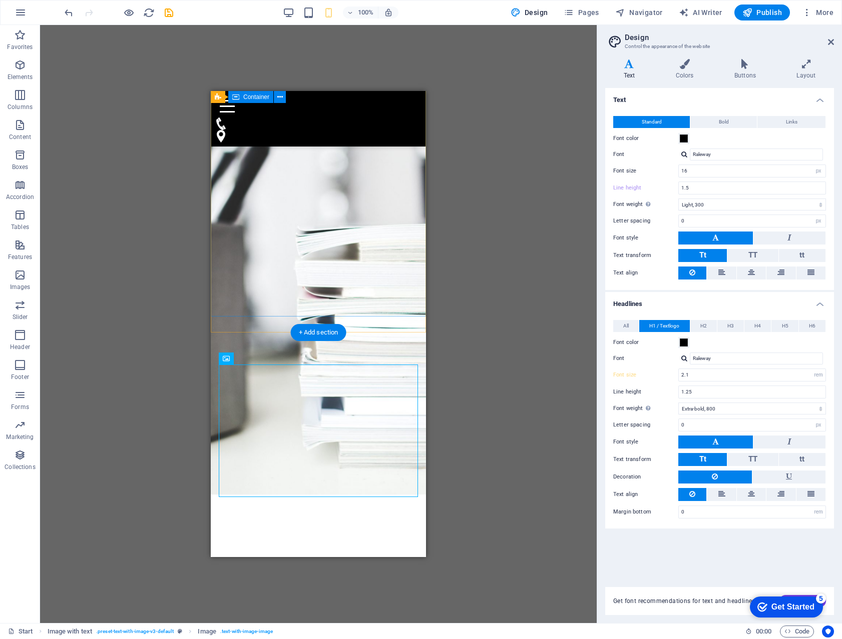
scroll to position [0, 0]
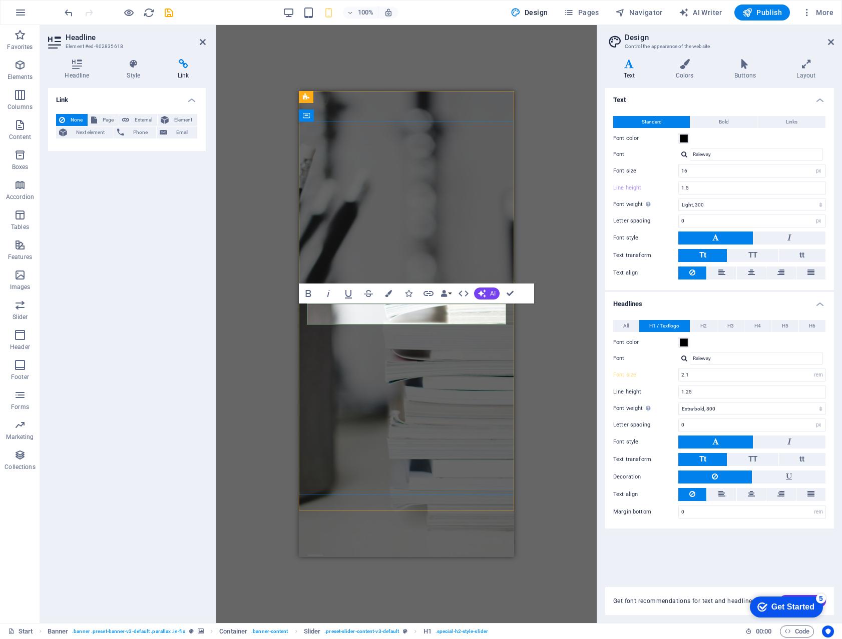
click at [537, 362] on div "Slider H1 Banner Container Slider Spacer Banner Menu Bar Banner Container Menu …" at bounding box center [406, 324] width 380 height 598
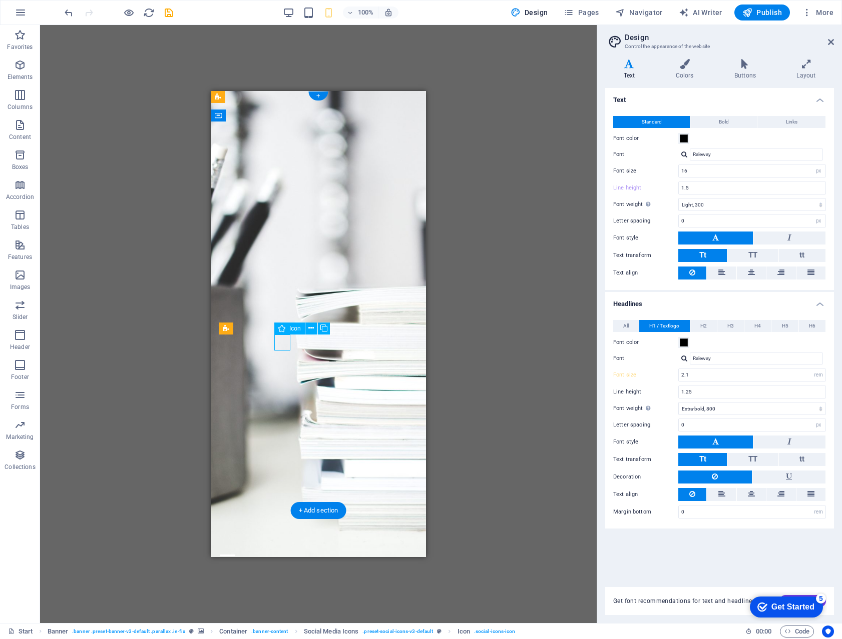
select select "xMidYMid"
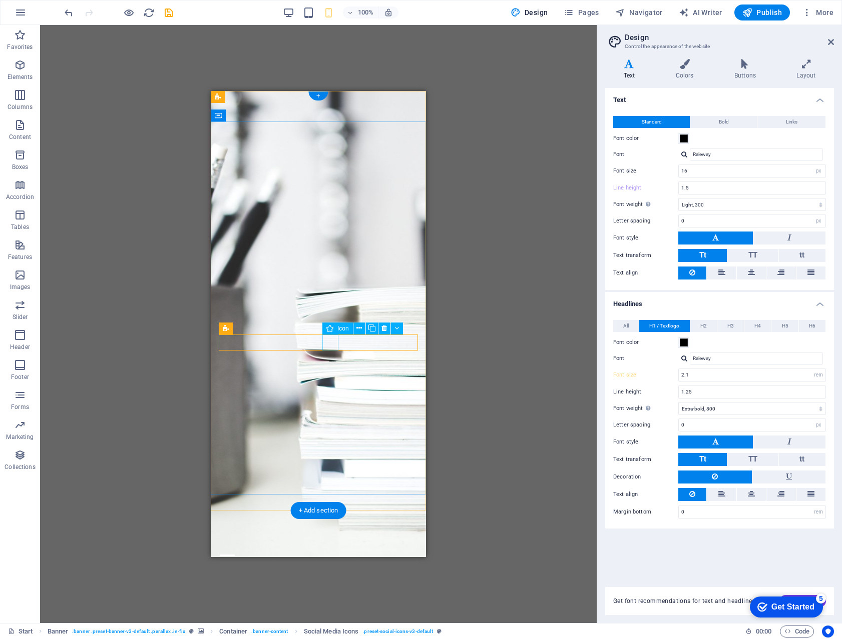
click at [241, 331] on span "Social Media Icons" at bounding box center [258, 329] width 51 height 6
click at [294, 329] on icon at bounding box center [294, 328] width 6 height 11
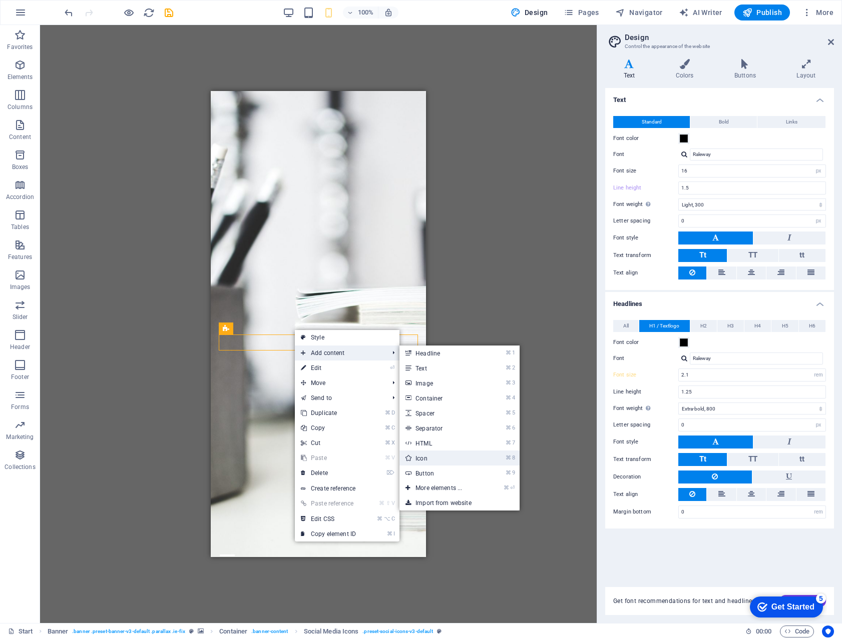
click at [425, 456] on link "⌘ 8 Icon" at bounding box center [440, 458] width 83 height 15
select select "xMidYMid"
select select "px"
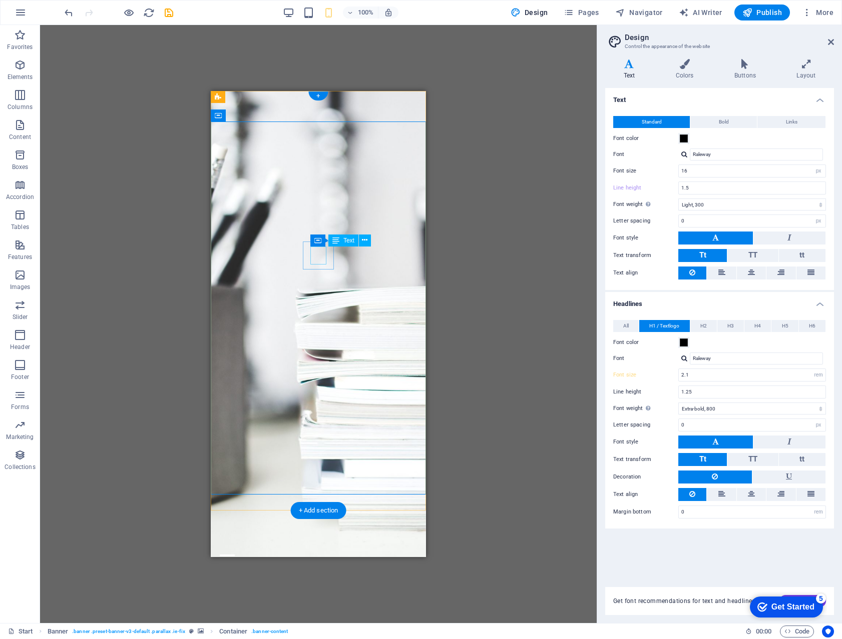
click at [317, 638] on div "I'm" at bounding box center [318, 647] width 184 height 18
click at [313, 633] on div "I'm" at bounding box center [318, 647] width 199 height 28
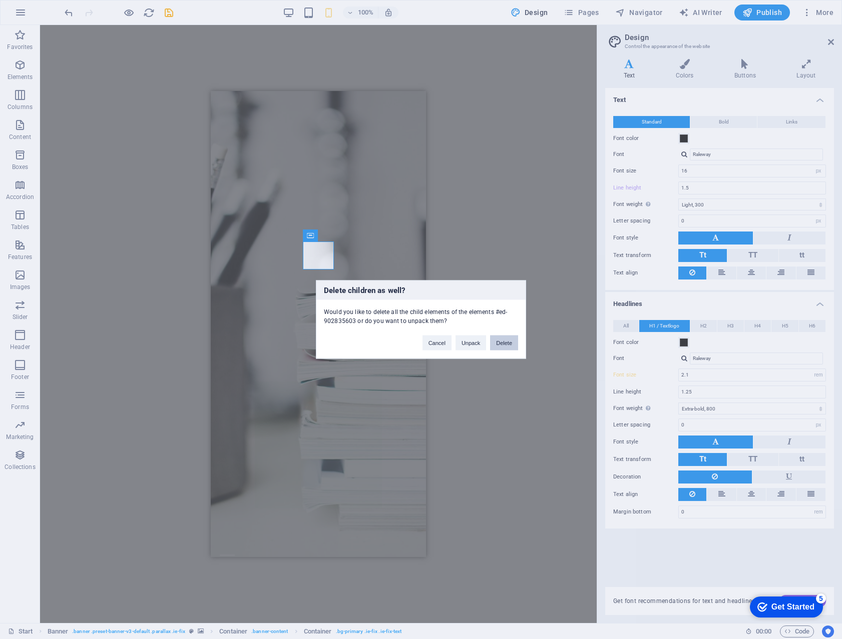
click at [501, 343] on button "Delete" at bounding box center [504, 343] width 28 height 15
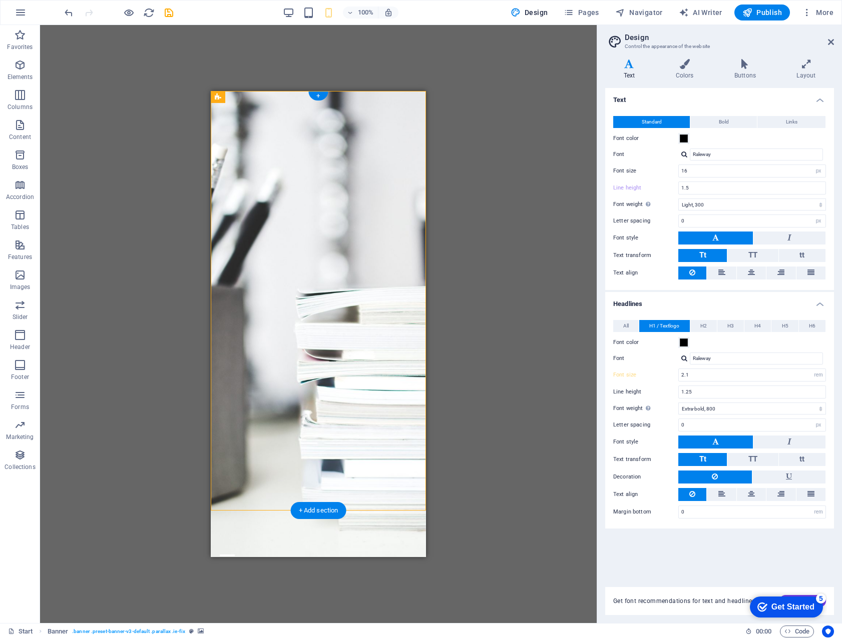
drag, startPoint x: 370, startPoint y: 282, endPoint x: 367, endPoint y: 210, distance: 72.1
click at [240, 262] on span "Slider" at bounding box center [241, 260] width 16 height 6
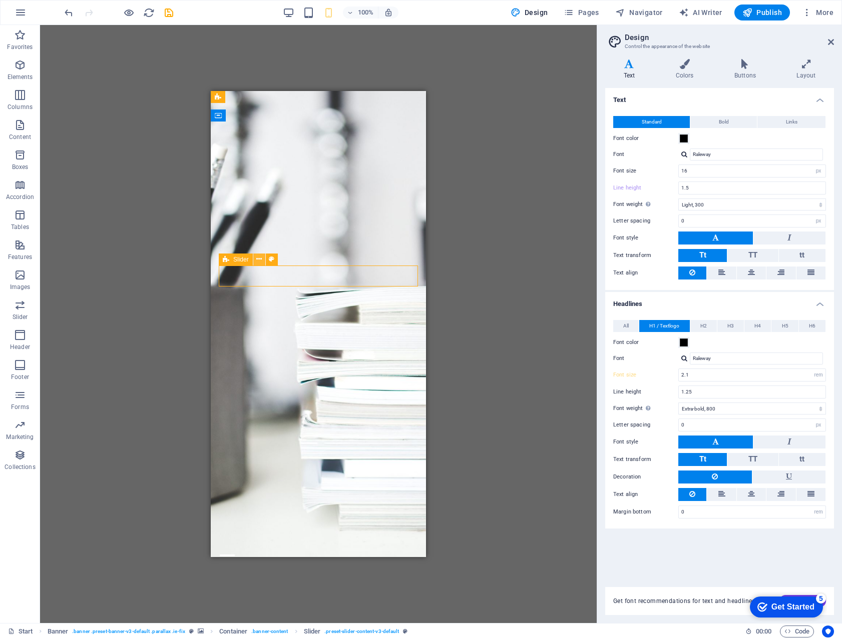
click at [259, 259] on icon at bounding box center [259, 259] width 6 height 11
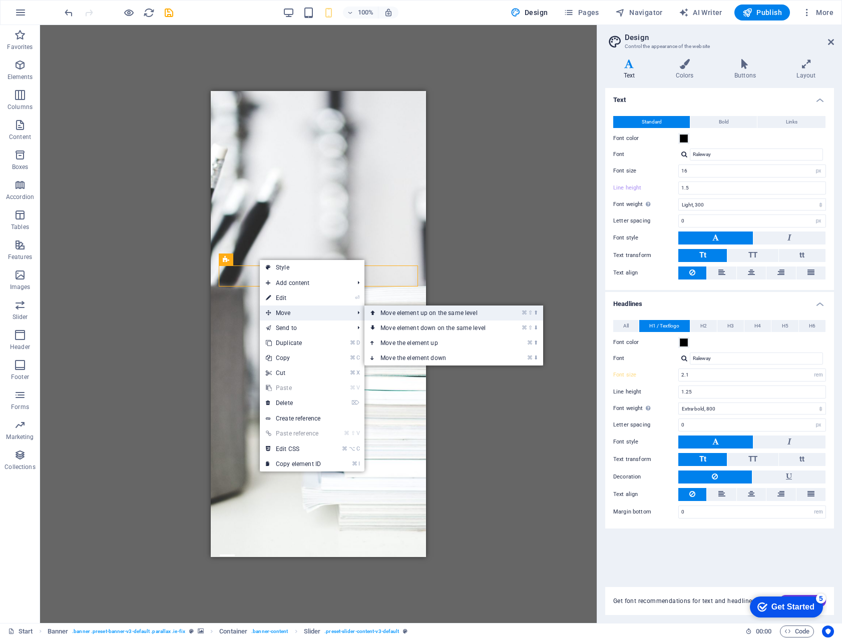
click at [429, 310] on link "⌘ ⇧ ⬆ Move element up on the same level" at bounding box center [434, 313] width 141 height 15
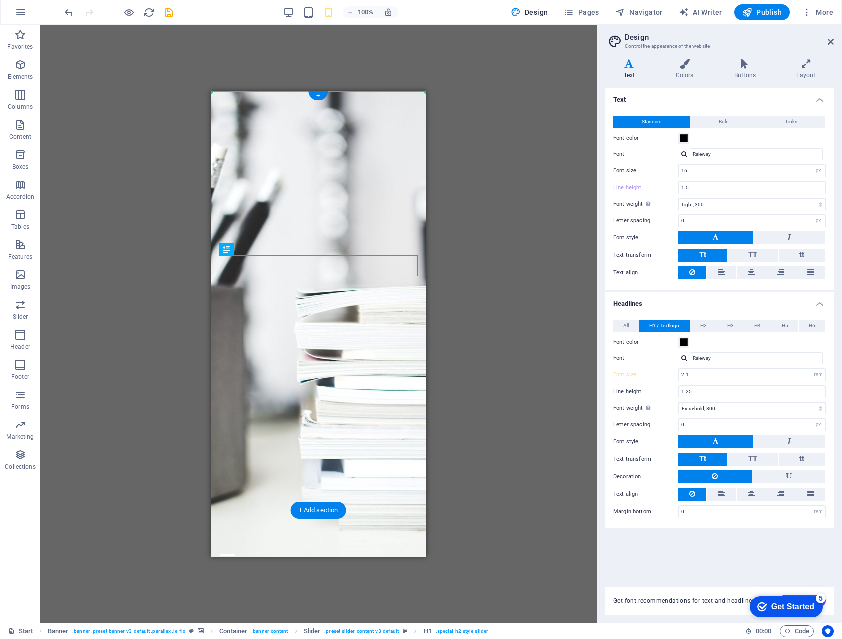
drag, startPoint x: 386, startPoint y: 263, endPoint x: 386, endPoint y: 225, distance: 38.5
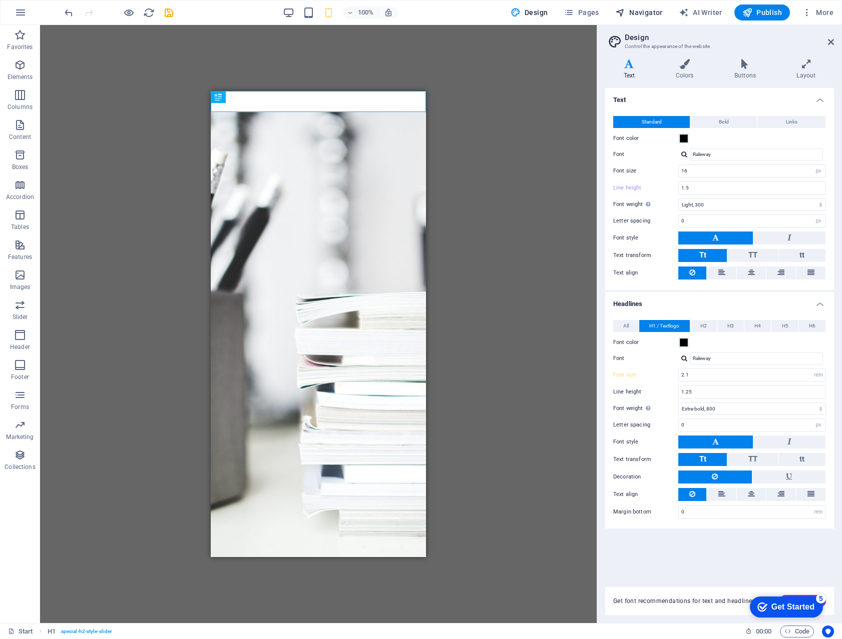
click at [644, 9] on span "Navigator" at bounding box center [639, 13] width 48 height 10
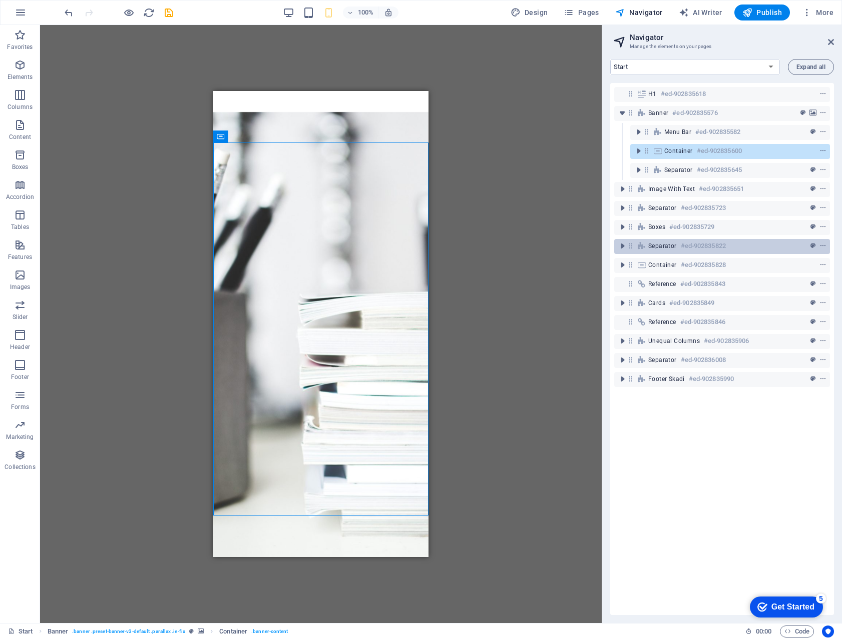
click at [653, 244] on span "Separator" at bounding box center [662, 246] width 29 height 8
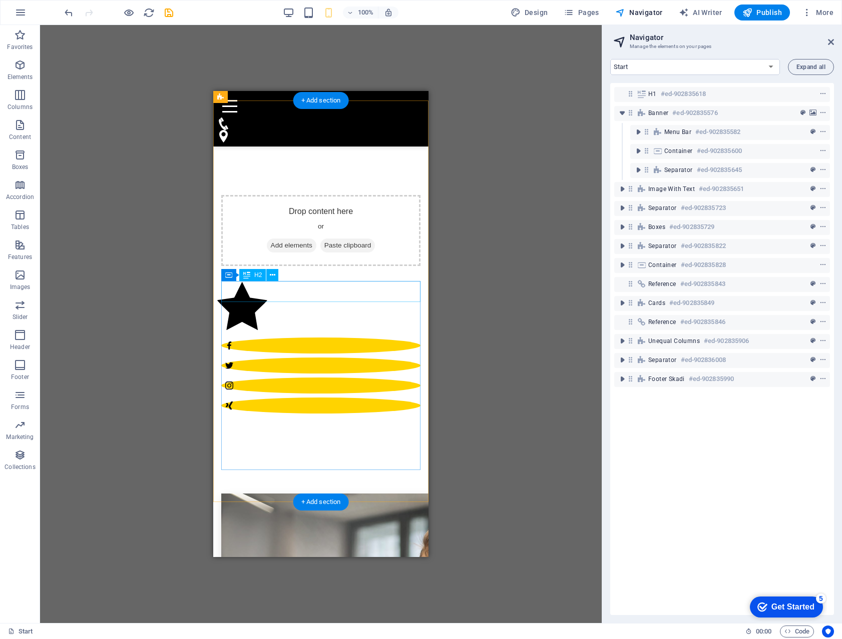
scroll to position [431, 0]
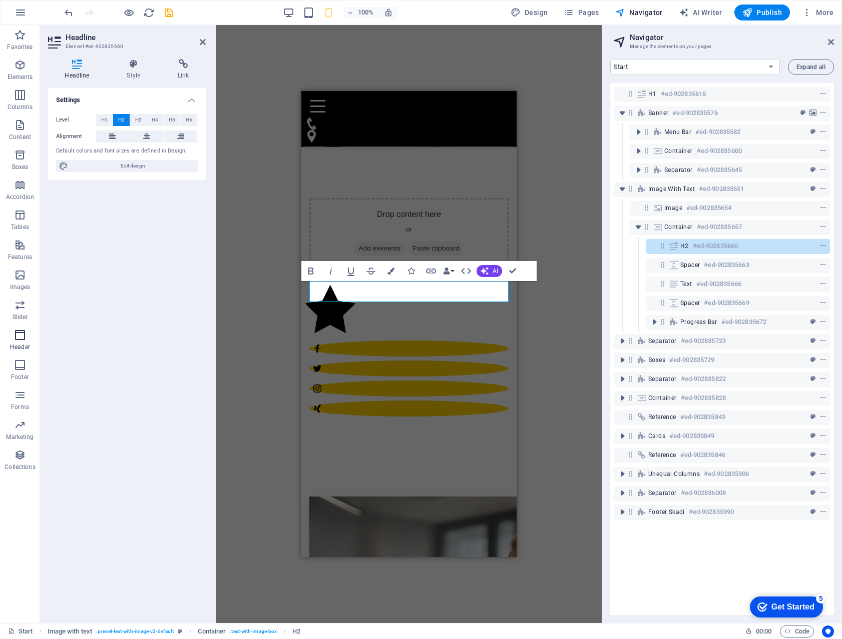
click at [23, 327] on button "Header" at bounding box center [20, 340] width 40 height 30
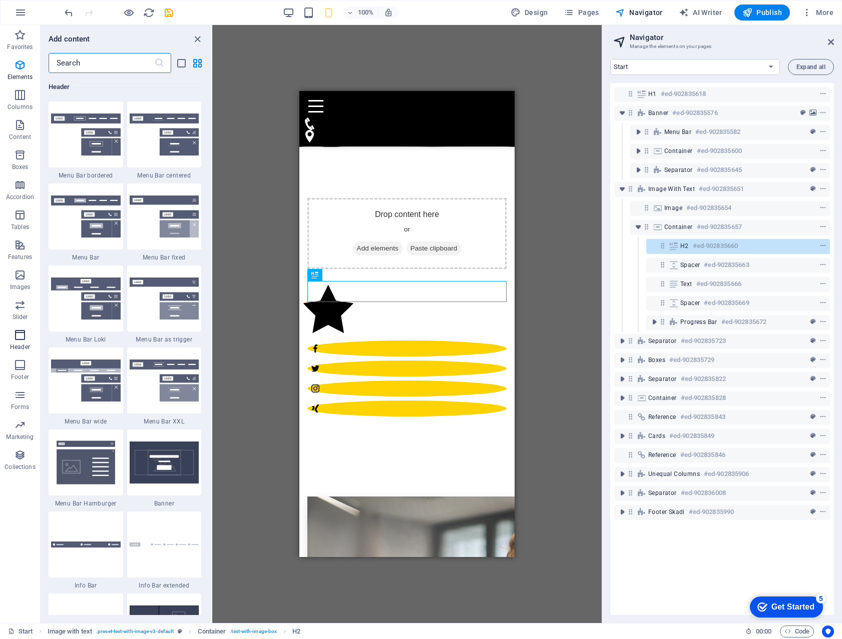
scroll to position [6025, 0]
click at [19, 364] on icon "button" at bounding box center [20, 365] width 12 height 12
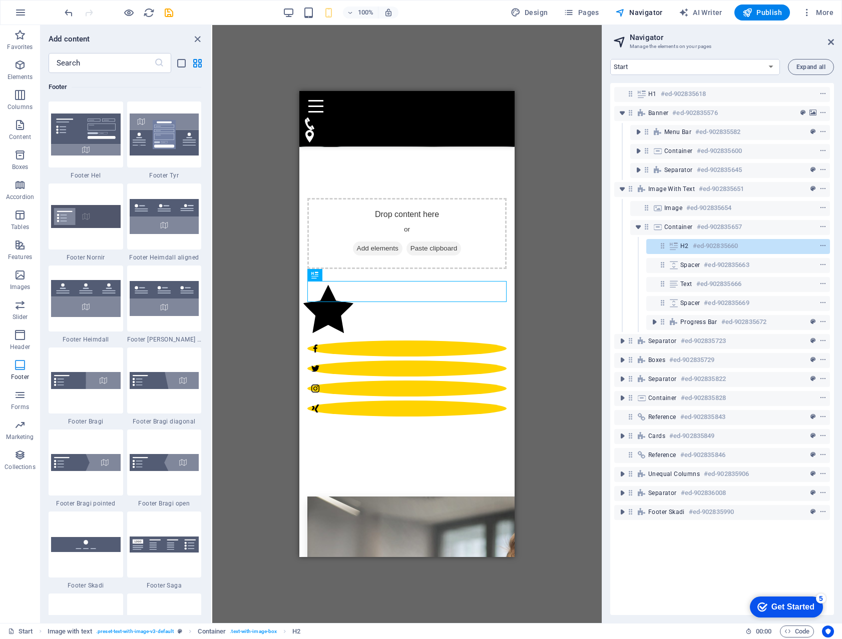
scroll to position [6624, 0]
click at [24, 92] on icon "button" at bounding box center [20, 95] width 12 height 12
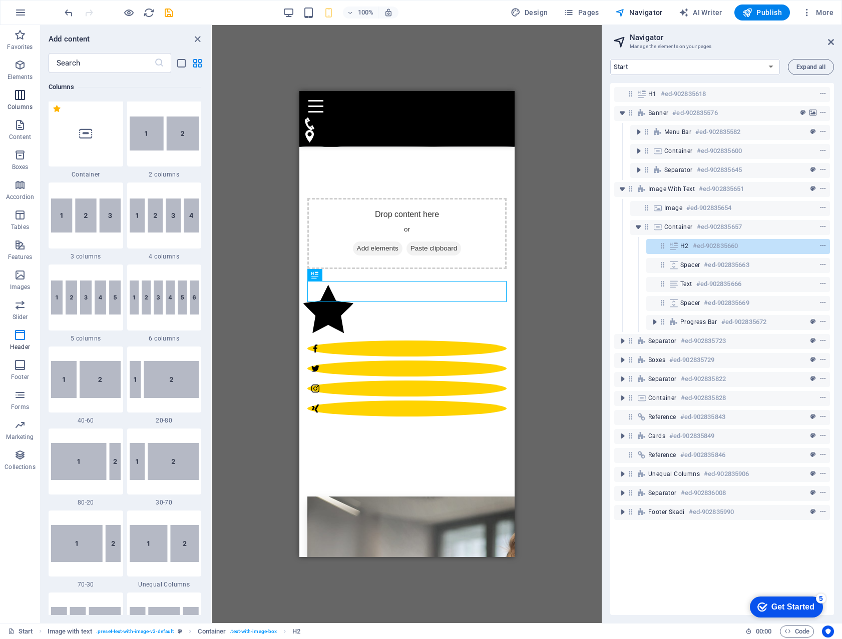
scroll to position [495, 0]
click at [533, 11] on span "Design" at bounding box center [529, 13] width 38 height 10
select select "px"
select select "300"
select select "px"
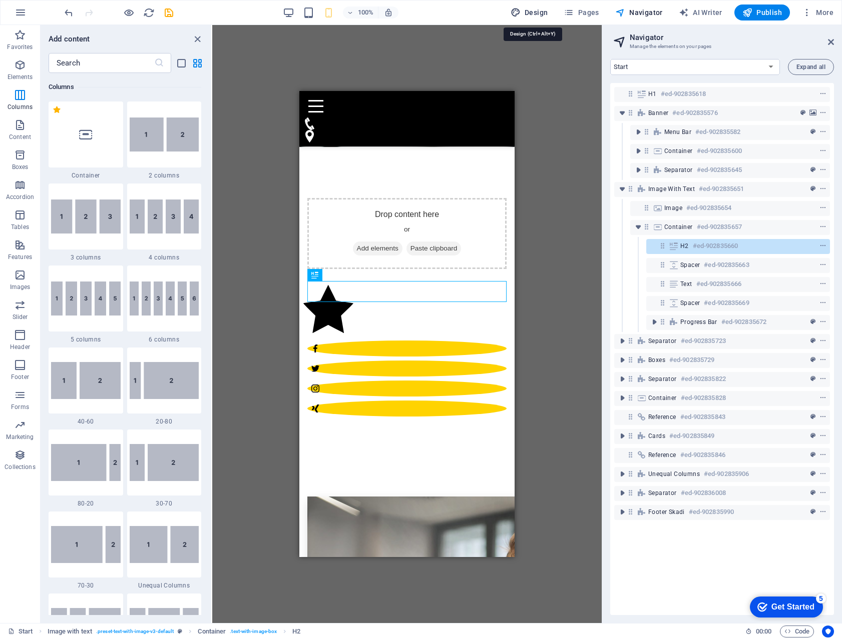
select select "rem"
select select "800"
select select "px"
select select "rem"
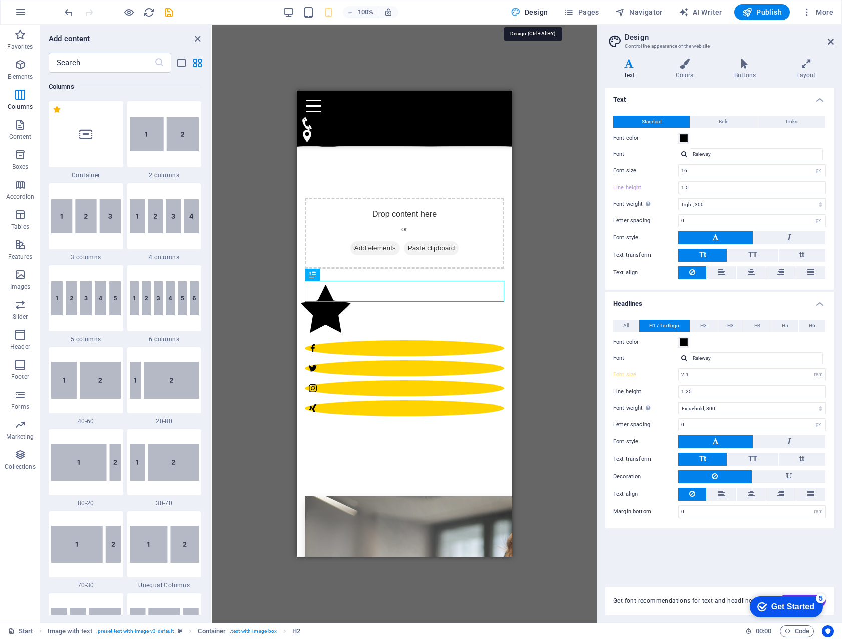
click at [533, 11] on span "Design" at bounding box center [529, 13] width 38 height 10
click at [624, 325] on span "All" at bounding box center [626, 326] width 6 height 12
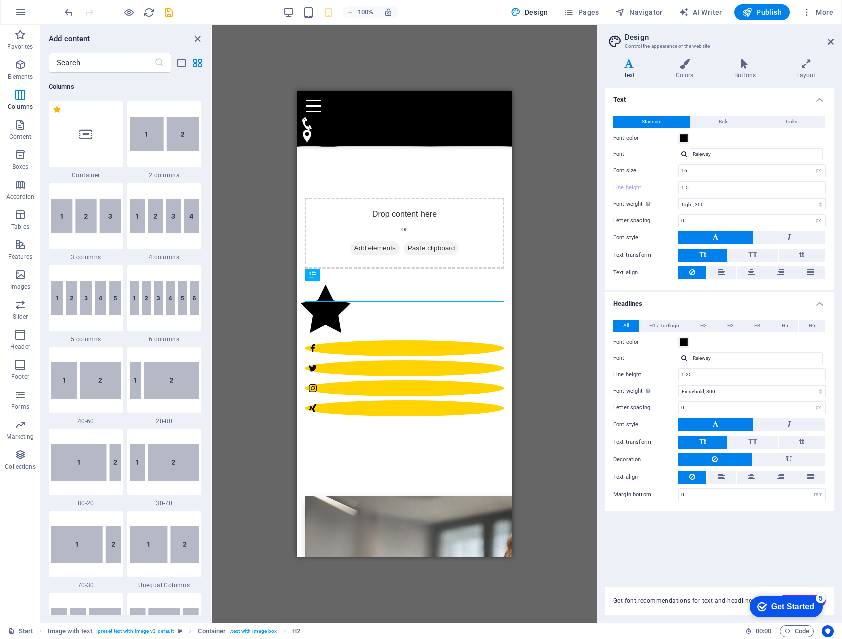
click at [699, 436] on span "Tt" at bounding box center [702, 442] width 7 height 13
click at [664, 325] on span "H1 / Textlogo" at bounding box center [664, 326] width 30 height 12
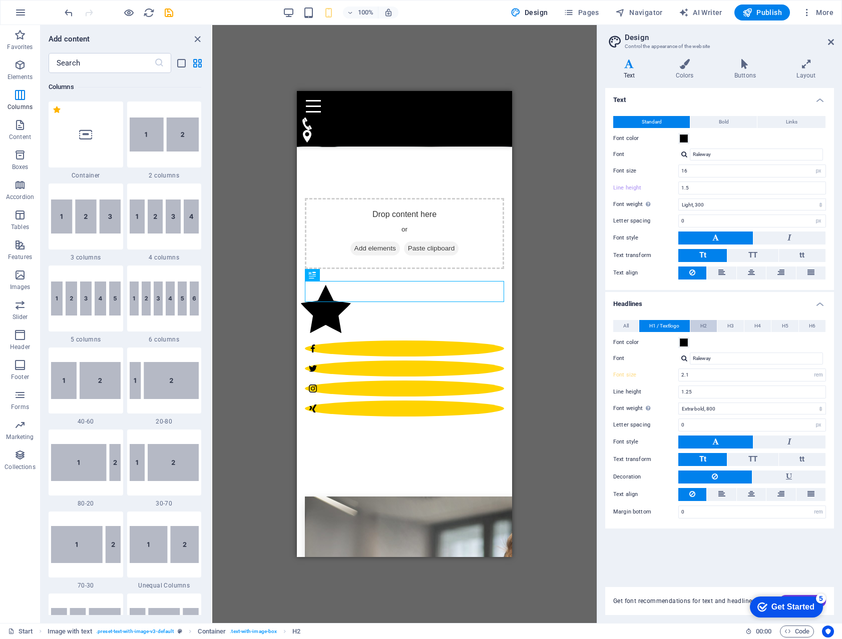
click at [702, 322] on span "H2" at bounding box center [703, 326] width 7 height 12
click at [698, 460] on button "Tt" at bounding box center [702, 459] width 49 height 13
click at [731, 326] on span "H3" at bounding box center [730, 326] width 7 height 12
click at [755, 328] on span "H4" at bounding box center [757, 326] width 7 height 12
click at [782, 324] on span "H5" at bounding box center [784, 326] width 7 height 12
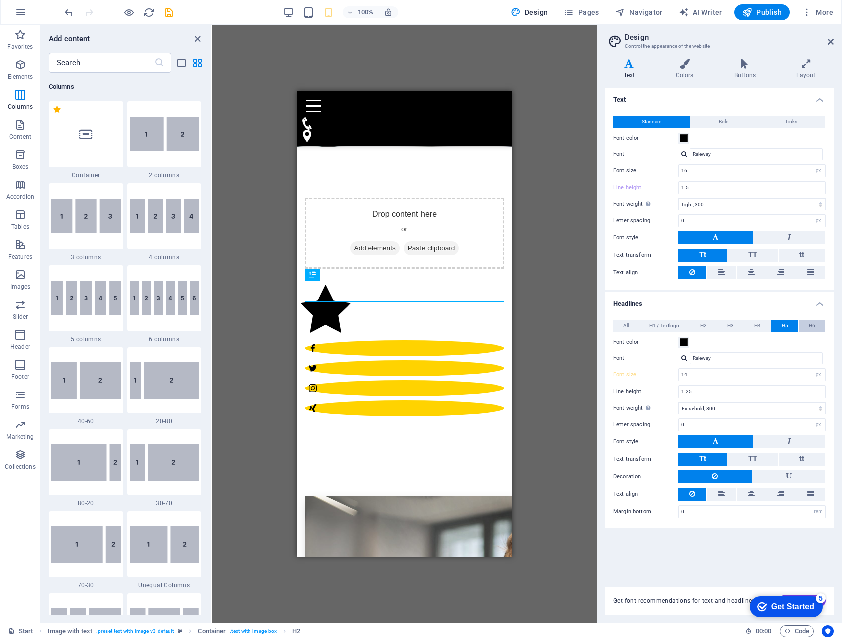
click at [808, 325] on button "H6" at bounding box center [811, 326] width 27 height 12
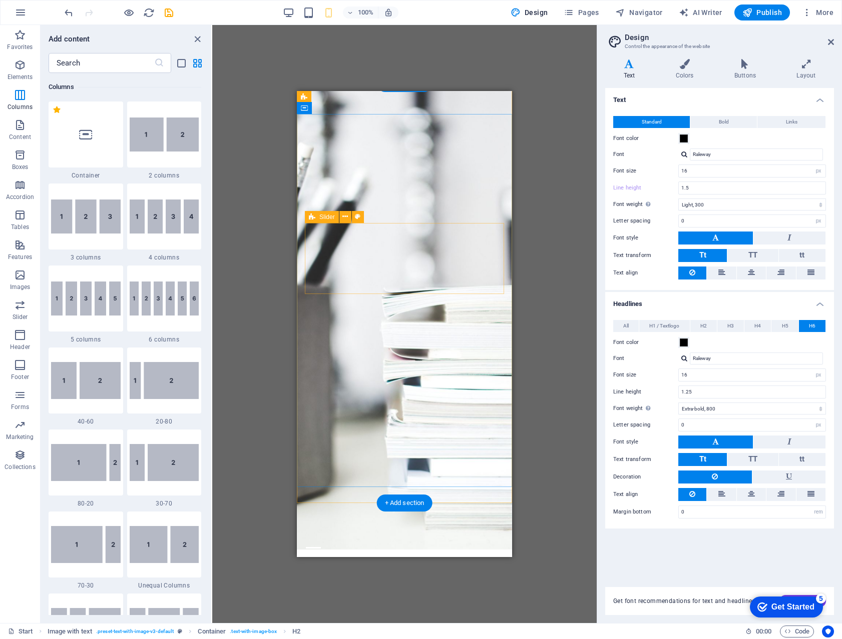
scroll to position [0, 0]
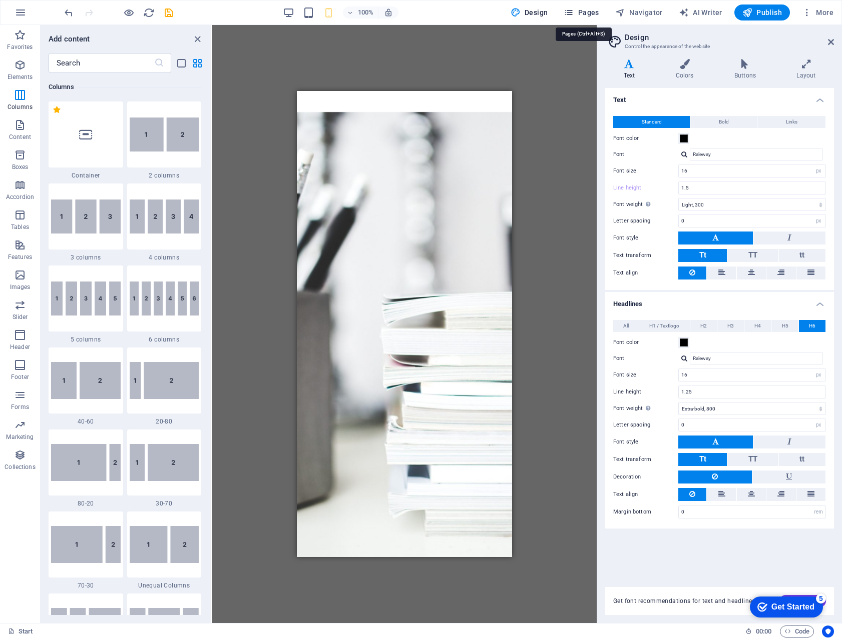
click at [580, 12] on span "Pages" at bounding box center [580, 13] width 35 height 10
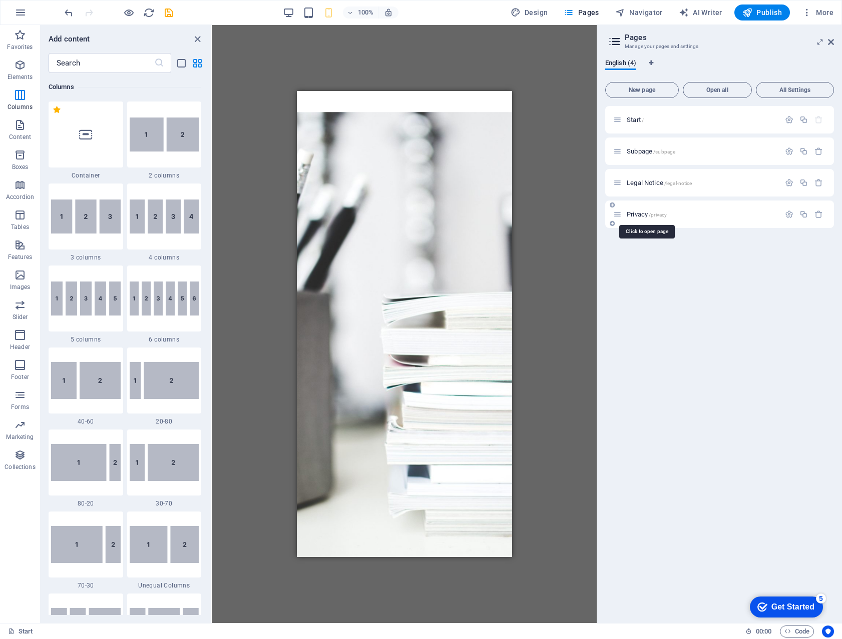
click at [637, 213] on span "Privacy /privacy" at bounding box center [646, 215] width 40 height 8
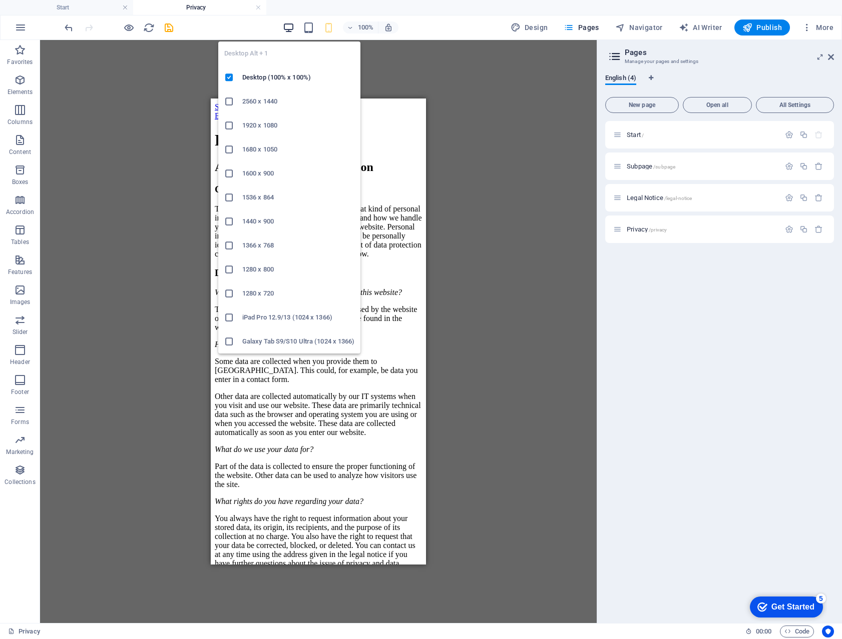
click at [289, 26] on icon "button" at bounding box center [289, 28] width 12 height 12
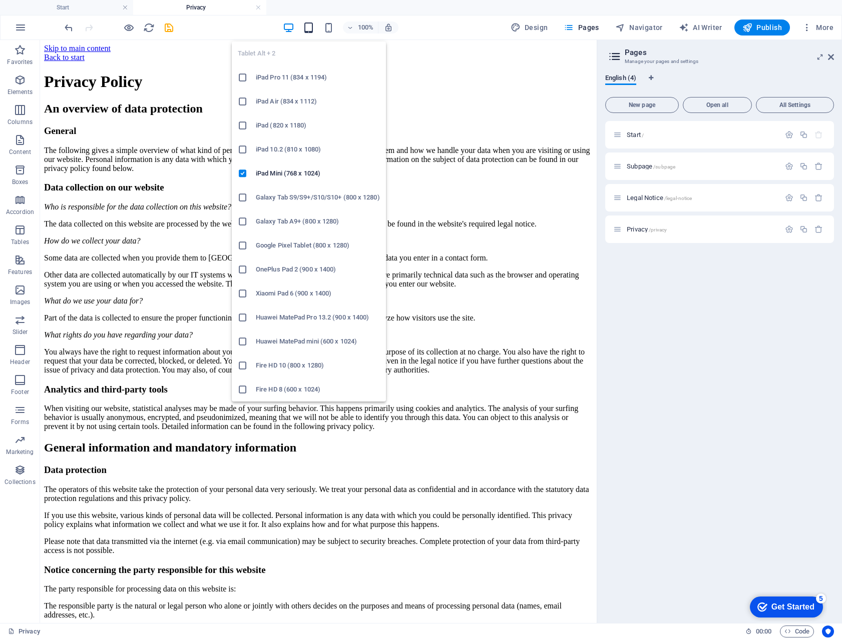
click at [313, 28] on icon "button" at bounding box center [309, 28] width 12 height 12
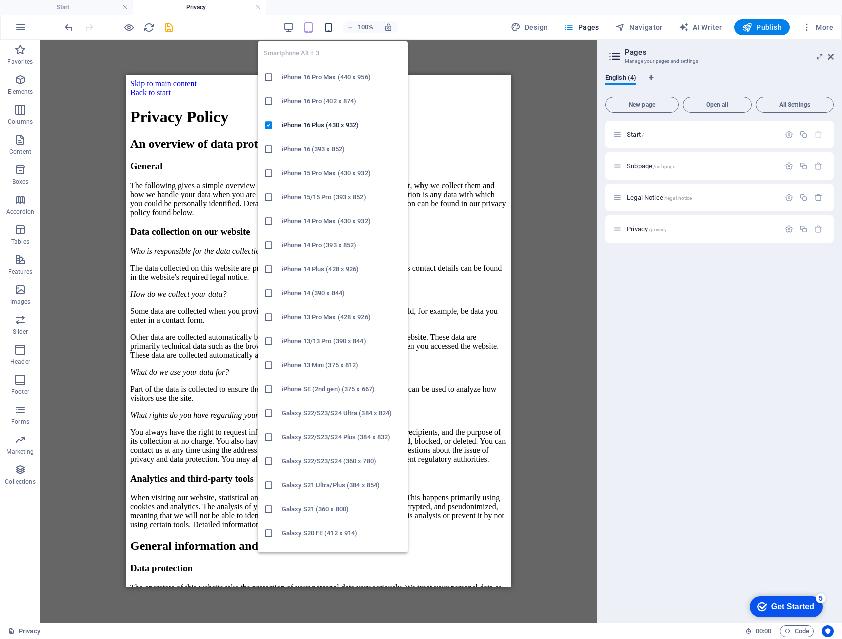
click at [330, 26] on icon "button" at bounding box center [329, 28] width 12 height 12
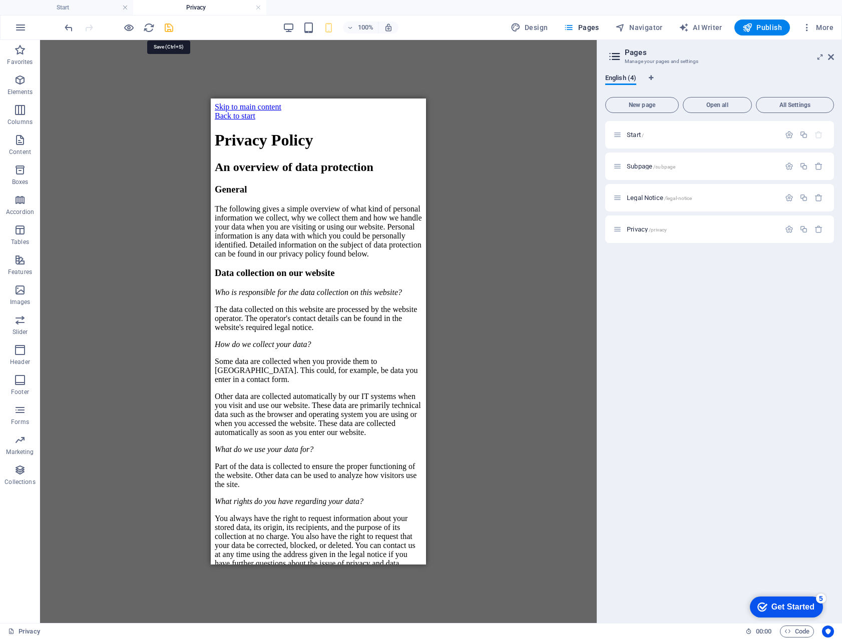
click at [165, 27] on icon "save" at bounding box center [169, 28] width 12 height 12
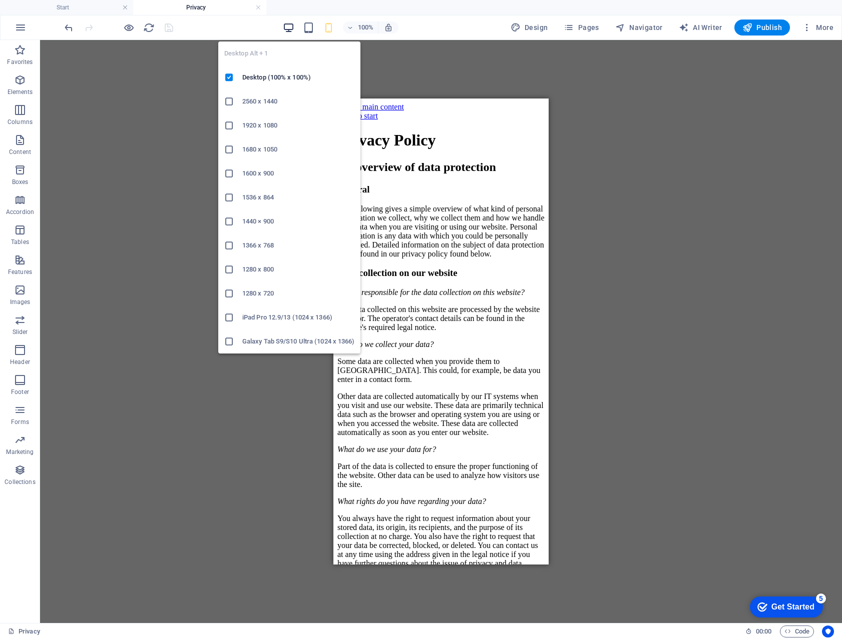
click at [285, 28] on icon "button" at bounding box center [289, 28] width 12 height 12
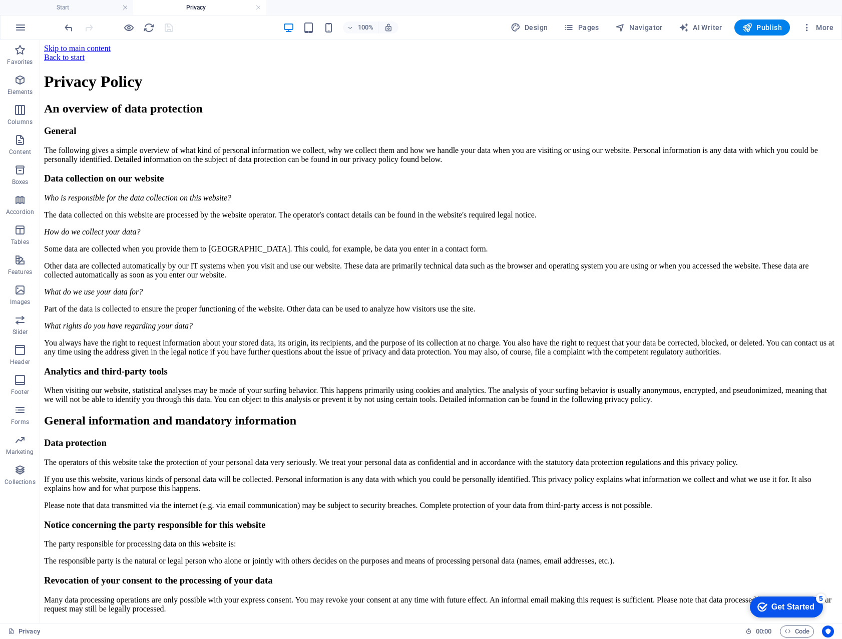
click at [165, 27] on div at bounding box center [119, 28] width 112 height 16
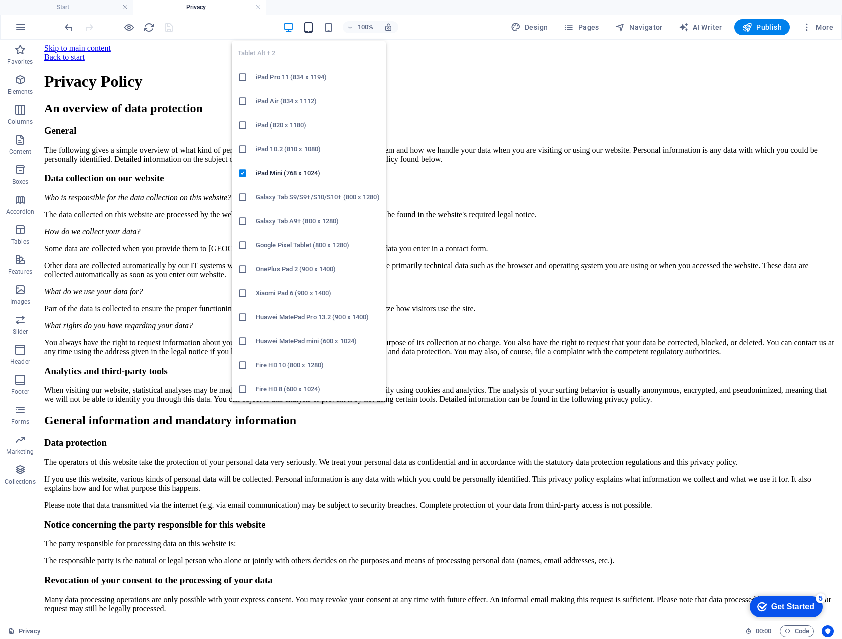
click at [308, 25] on icon "button" at bounding box center [309, 28] width 12 height 12
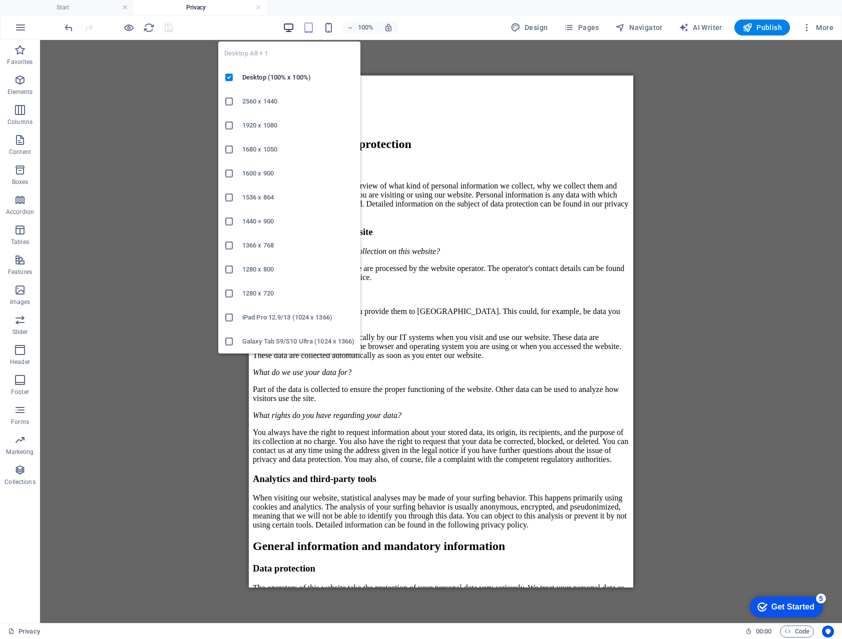
click at [291, 26] on icon "button" at bounding box center [289, 28] width 12 height 12
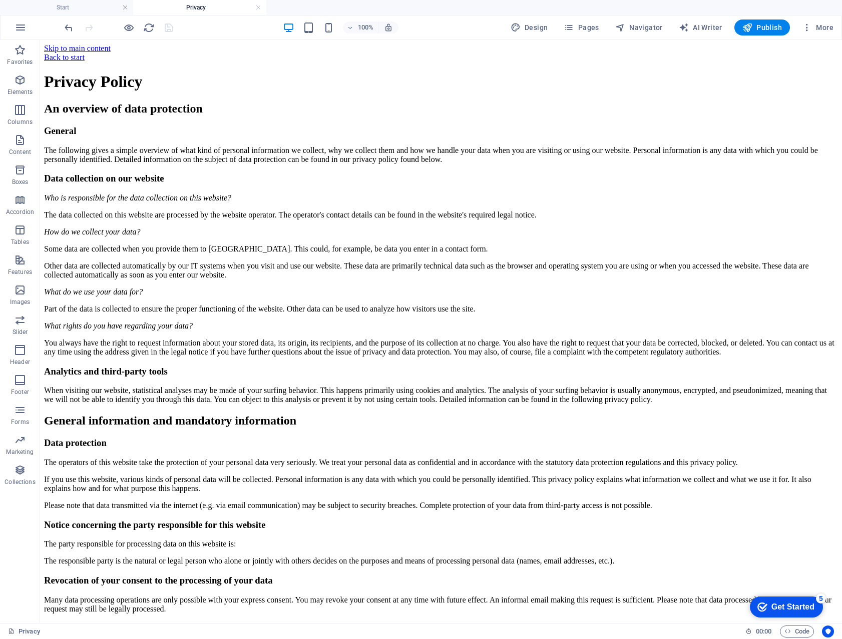
click at [165, 26] on div at bounding box center [119, 28] width 112 height 16
click at [129, 73] on h6 "Open preview website" at bounding box center [137, 78] width 67 height 12
click at [587, 27] on span "Pages" at bounding box center [580, 28] width 35 height 10
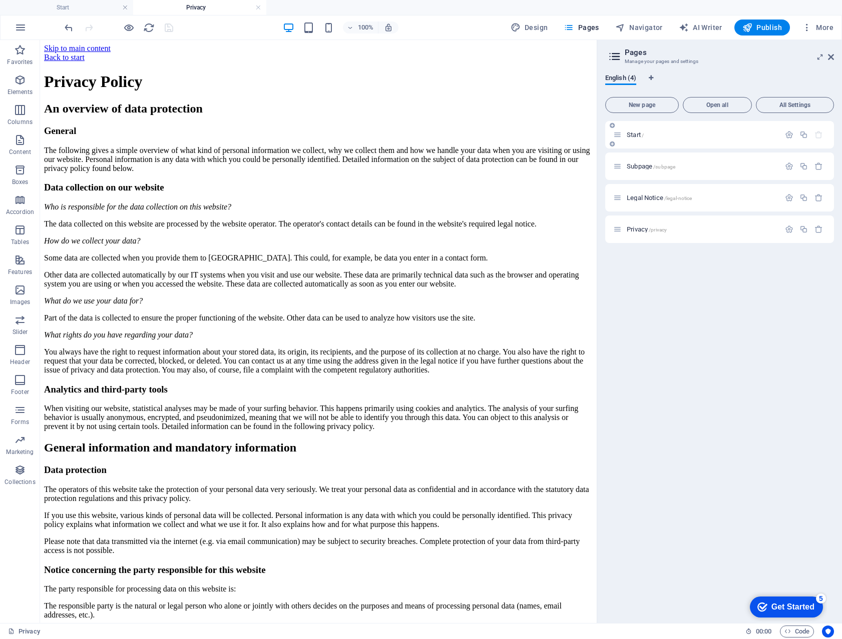
click at [631, 133] on span "Start /" at bounding box center [634, 135] width 17 height 8
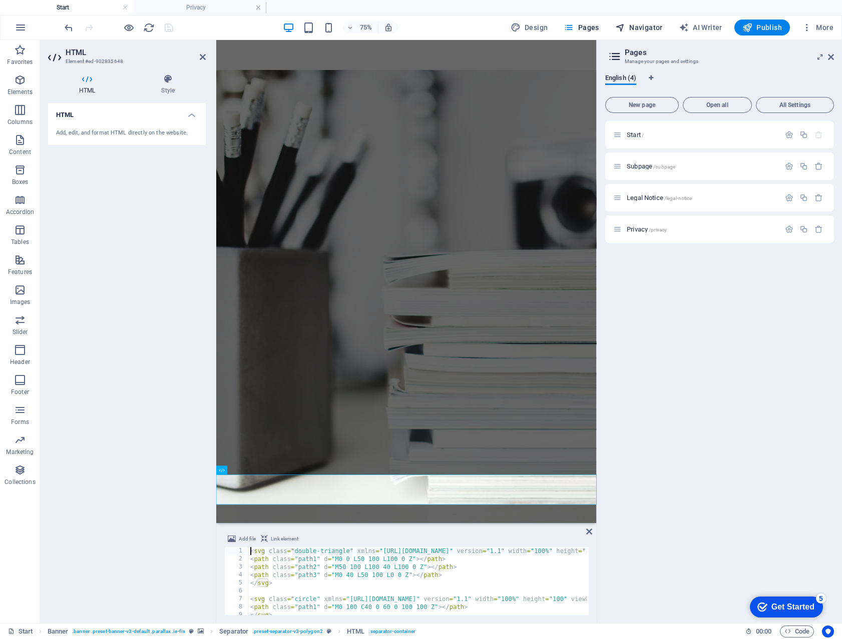
click at [643, 23] on span "Navigator" at bounding box center [639, 28] width 48 height 10
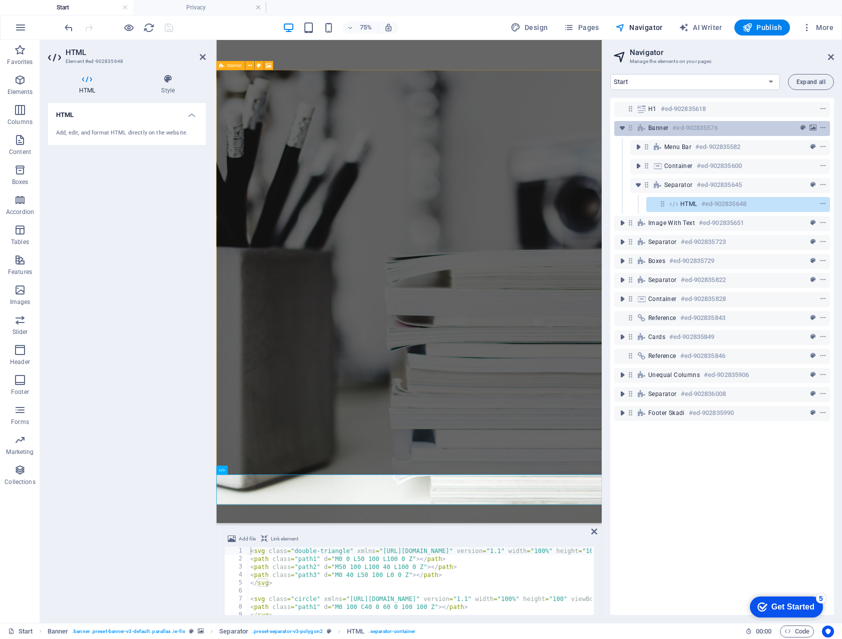
click at [662, 130] on span "Banner" at bounding box center [658, 128] width 20 height 8
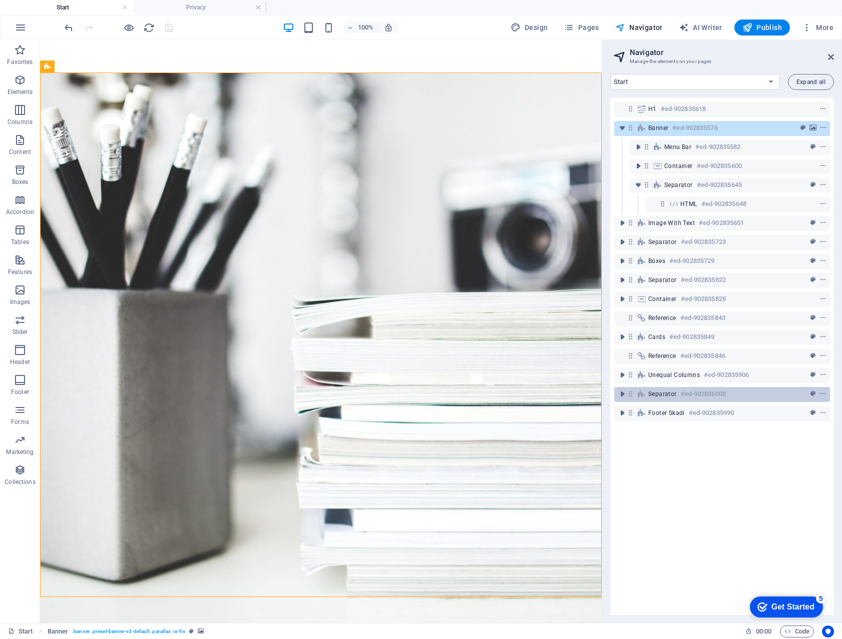
click at [655, 397] on span "Separator" at bounding box center [662, 394] width 29 height 8
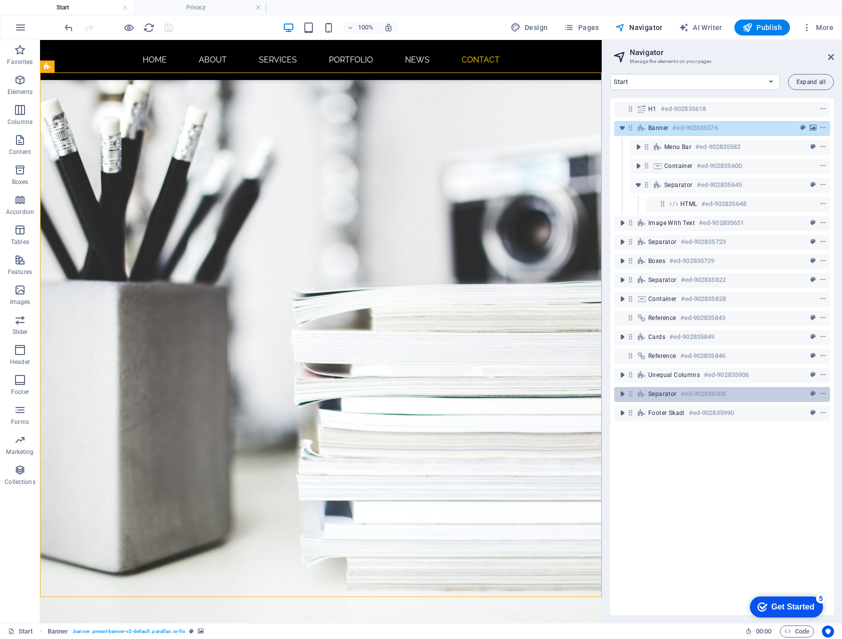
scroll to position [2170, 0]
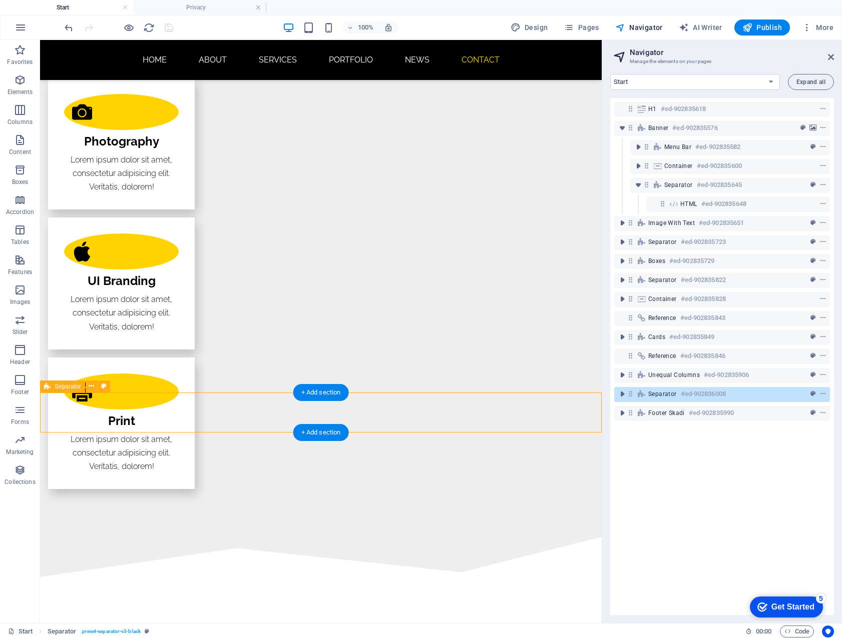
click at [655, 397] on span "Separator" at bounding box center [662, 394] width 29 height 8
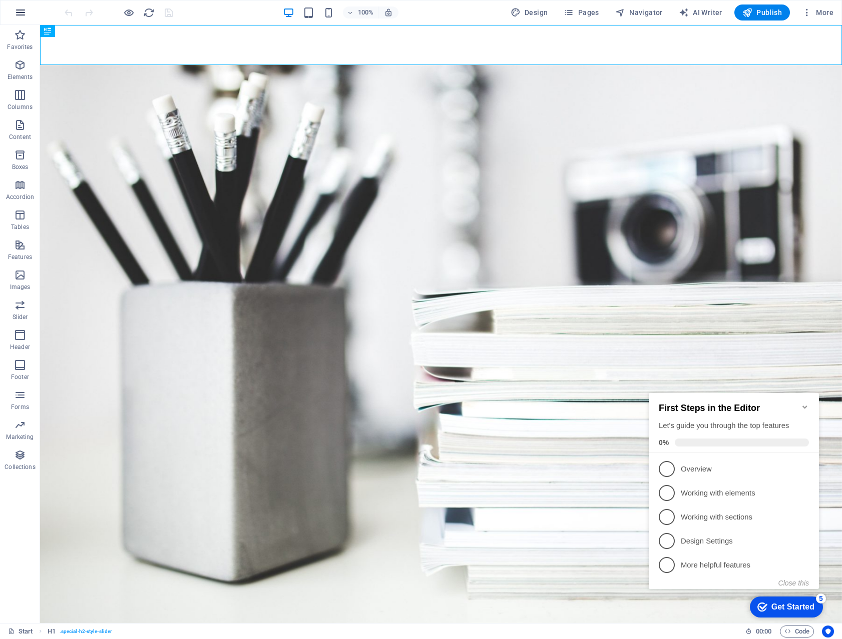
click at [18, 10] on icon "button" at bounding box center [21, 13] width 12 height 12
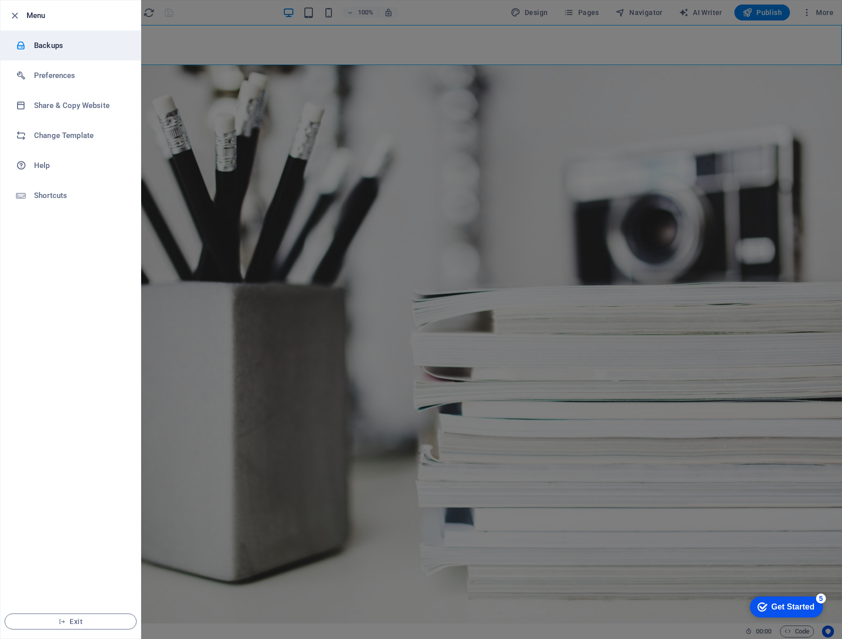
click at [41, 41] on h6 "Backups" at bounding box center [80, 46] width 93 height 12
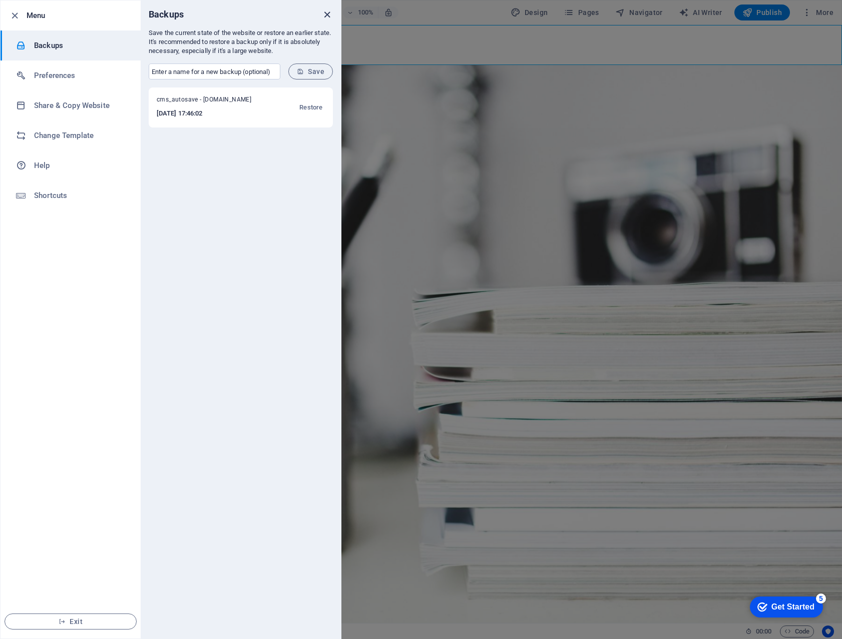
click at [326, 15] on icon "close" at bounding box center [327, 15] width 12 height 12
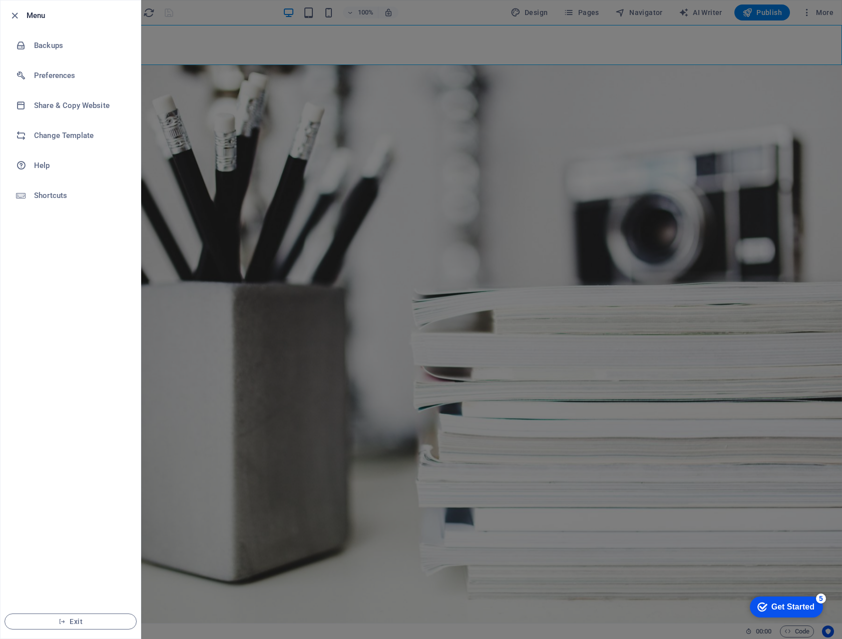
click at [12, 7] on li "Menu" at bounding box center [71, 16] width 140 height 30
click at [14, 14] on icon "button" at bounding box center [15, 16] width 12 height 12
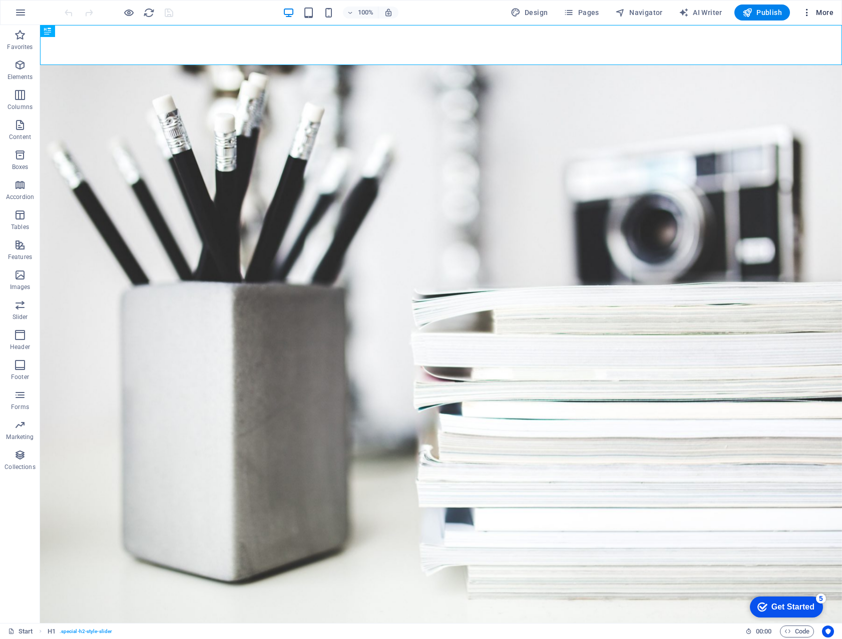
click at [808, 10] on icon "button" at bounding box center [806, 13] width 10 height 10
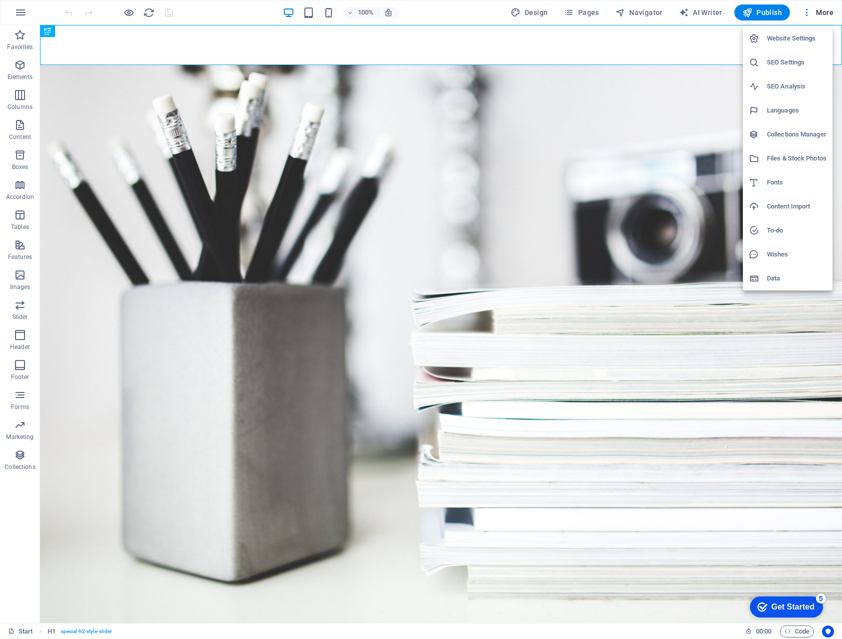
click at [788, 39] on h6 "Website Settings" at bounding box center [796, 39] width 60 height 12
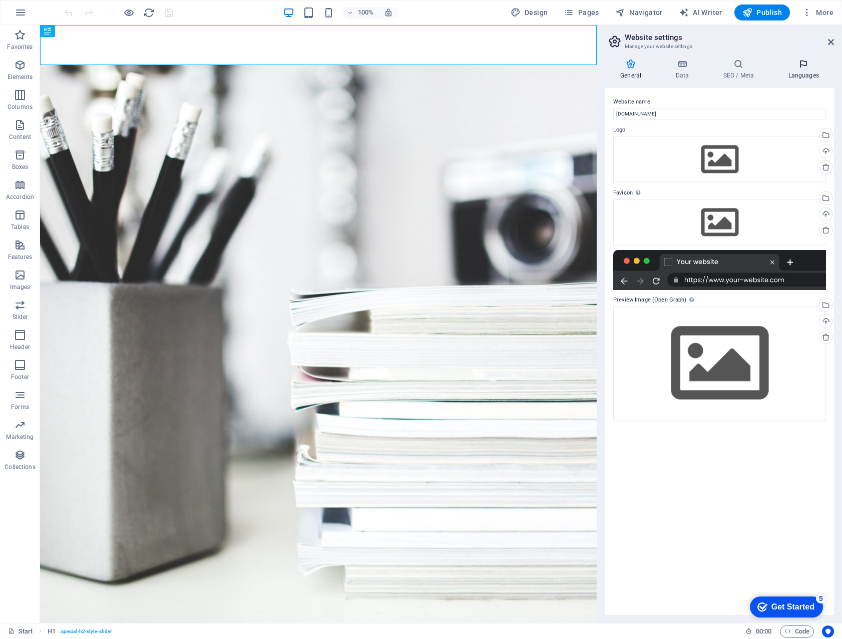
click at [795, 71] on h4 "Languages" at bounding box center [802, 69] width 61 height 21
